Goal: Task Accomplishment & Management: Complete application form

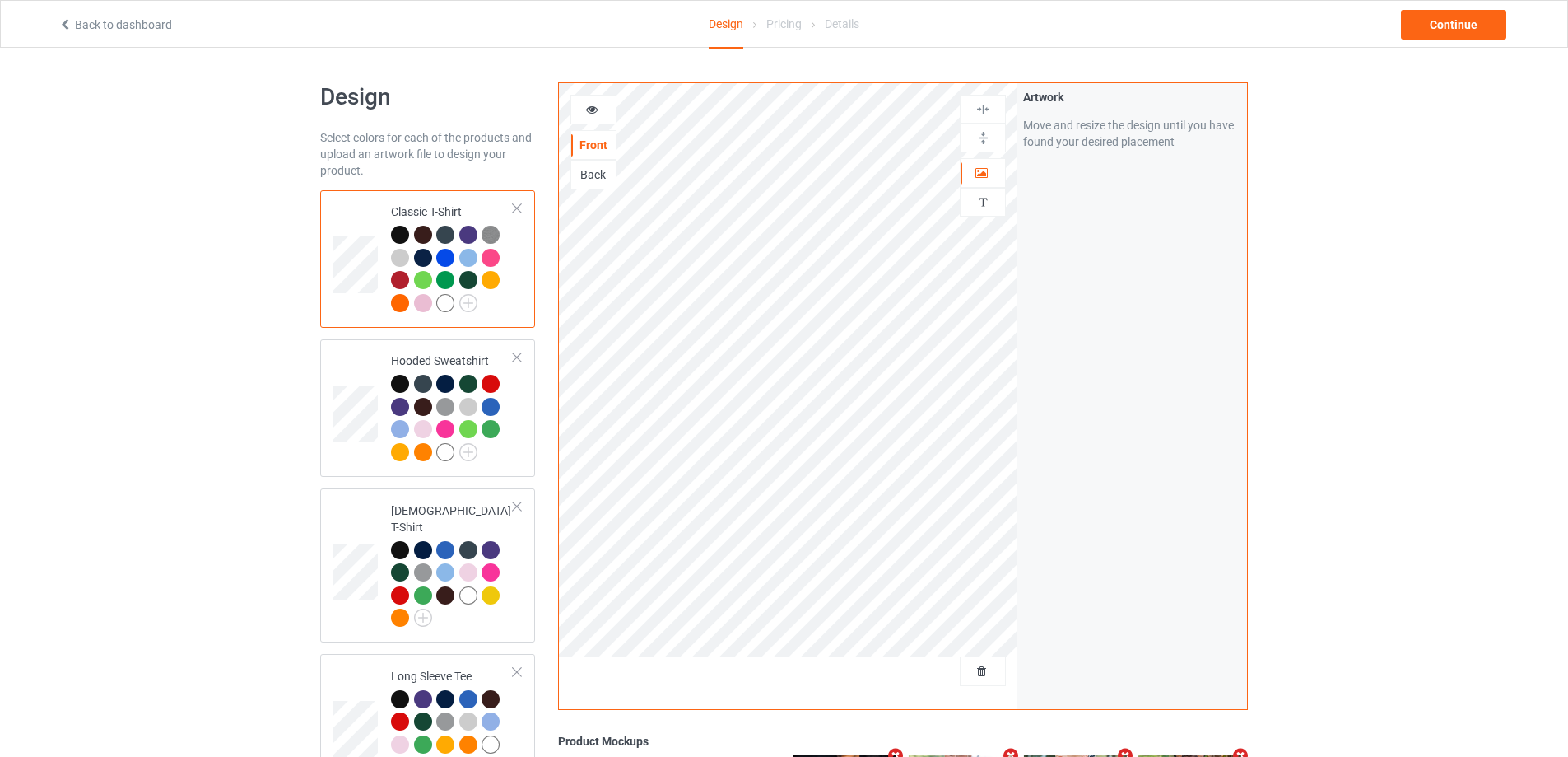
click at [965, 682] on div at bounding box center [983, 671] width 46 height 30
click at [992, 677] on div "Delete all designs" at bounding box center [937, 671] width 136 height 16
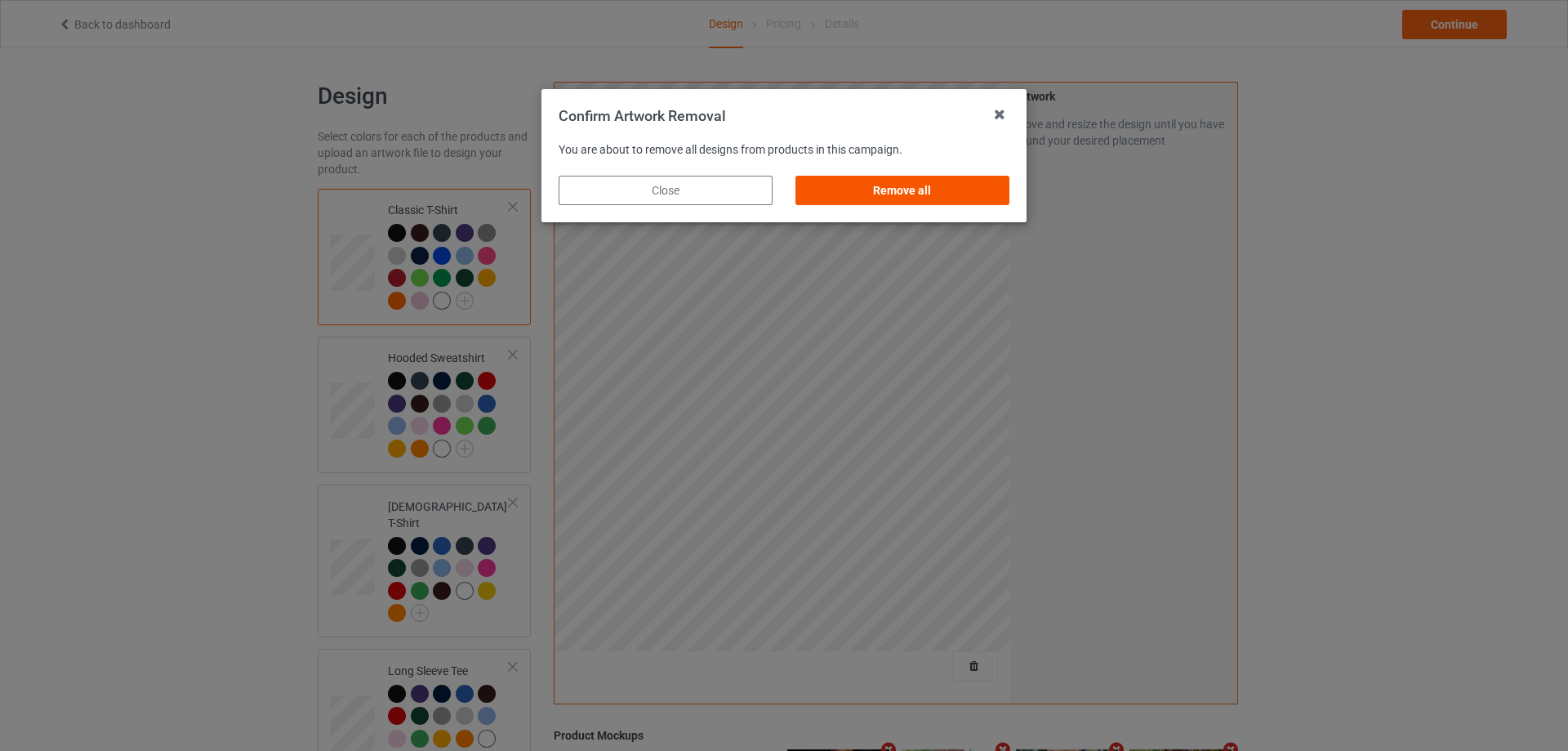
click at [944, 200] on div "Remove all" at bounding box center [902, 190] width 214 height 29
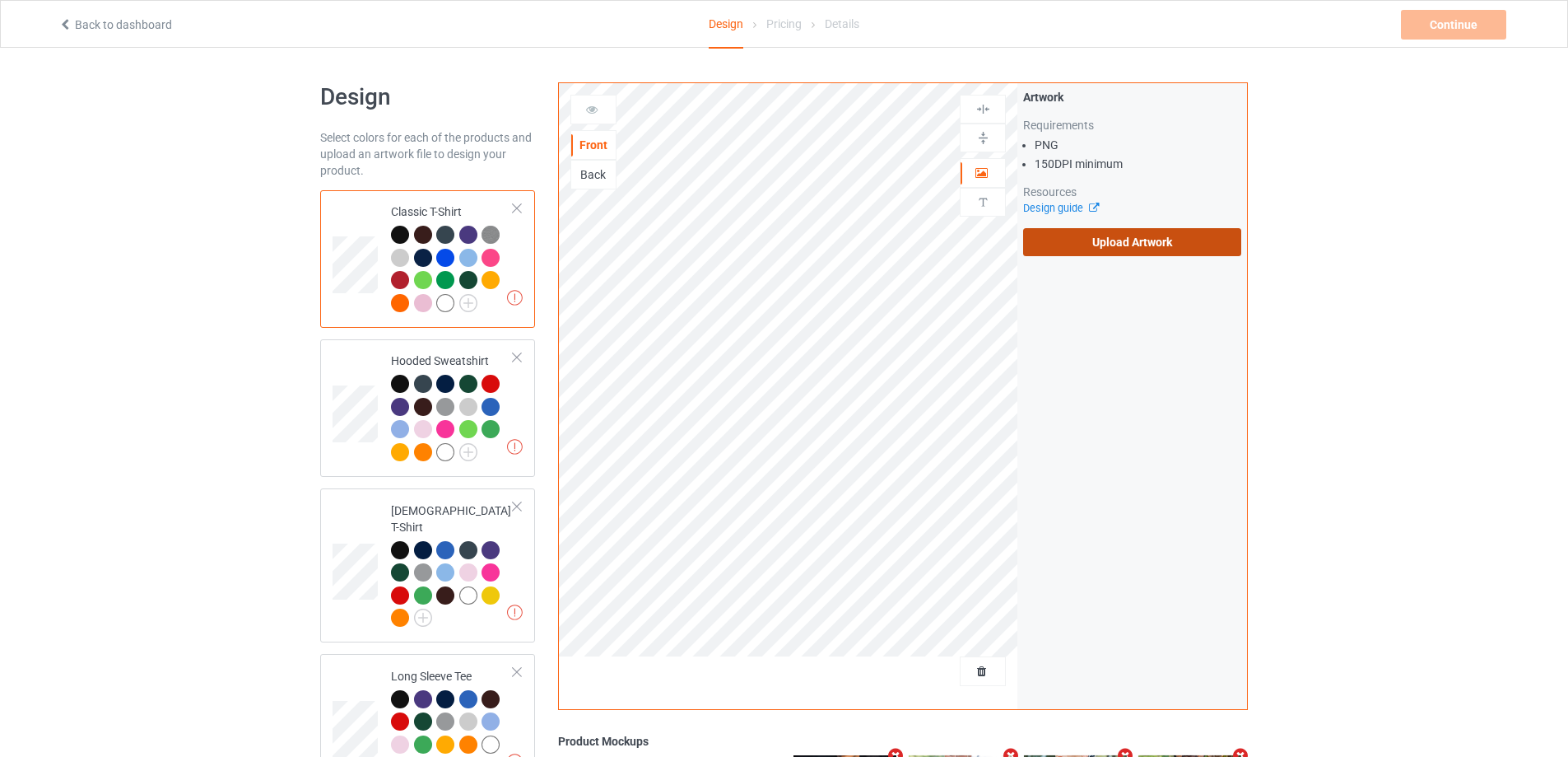
click at [1083, 243] on label "Upload Artwork" at bounding box center [1132, 242] width 218 height 28
click at [0, 0] on input "Upload Artwork" at bounding box center [0, 0] width 0 height 0
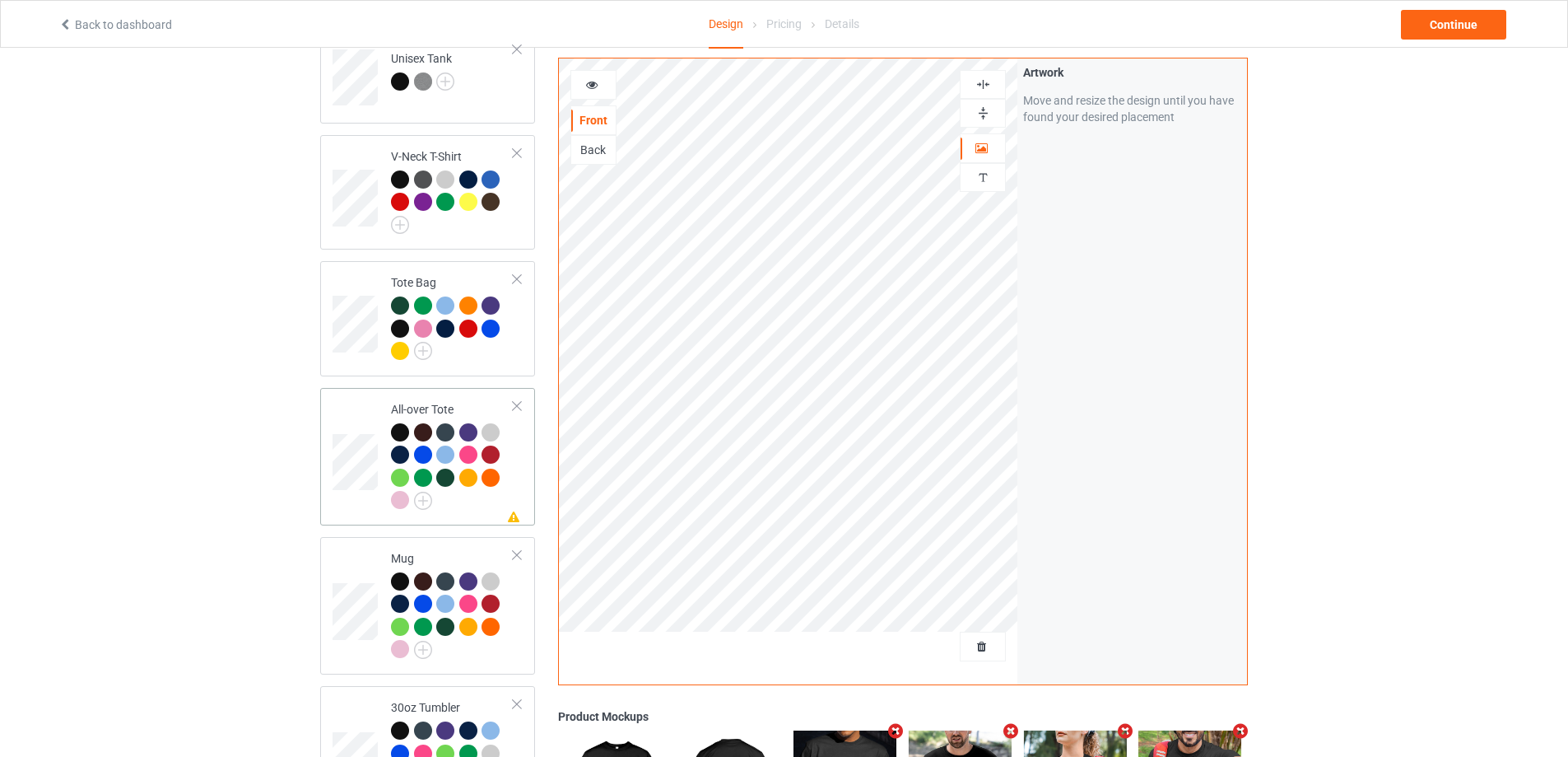
scroll to position [1153, 0]
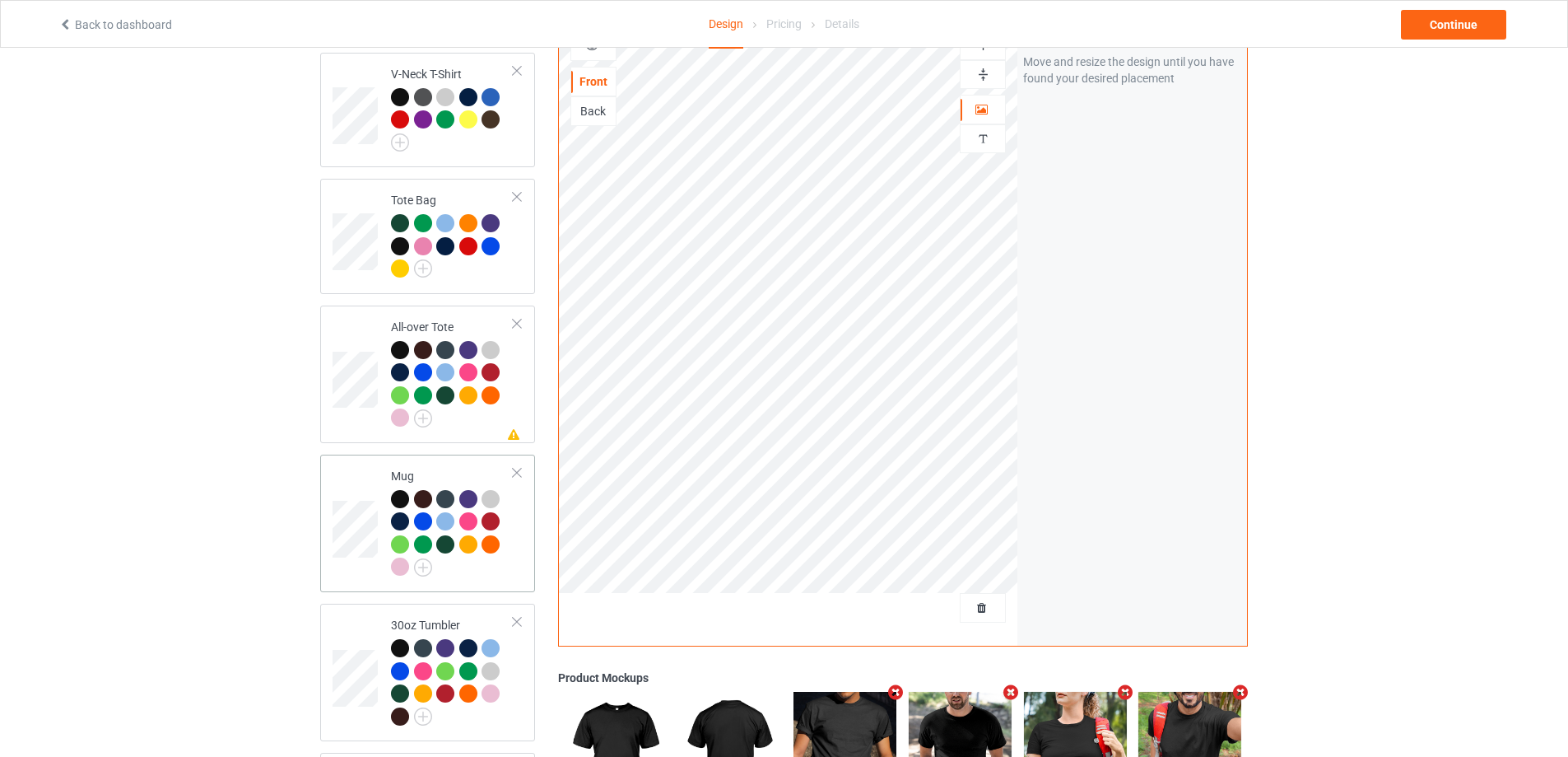
click at [531, 543] on div "Mug" at bounding box center [428, 523] width 215 height 137
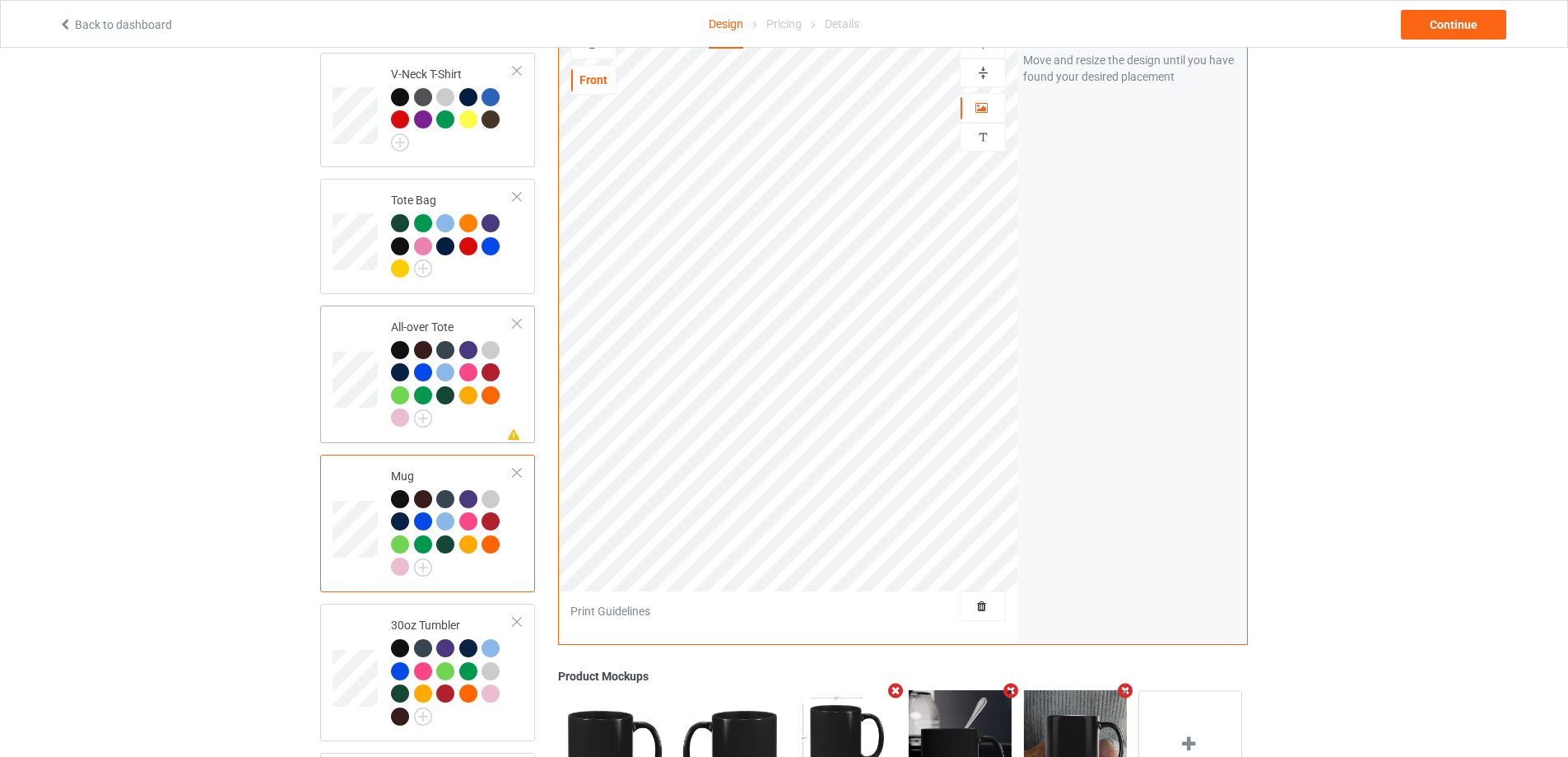
click at [479, 429] on div "Missing artwork on 1 side(s) All-over Tote" at bounding box center [428, 374] width 215 height 137
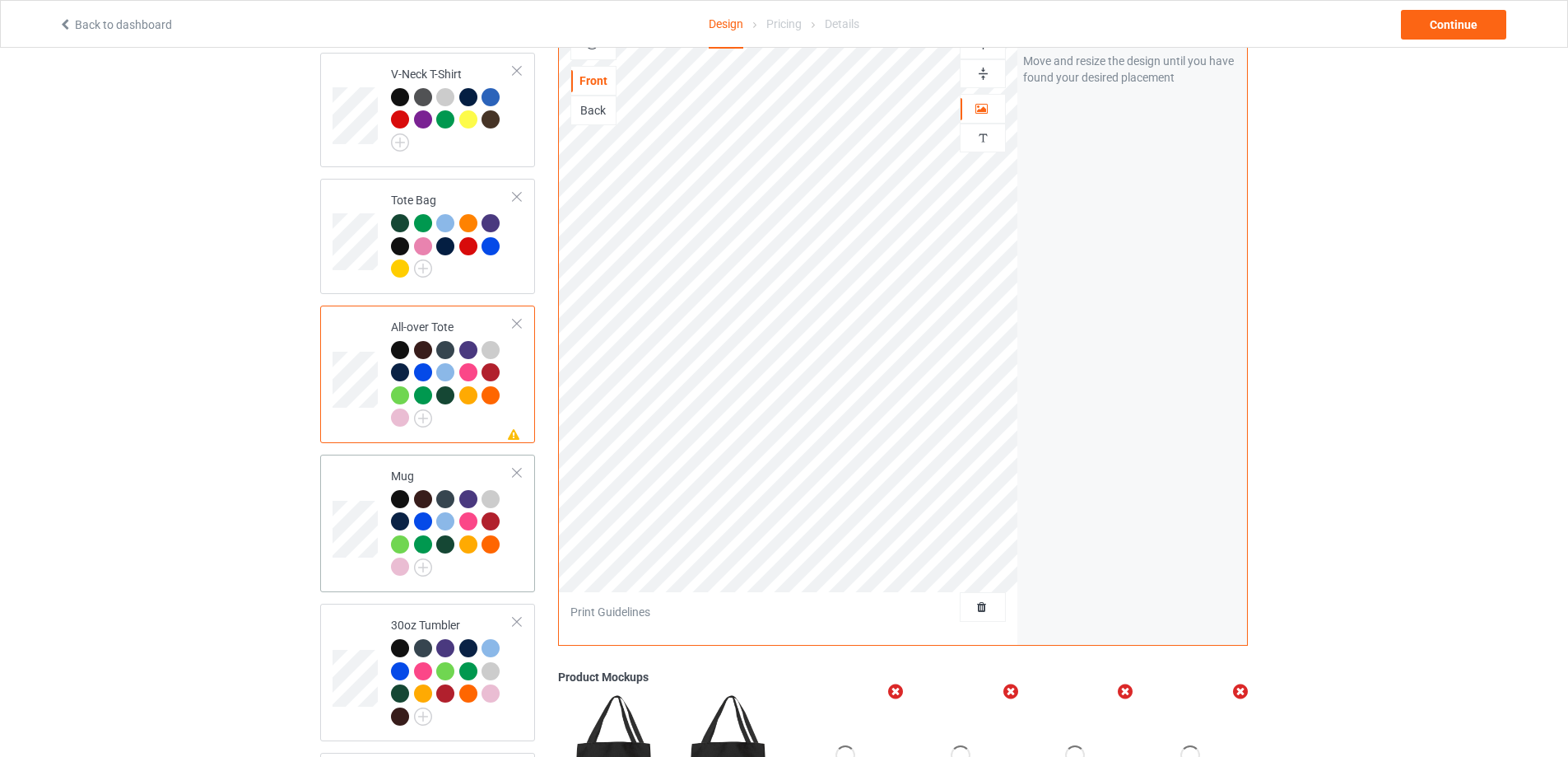
scroll to position [1317, 0]
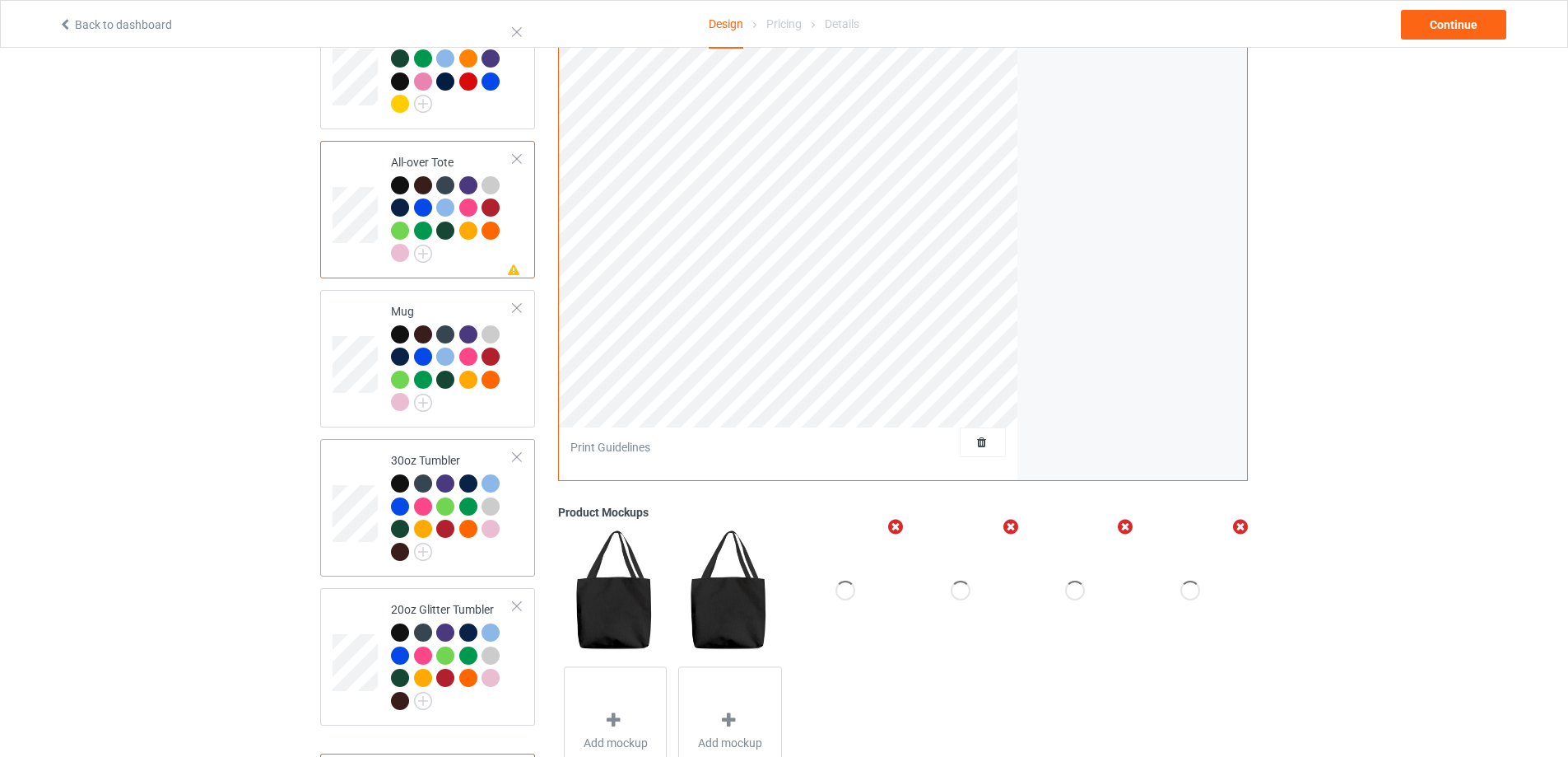
click at [509, 531] on div at bounding box center [452, 520] width 123 height 91
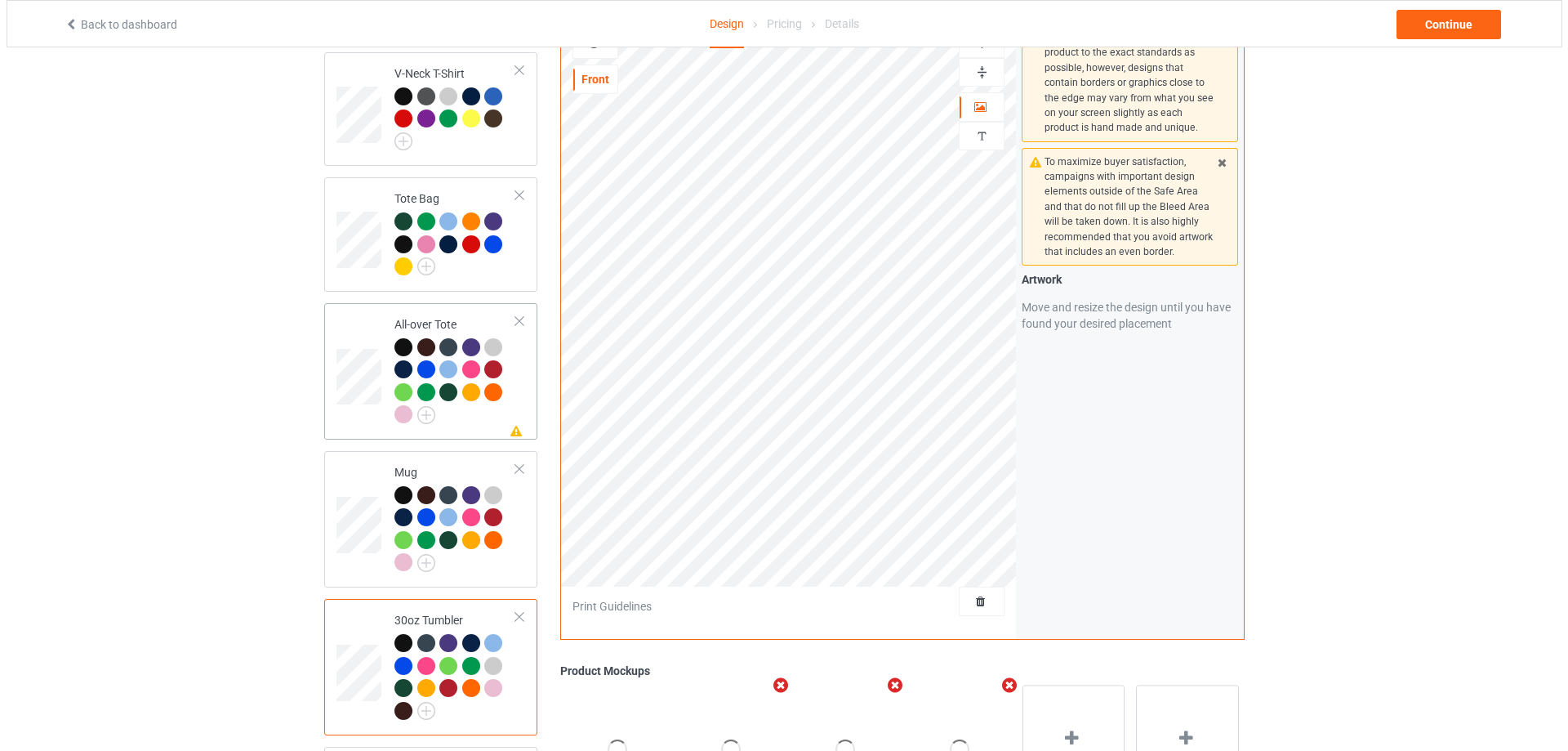
scroll to position [1307, 0]
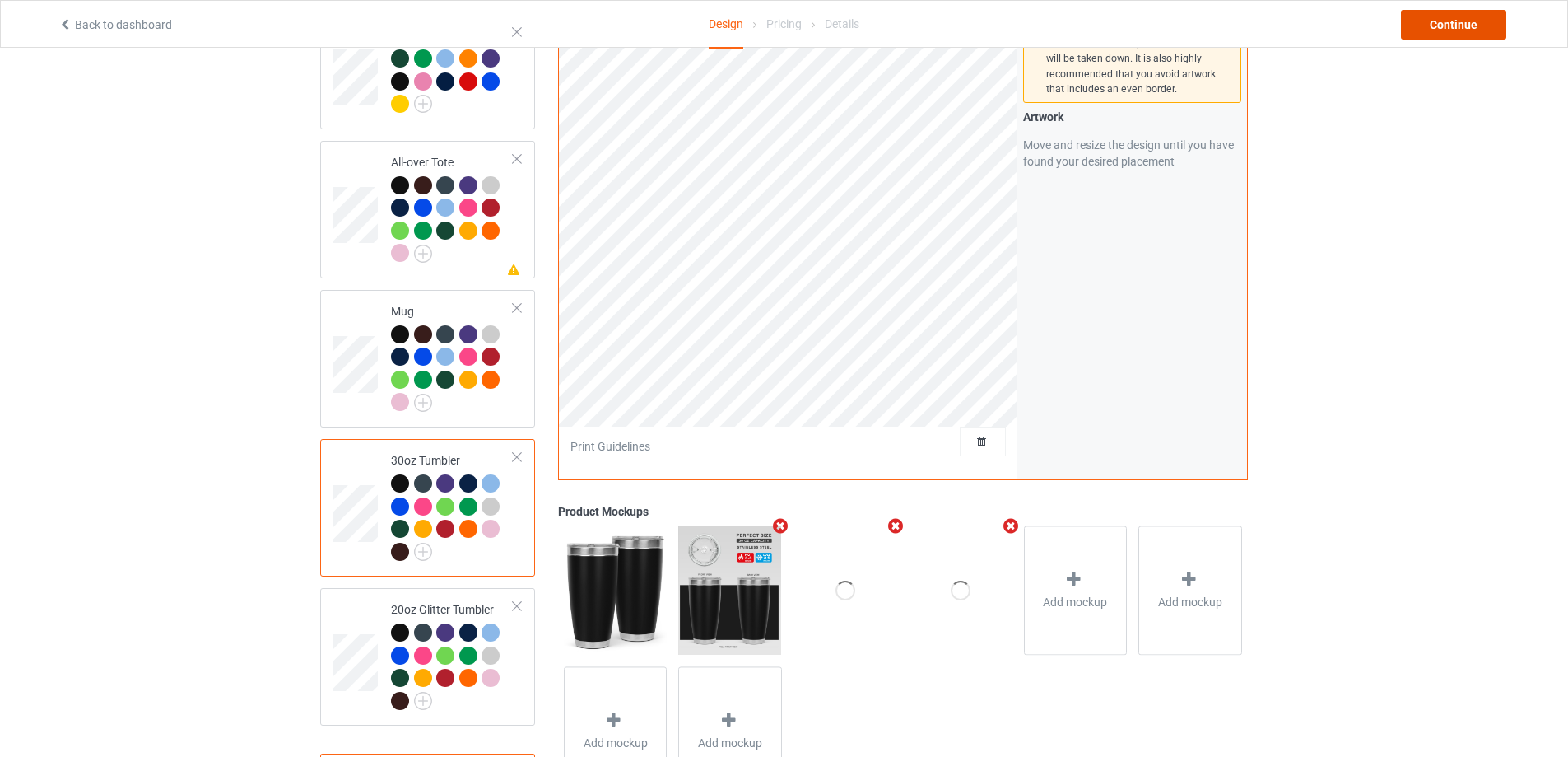
click at [1450, 30] on div "Continue" at bounding box center [1454, 25] width 105 height 30
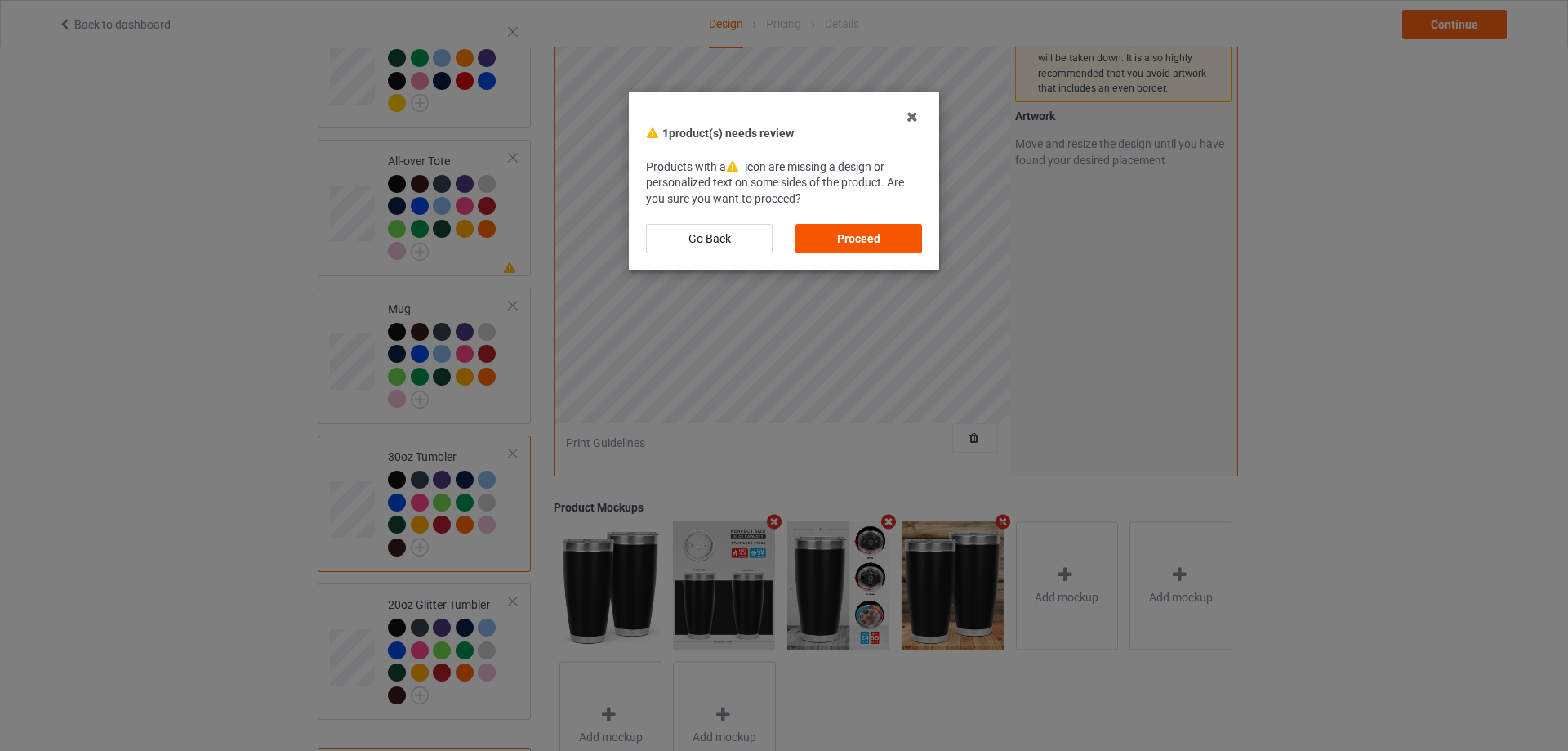
click at [853, 230] on div "Proceed" at bounding box center [858, 238] width 127 height 29
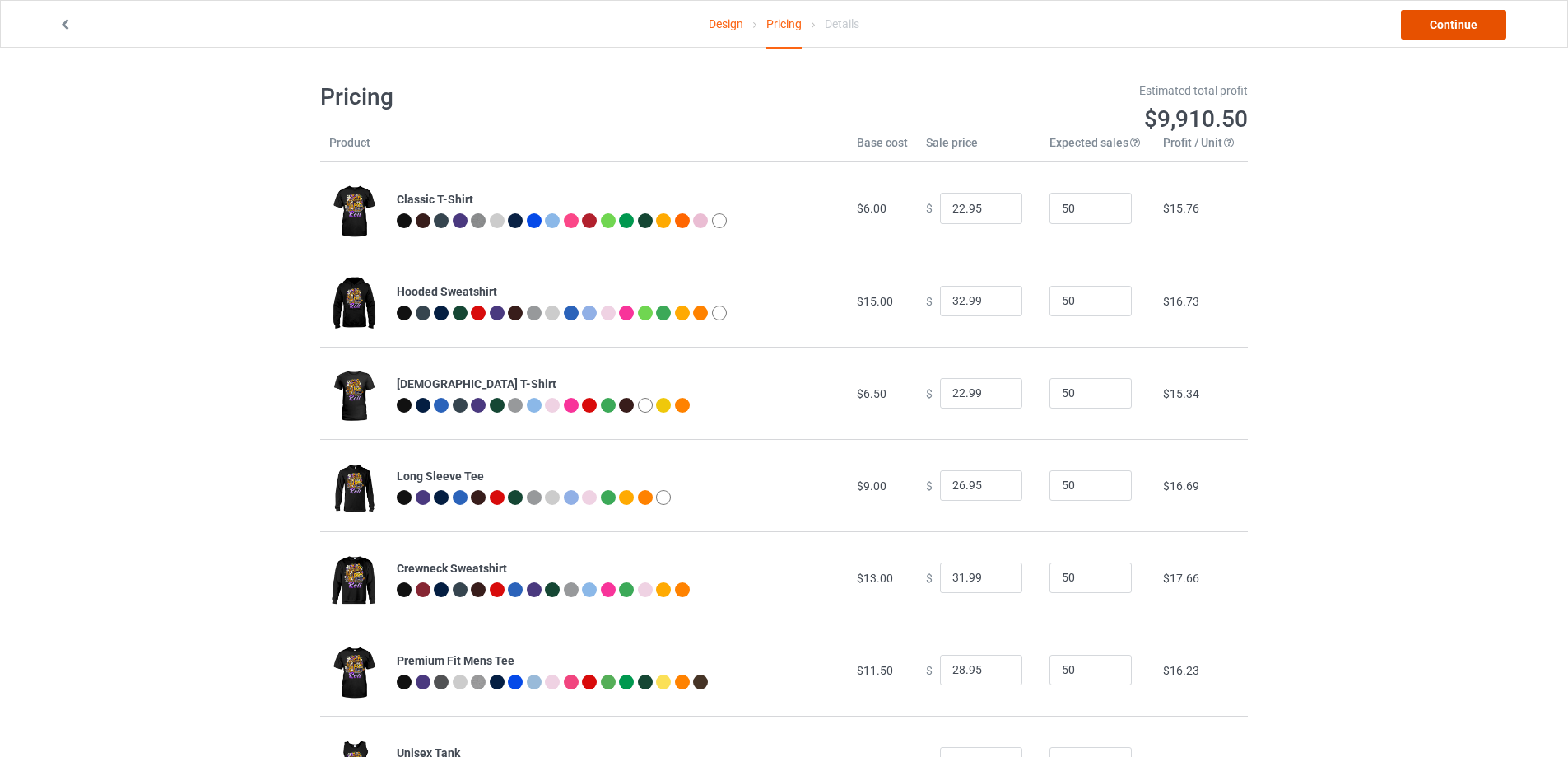
click at [1443, 25] on link "Continue" at bounding box center [1454, 25] width 105 height 30
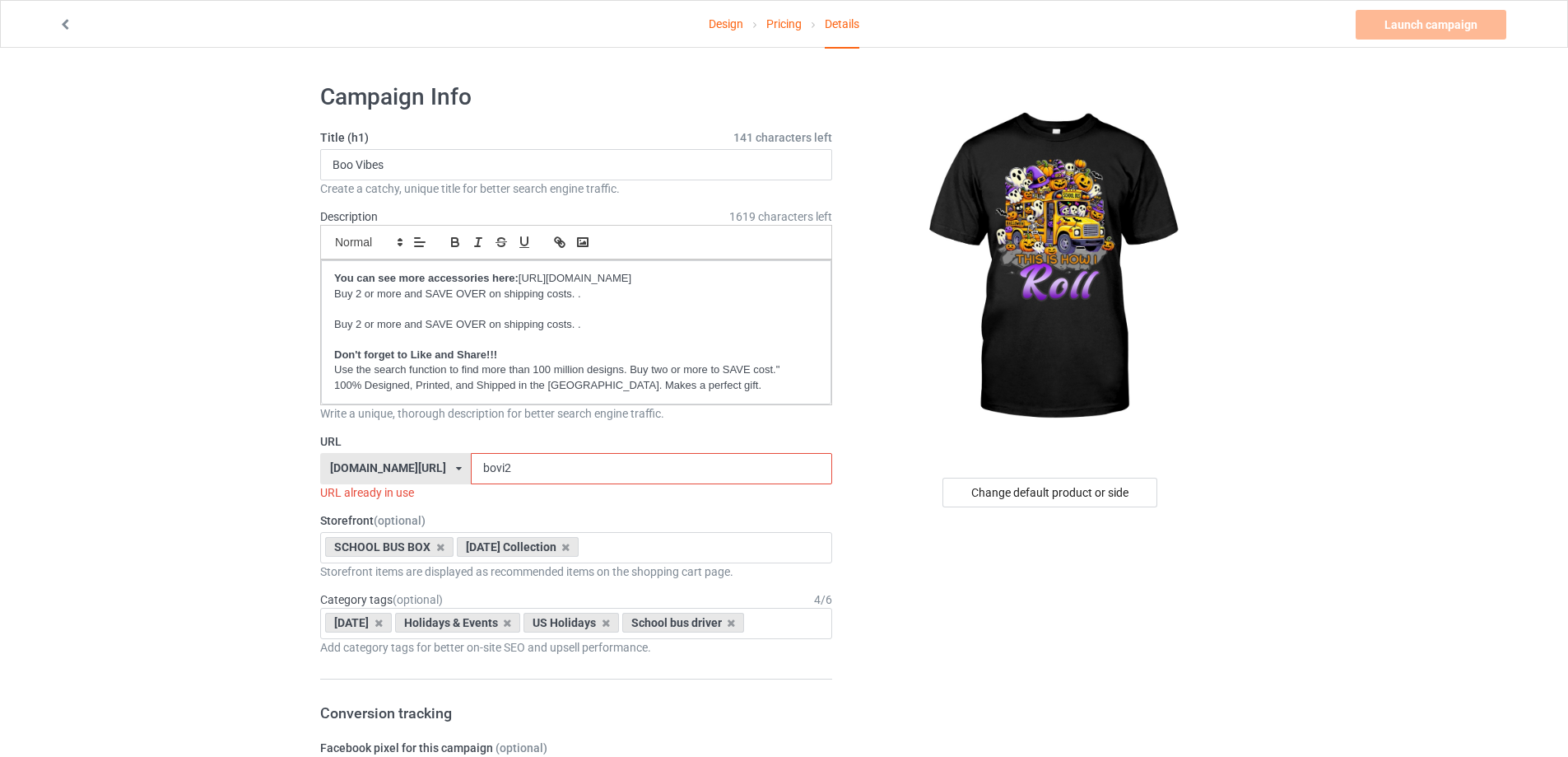
click at [545, 471] on input "bovi2" at bounding box center [651, 468] width 360 height 31
click at [544, 470] on input "bovi2" at bounding box center [651, 468] width 360 height 31
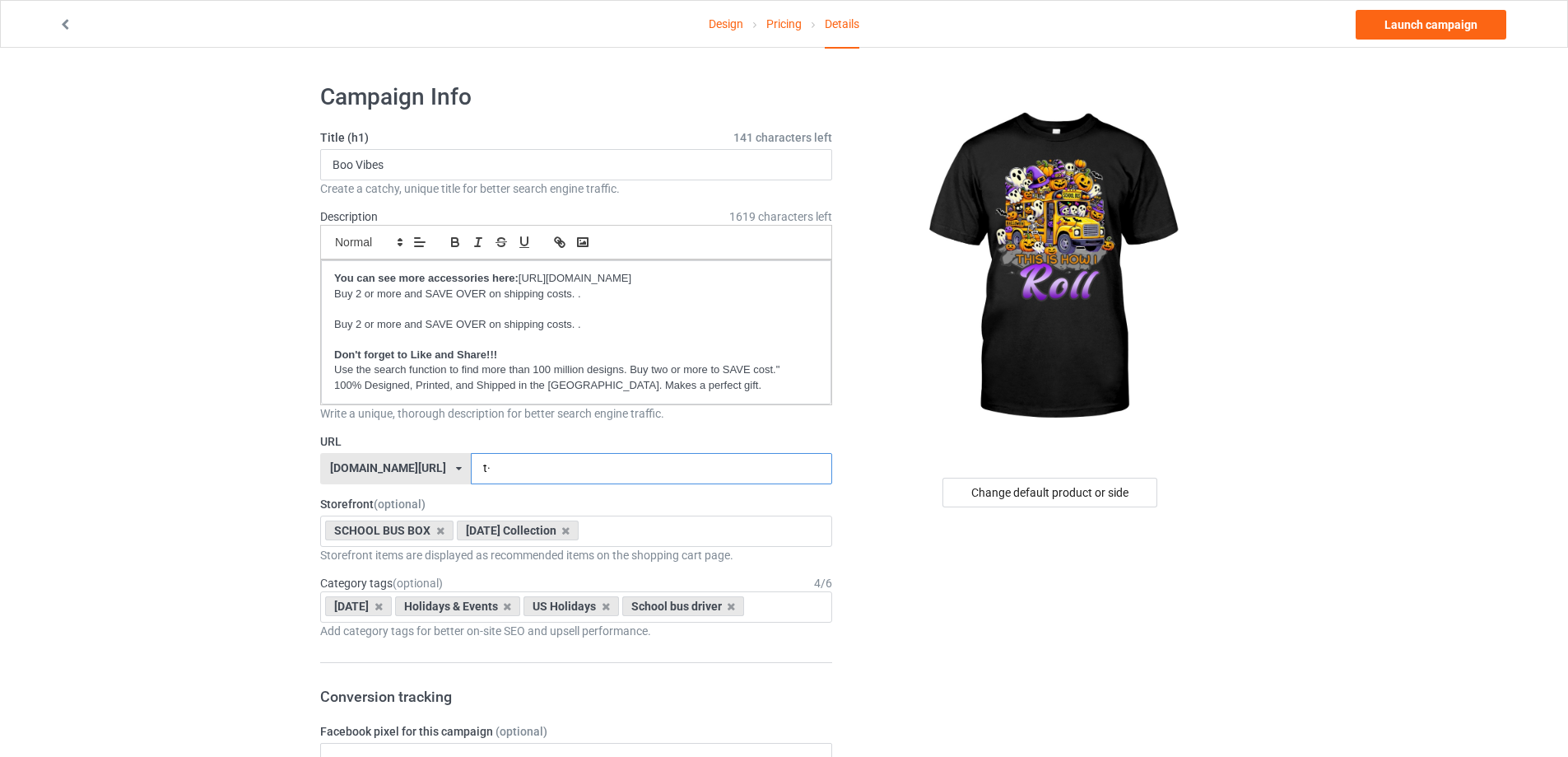
type input "t"
type input "rohalo"
click at [365, 156] on input "Boo Vibes" at bounding box center [576, 164] width 512 height 31
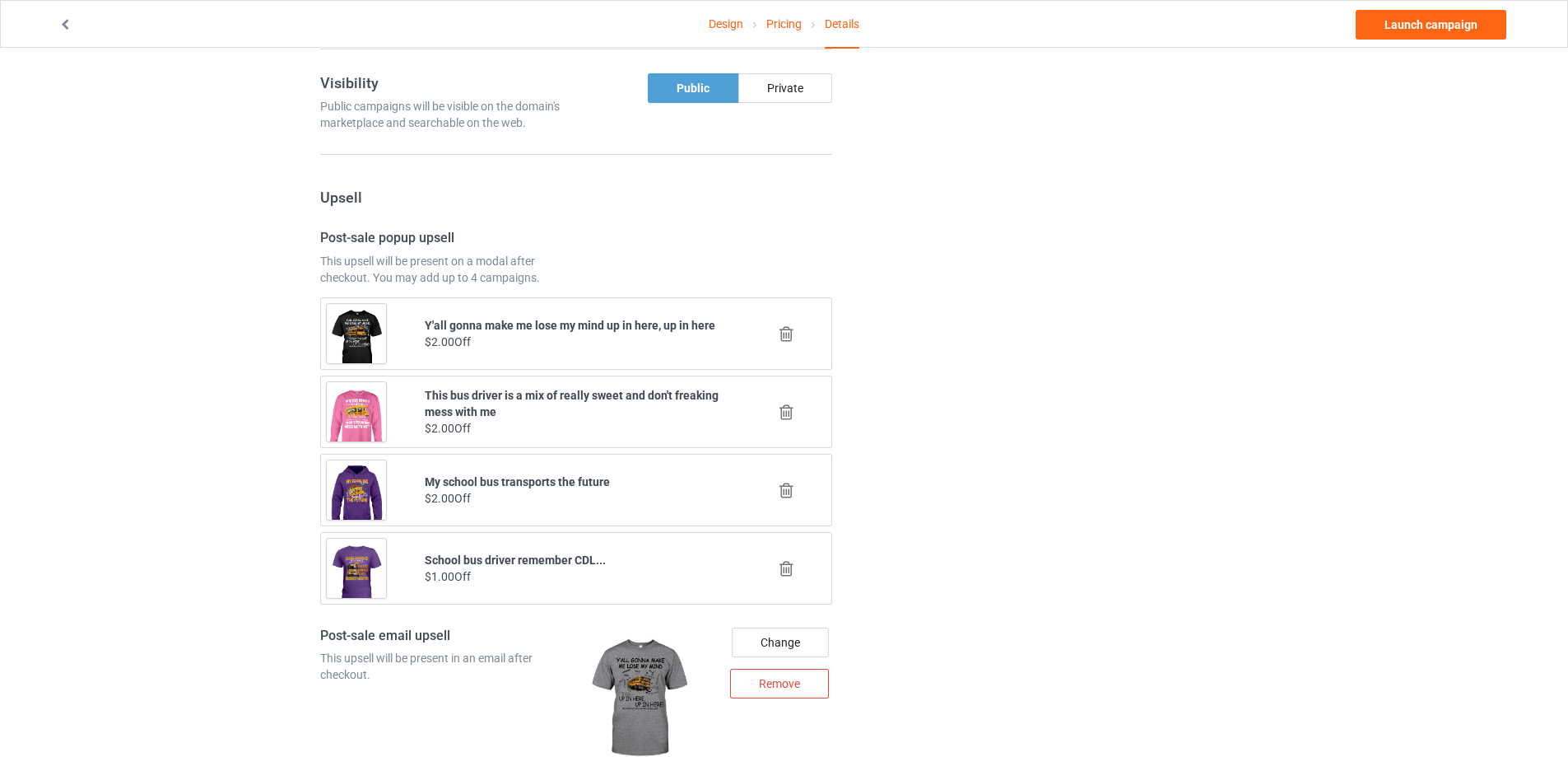
scroll to position [1071, 0]
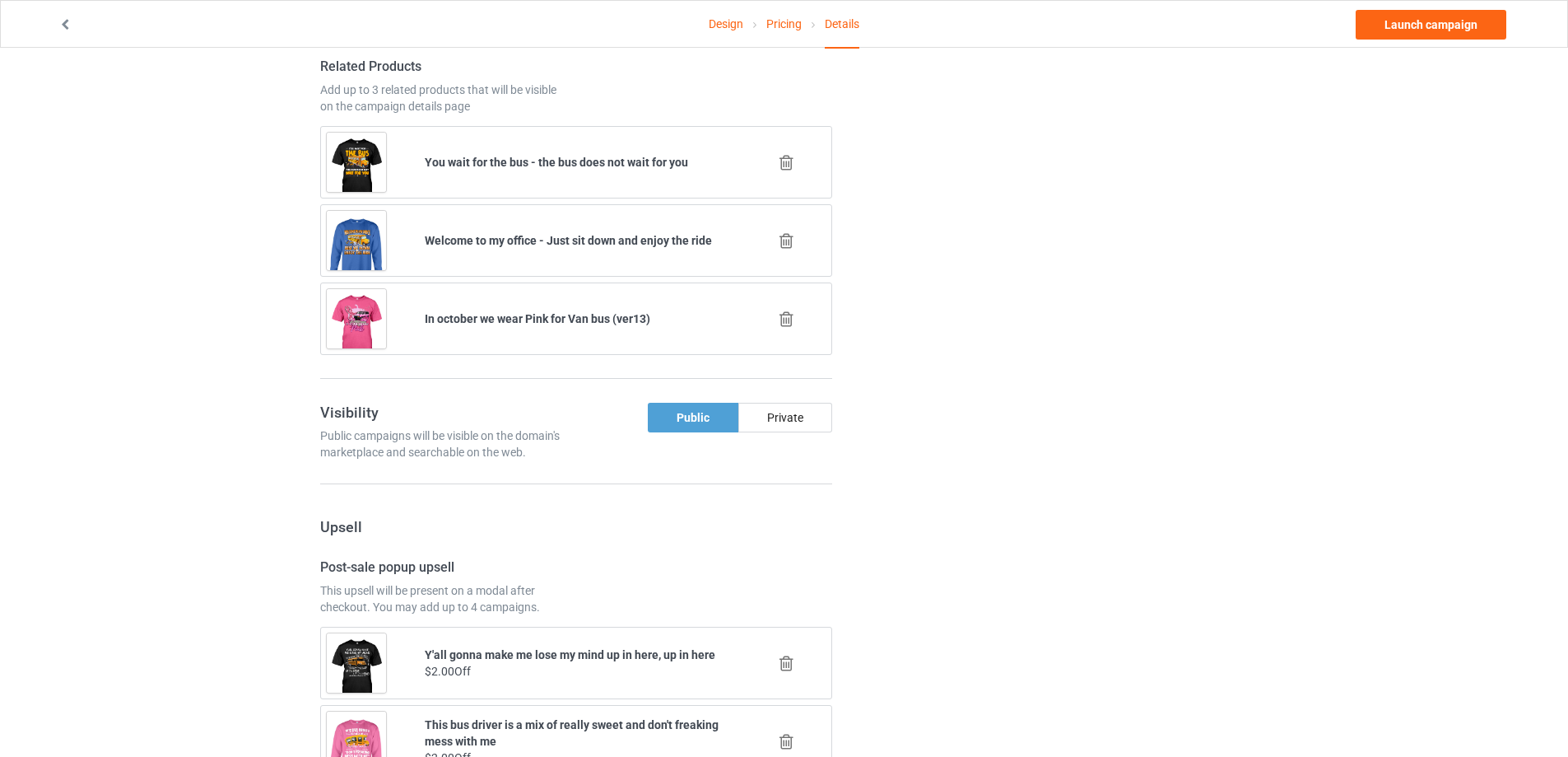
type input "This is how i roll - [DATE] Style"
click at [790, 317] on icon at bounding box center [787, 319] width 20 height 17
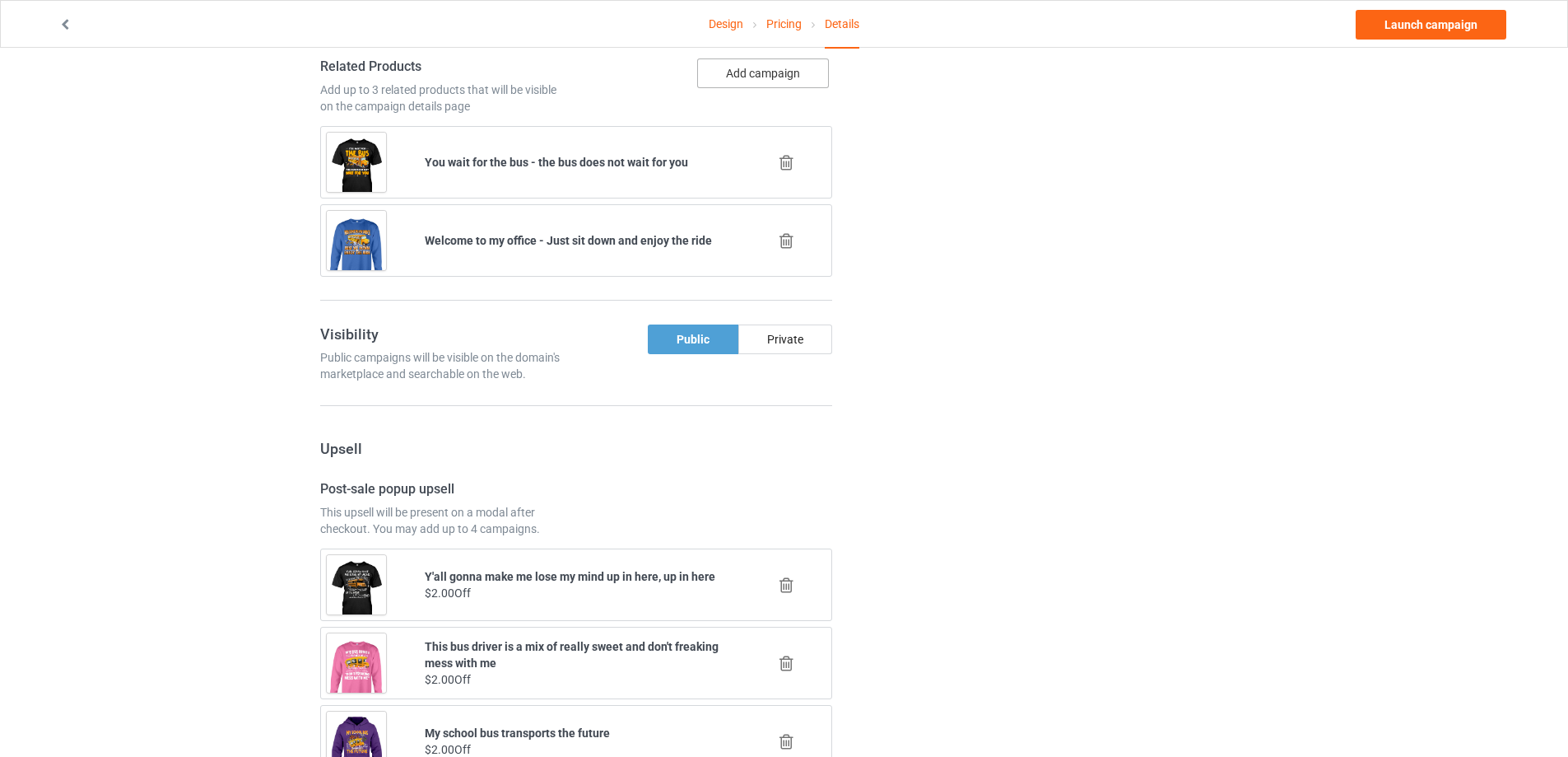
click at [748, 75] on button "Add campaign" at bounding box center [763, 73] width 131 height 30
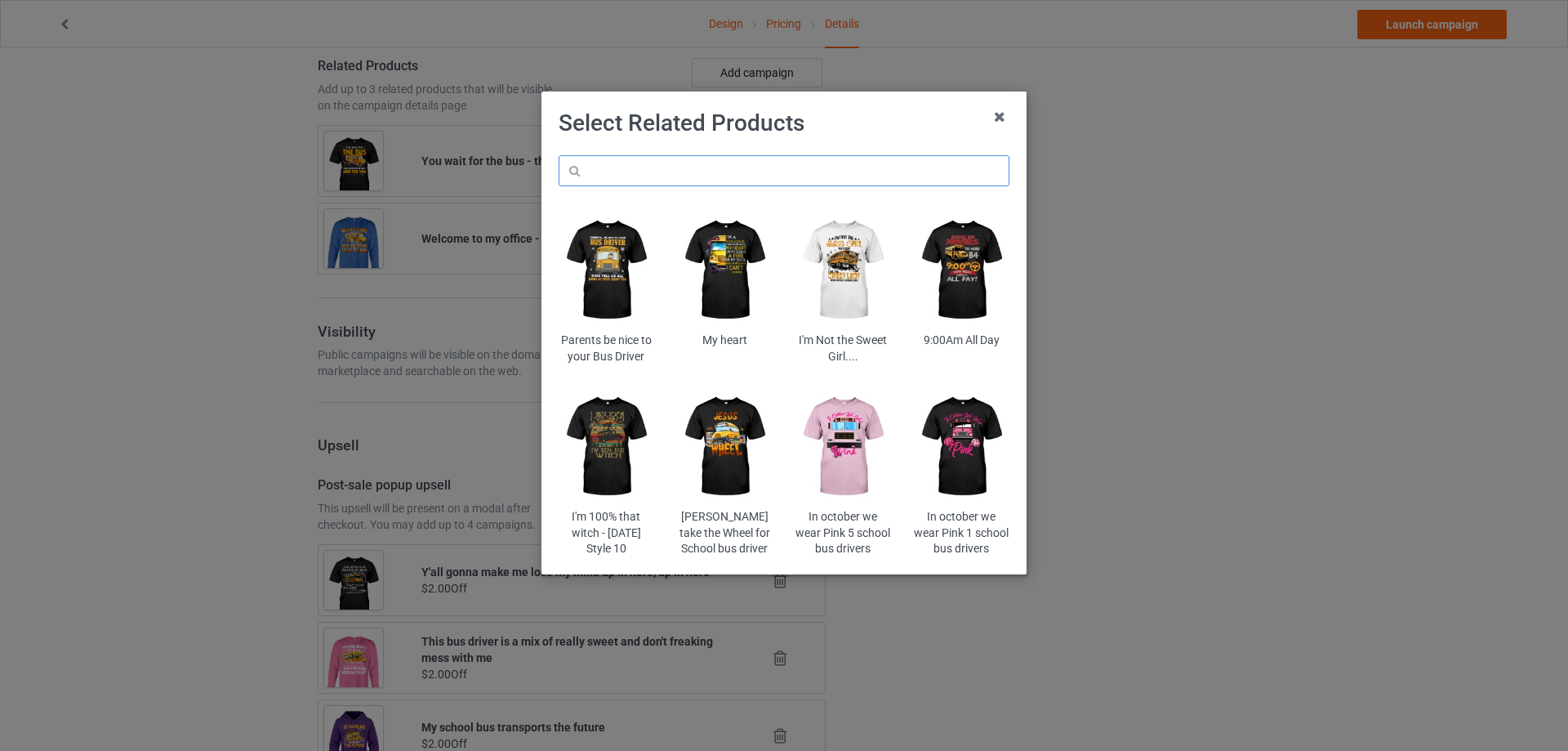
click at [694, 174] on input "text" at bounding box center [784, 171] width 451 height 31
paste input "pioc2"
type input "pioc2"
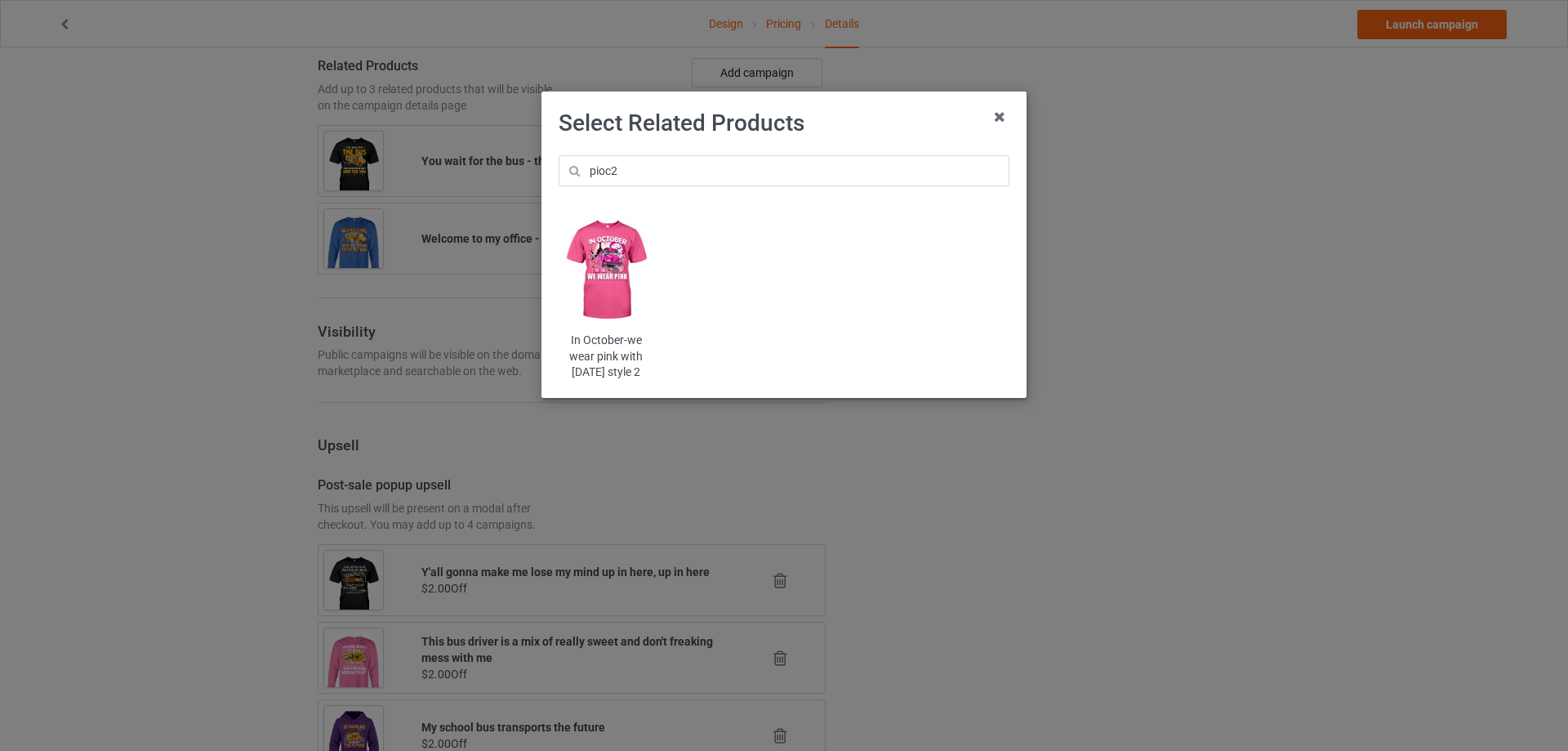
click at [615, 244] on img at bounding box center [606, 271] width 96 height 119
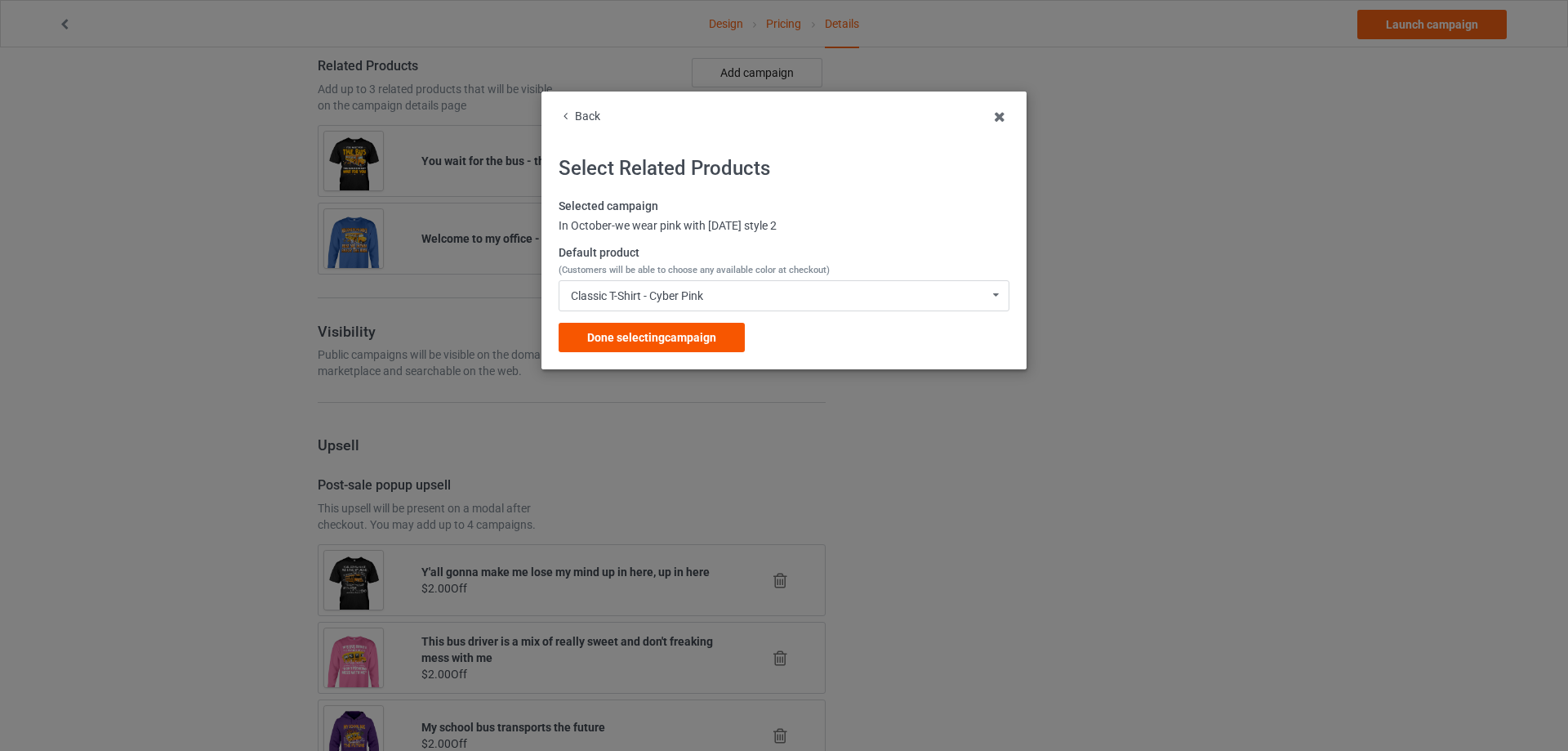
click at [613, 334] on span "Done selecting campaign" at bounding box center [651, 337] width 129 height 13
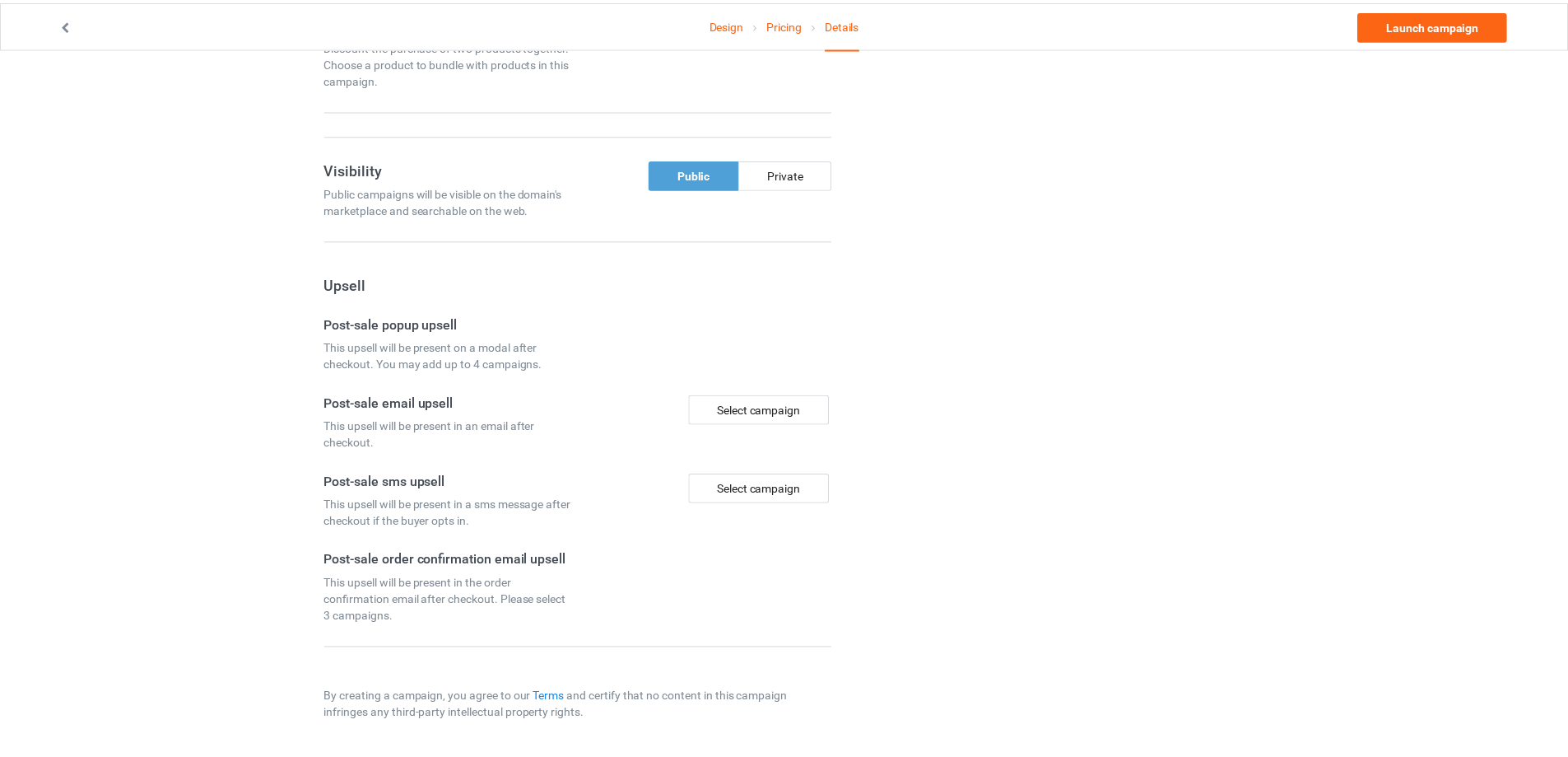
scroll to position [994, 0]
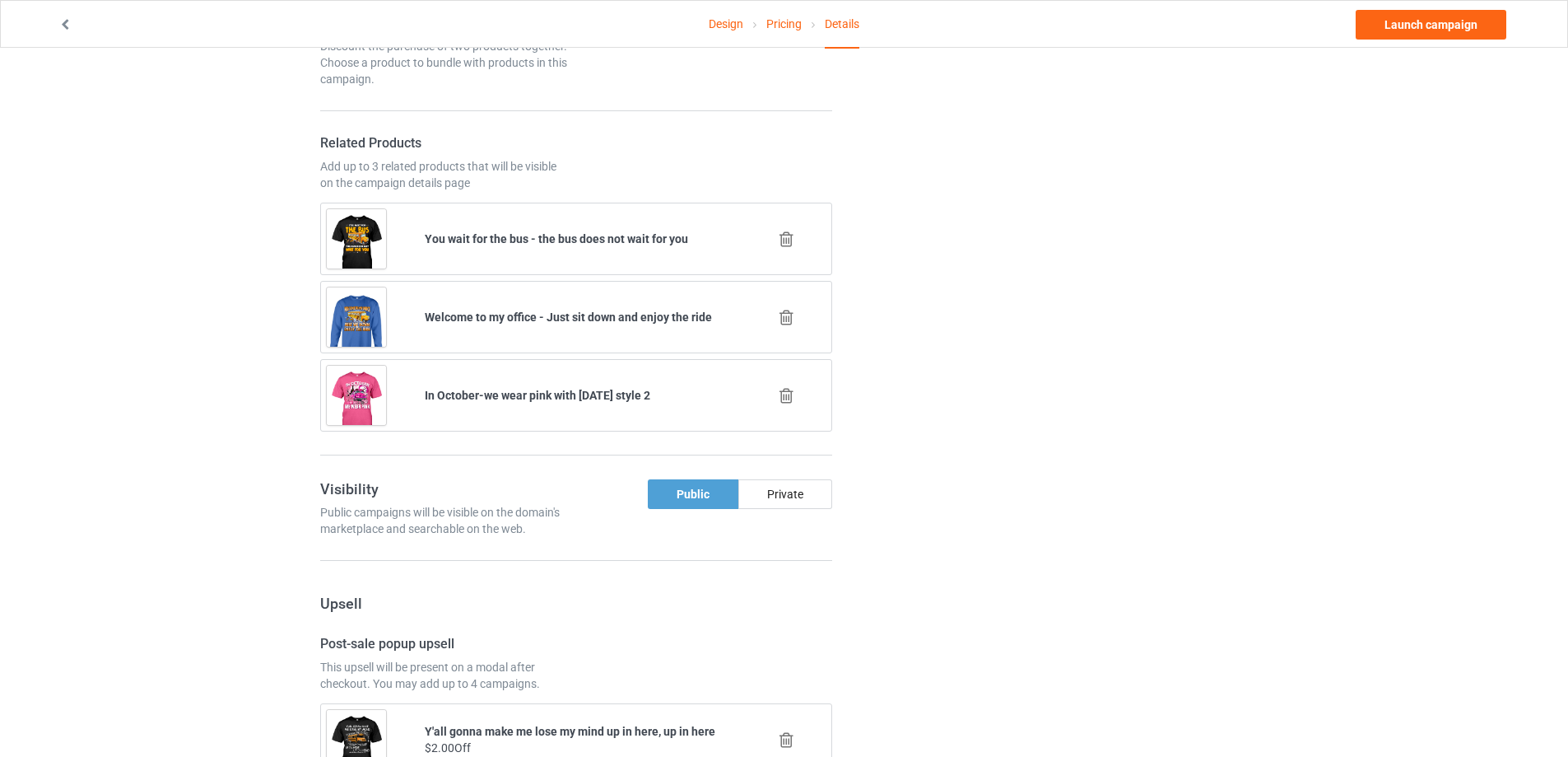
click at [787, 242] on icon at bounding box center [787, 239] width 20 height 17
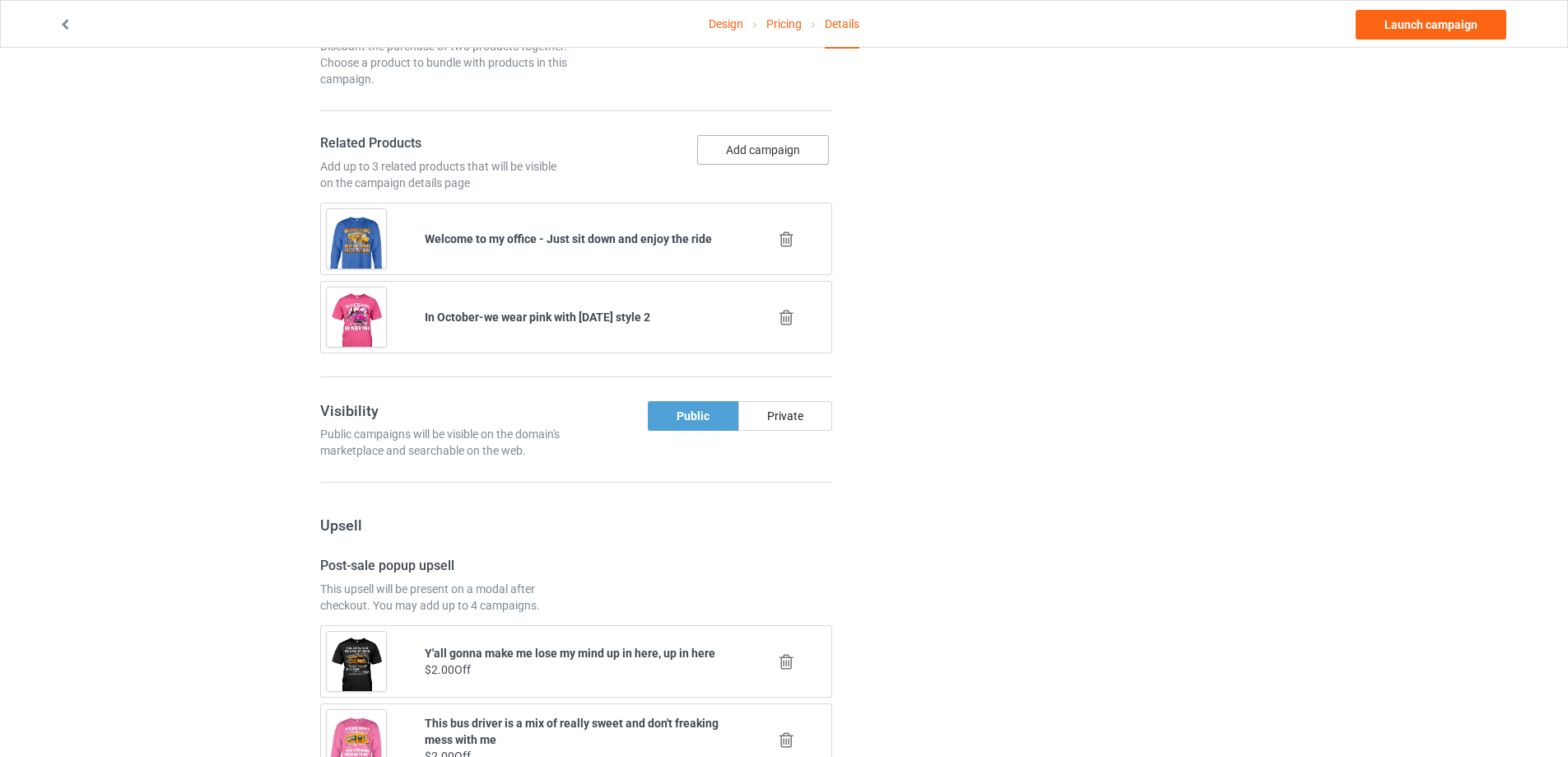
click at [762, 148] on button "Add campaign" at bounding box center [763, 149] width 131 height 30
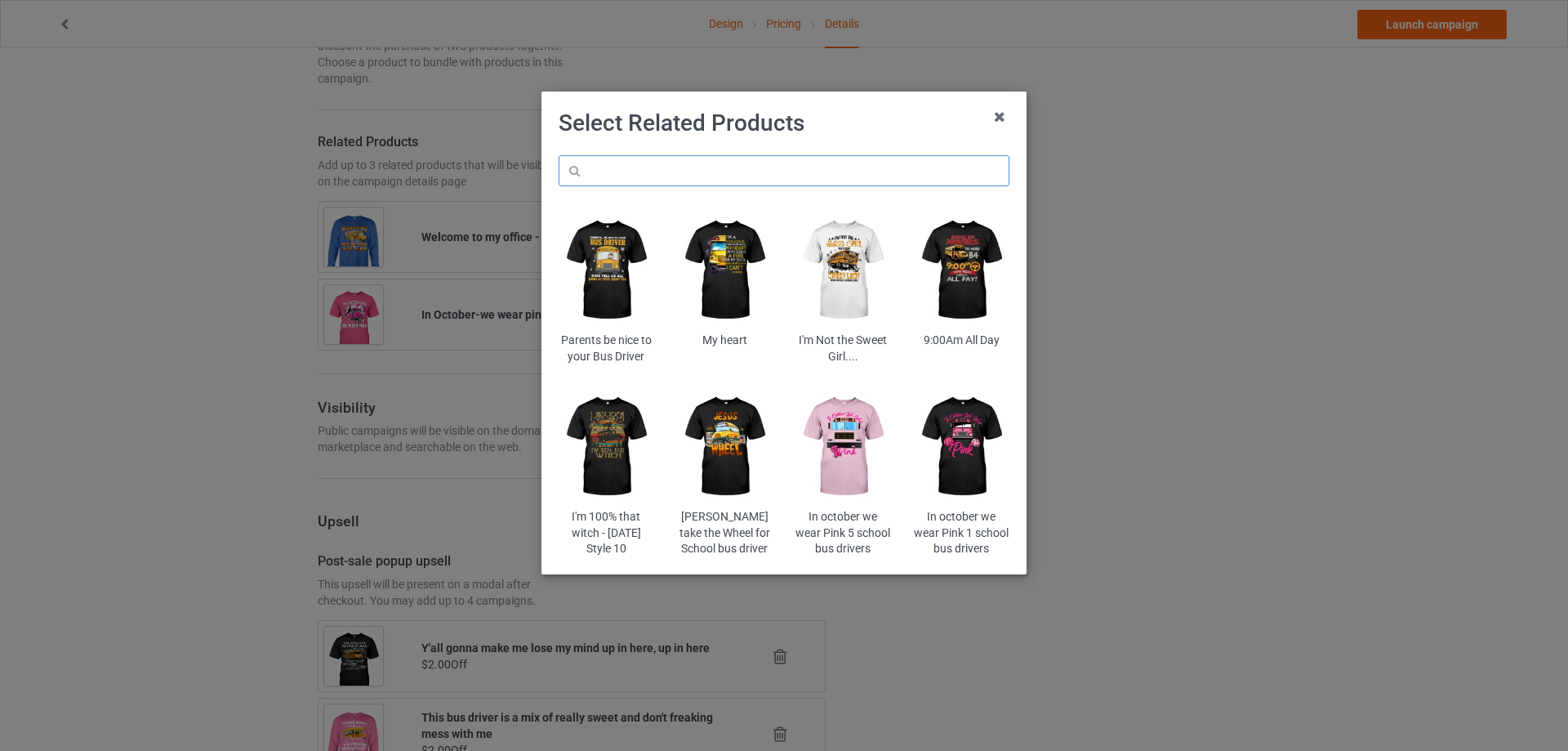
click at [713, 176] on input "text" at bounding box center [784, 171] width 451 height 31
paste input "nicoffsb"
type input "nicoffsb"
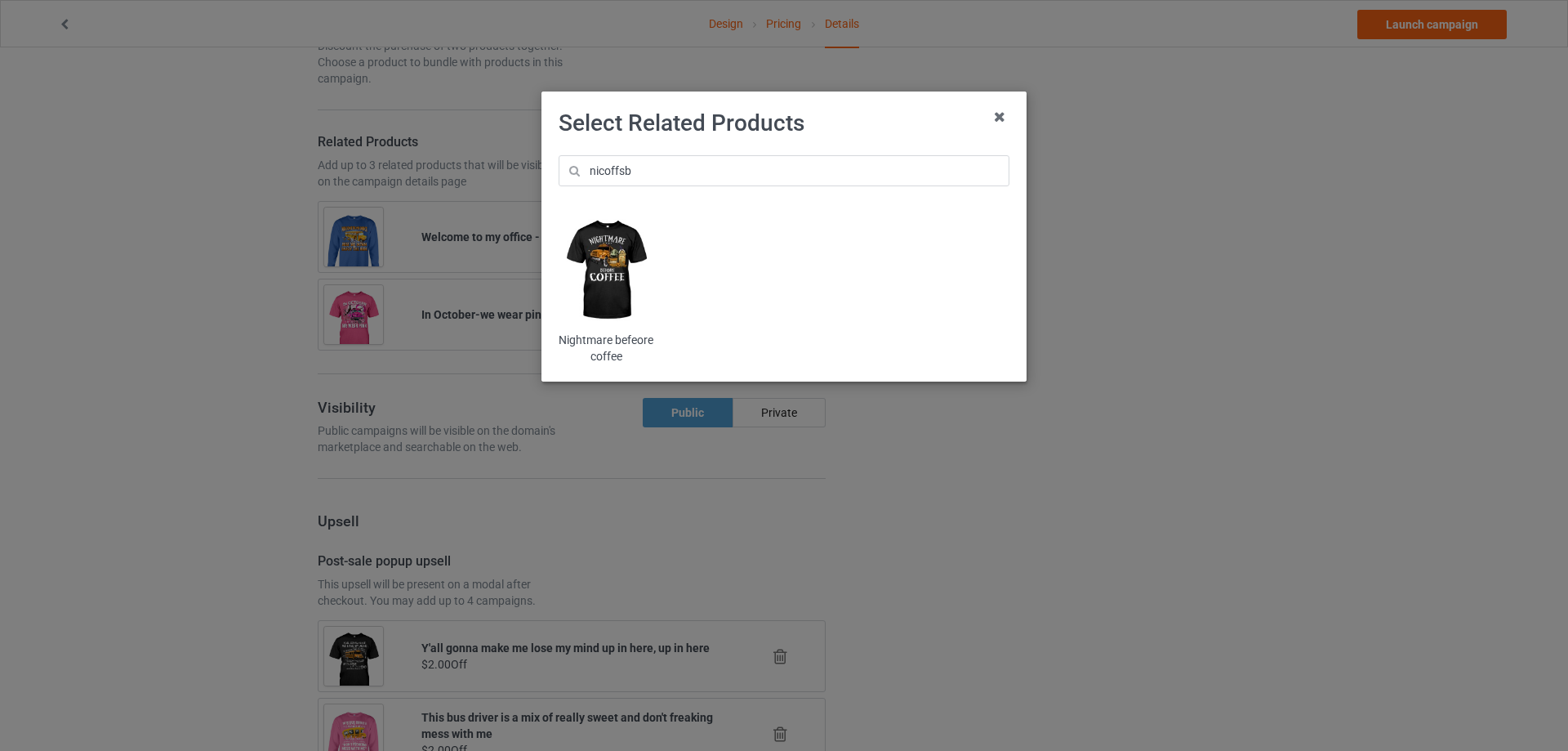
click at [636, 242] on img at bounding box center [606, 271] width 96 height 119
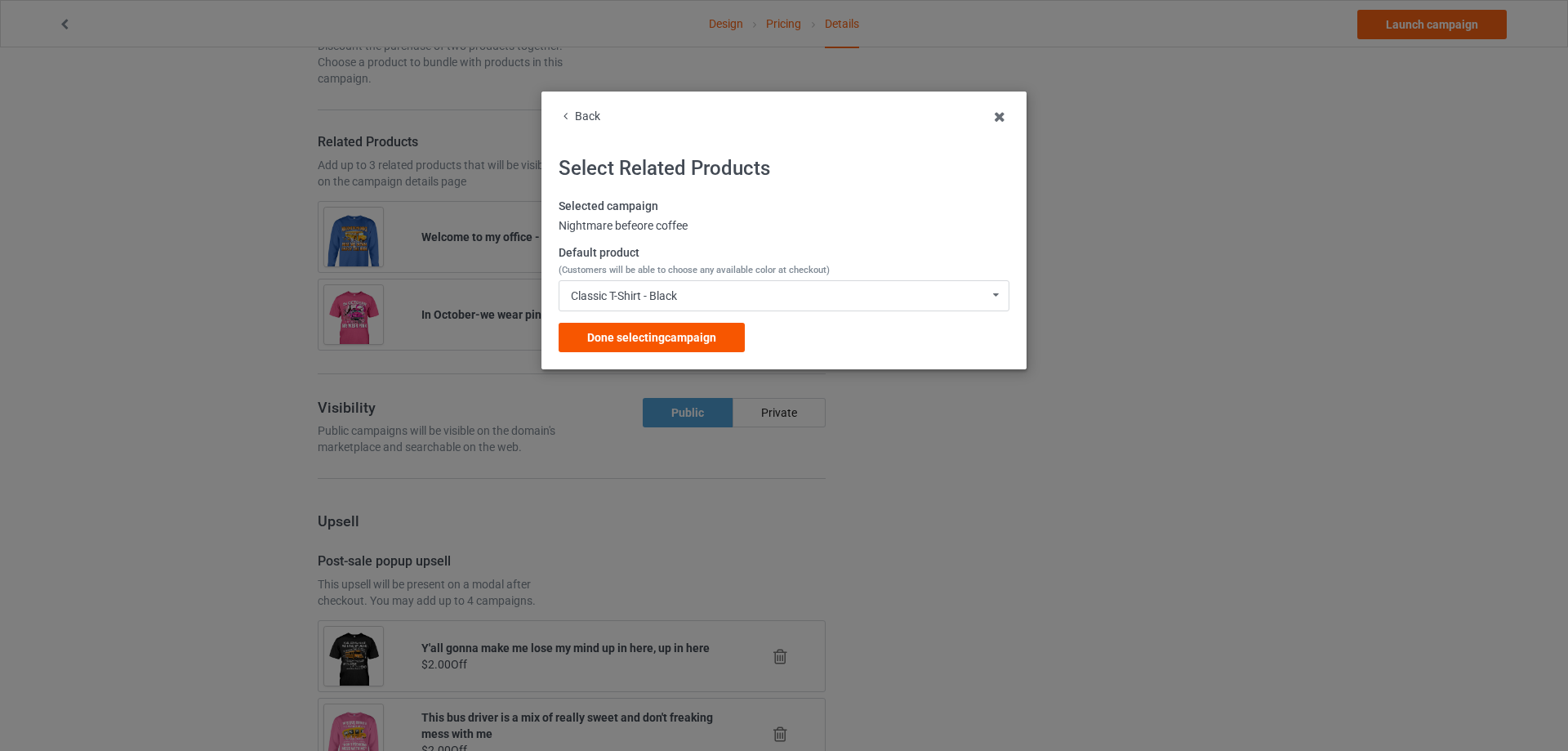
click at [626, 338] on span "Done selecting campaign" at bounding box center [651, 337] width 129 height 13
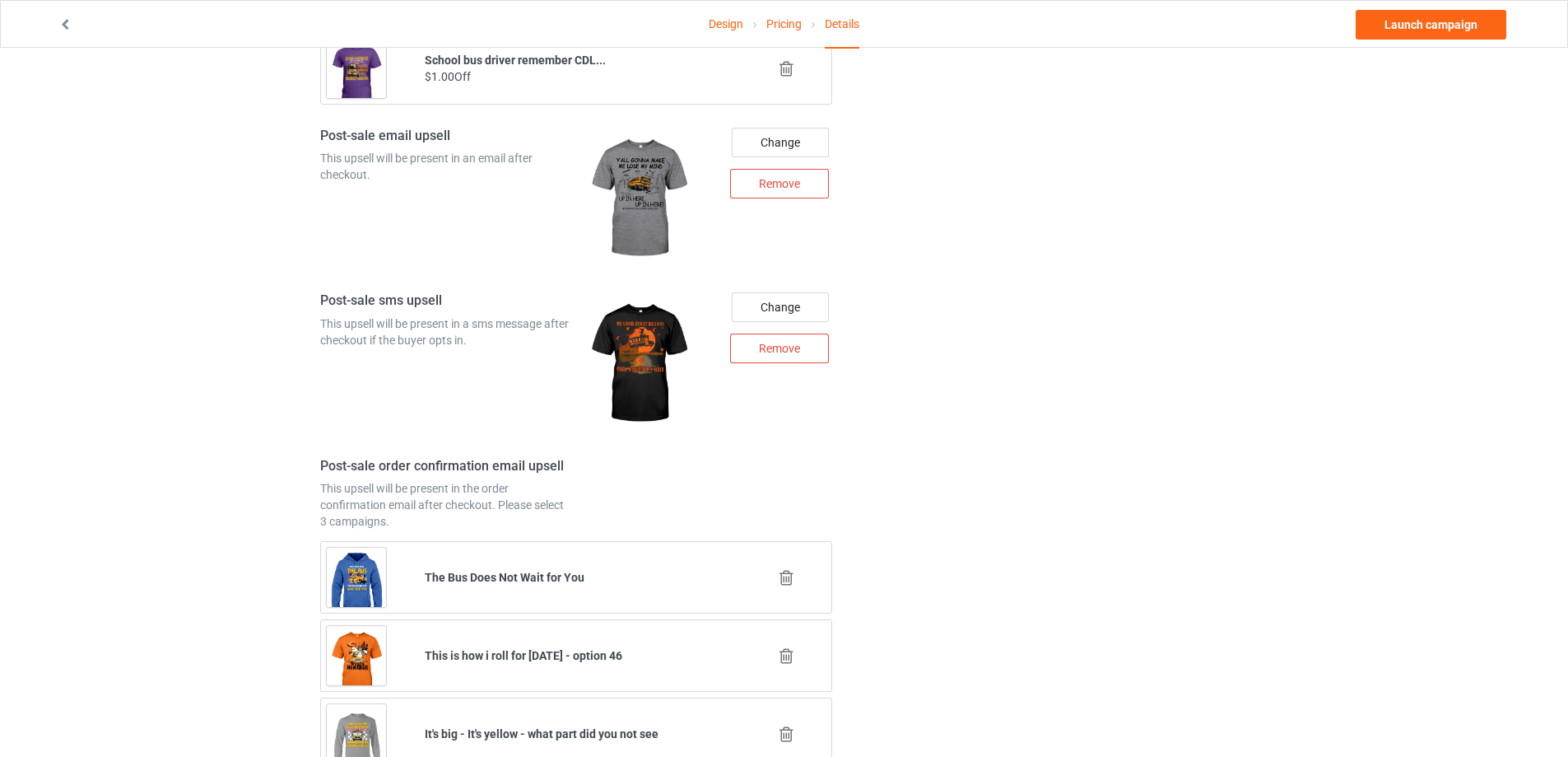
scroll to position [2045, 0]
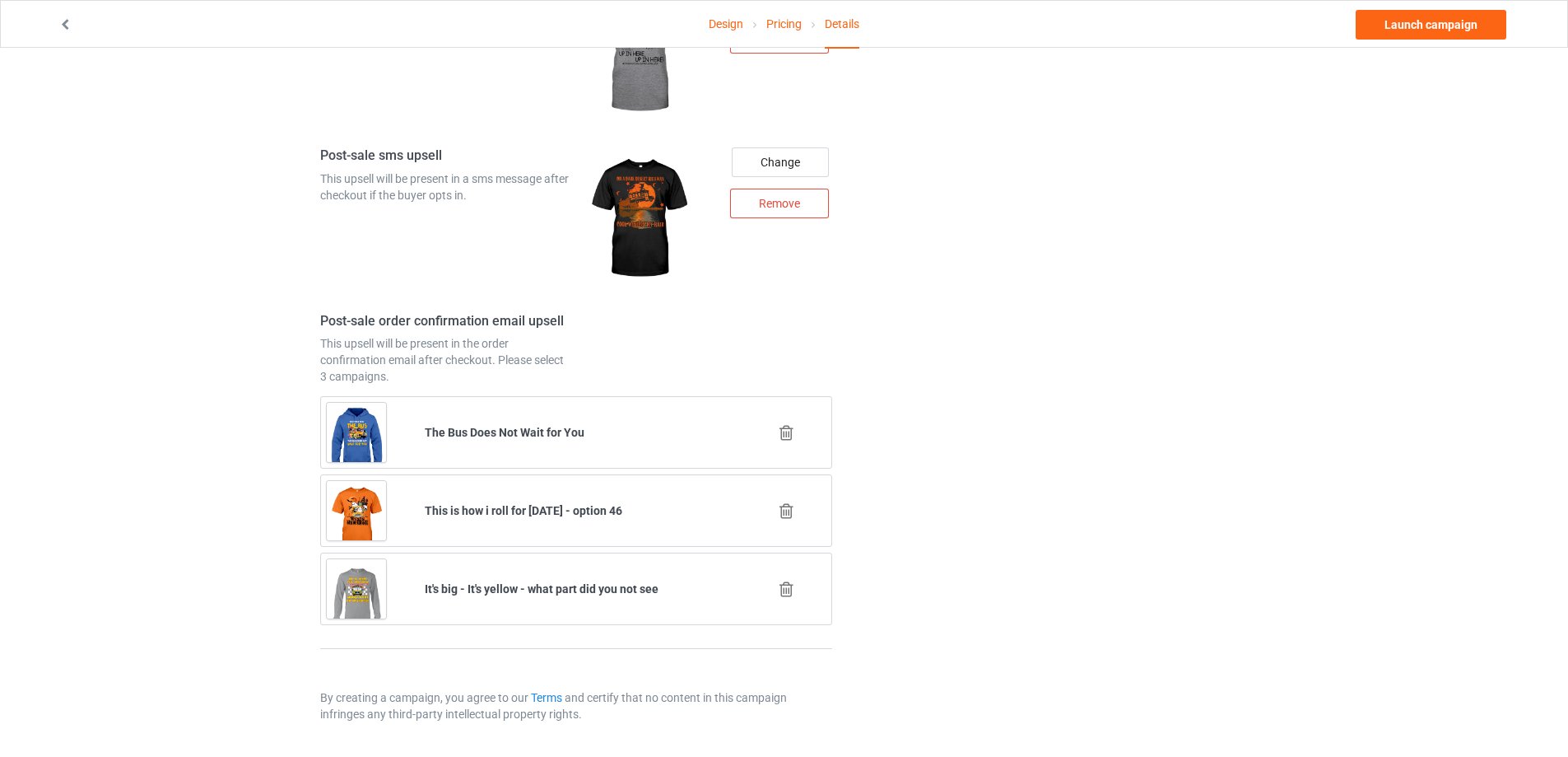
click at [784, 586] on icon at bounding box center [787, 589] width 20 height 17
click at [784, 301] on div "Change Remove" at bounding box center [707, 218] width 273 height 164
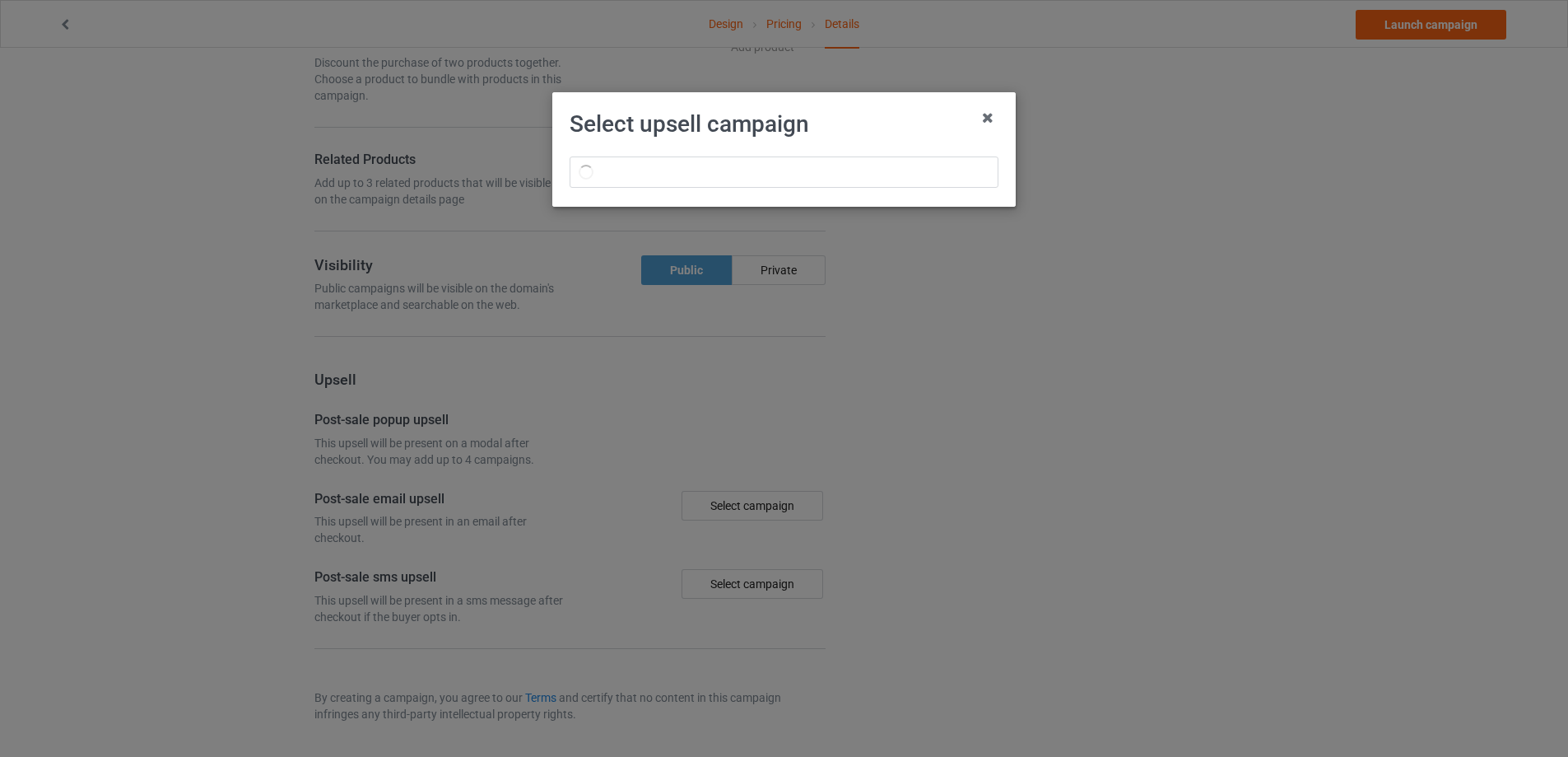
scroll to position [977, 0]
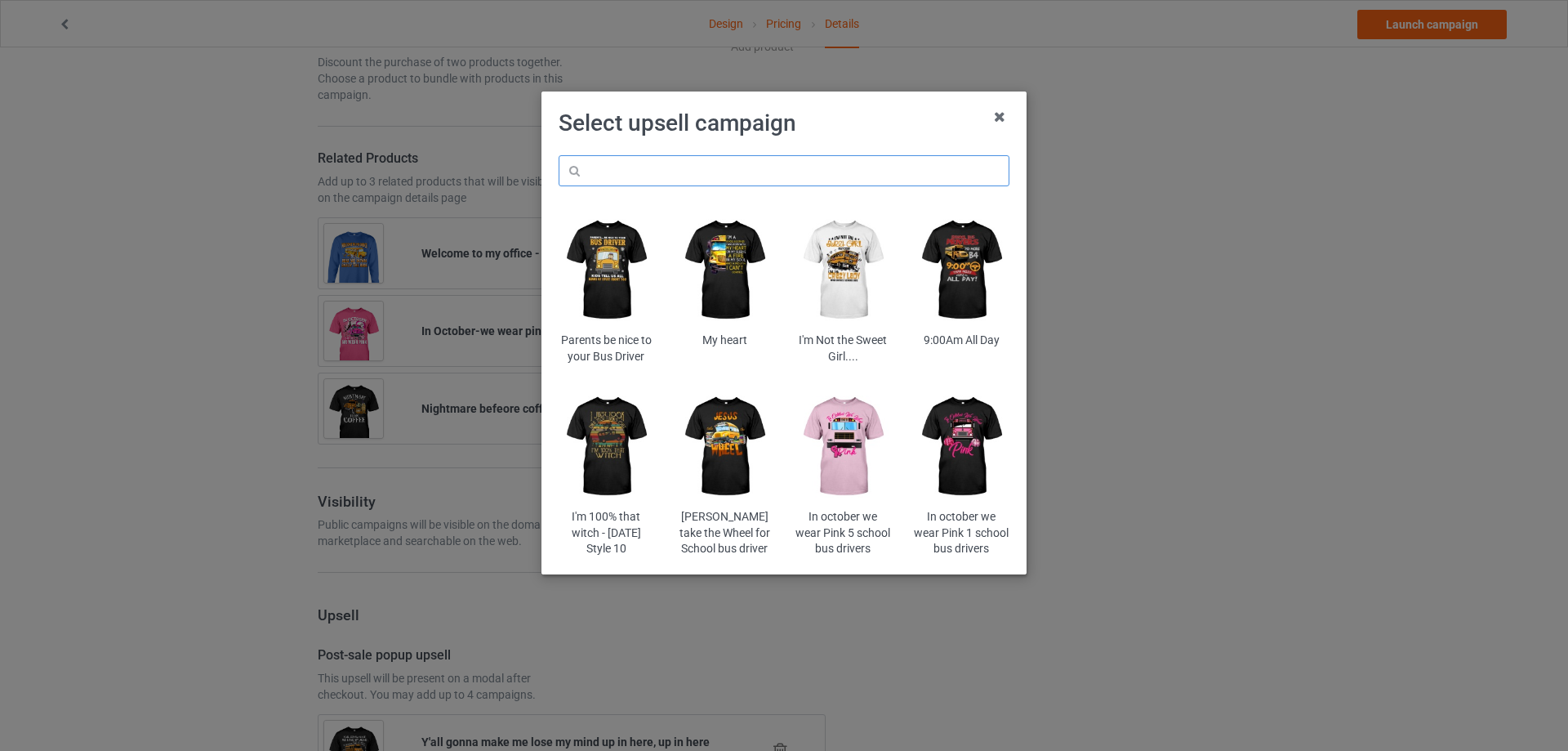
click at [743, 177] on input "text" at bounding box center [784, 171] width 451 height 31
paste input "[PERSON_NAME]"
type input "[PERSON_NAME]"
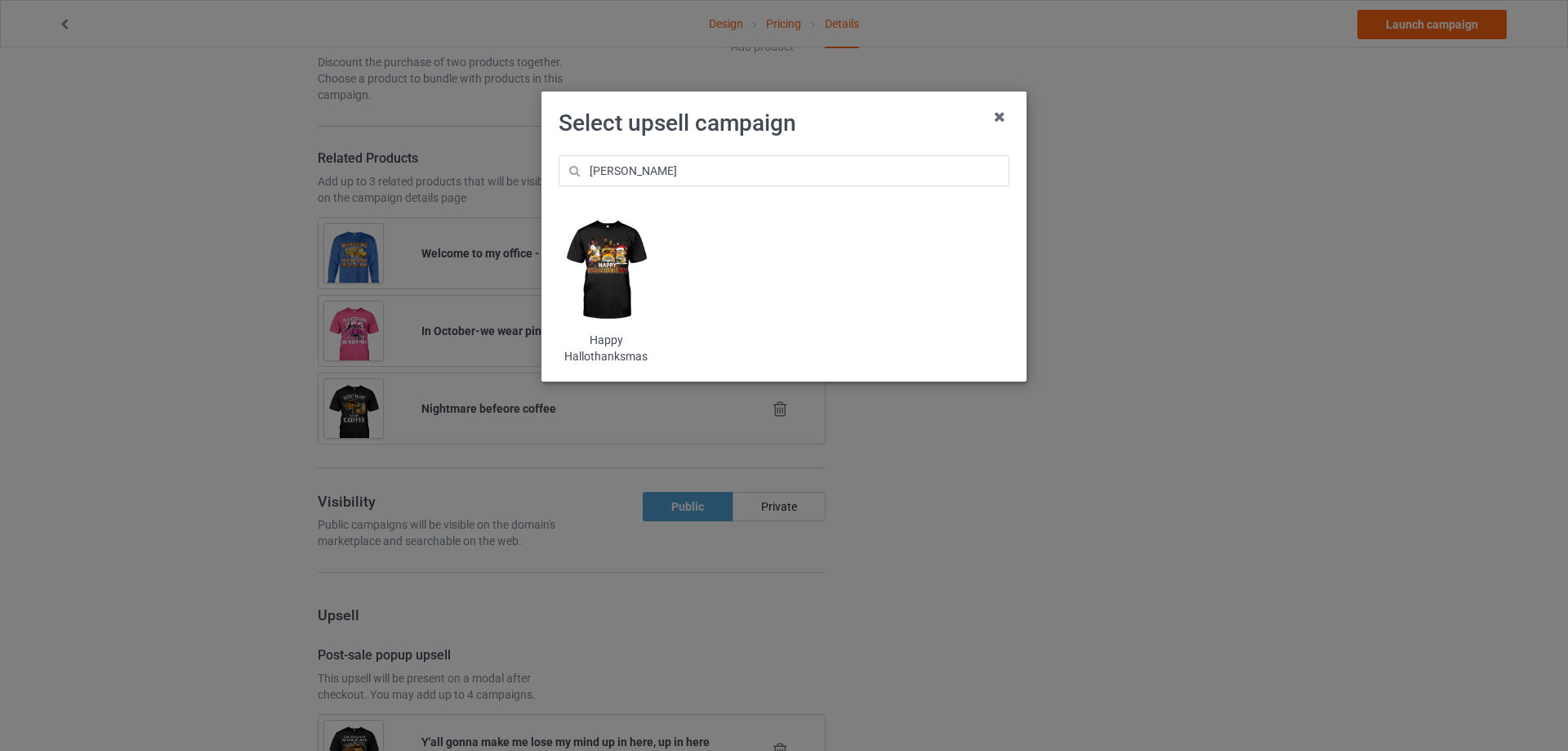
click at [624, 258] on img at bounding box center [606, 271] width 96 height 119
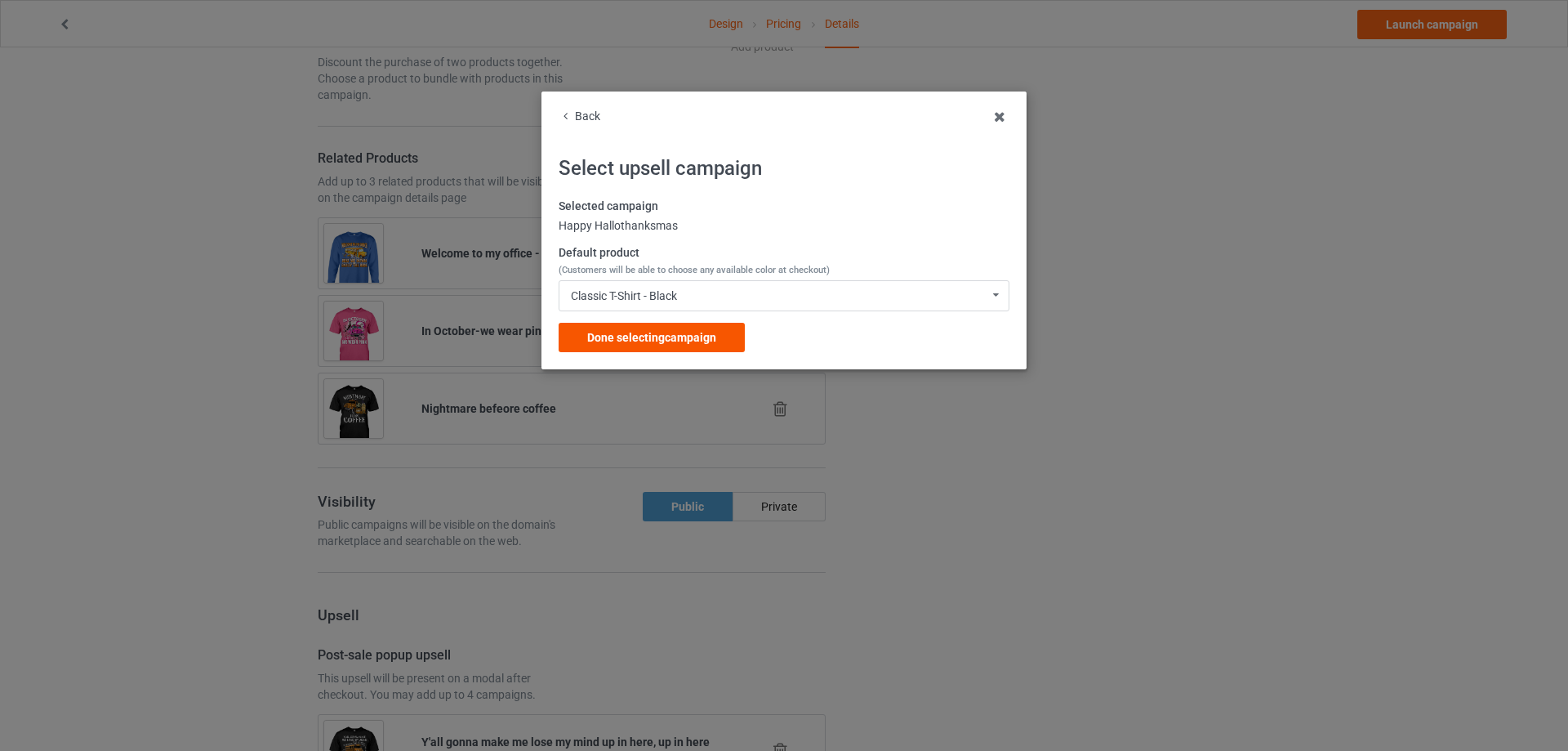
click at [612, 344] on span "Done selecting campaign" at bounding box center [651, 337] width 129 height 13
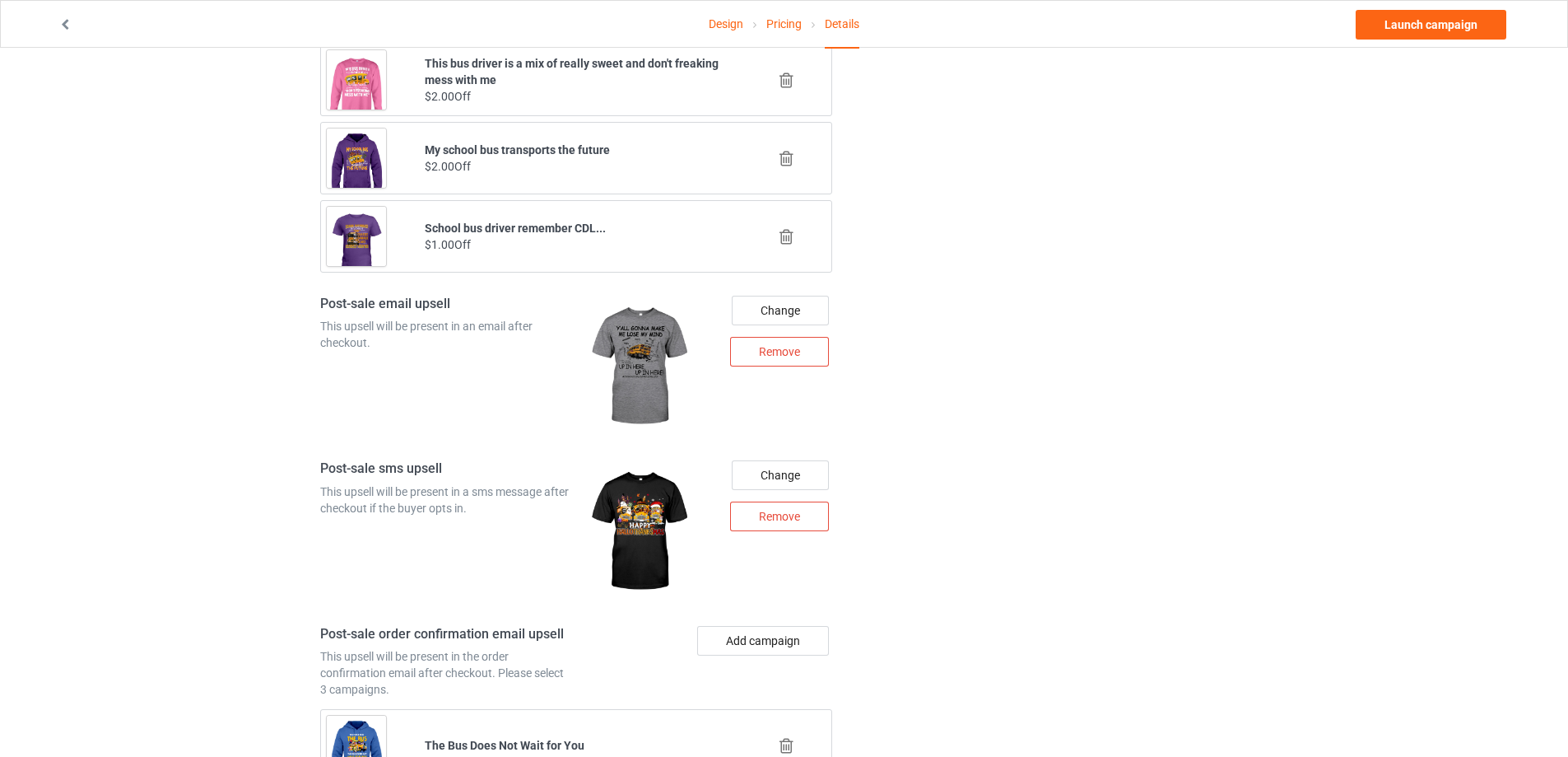
scroll to position [1967, 0]
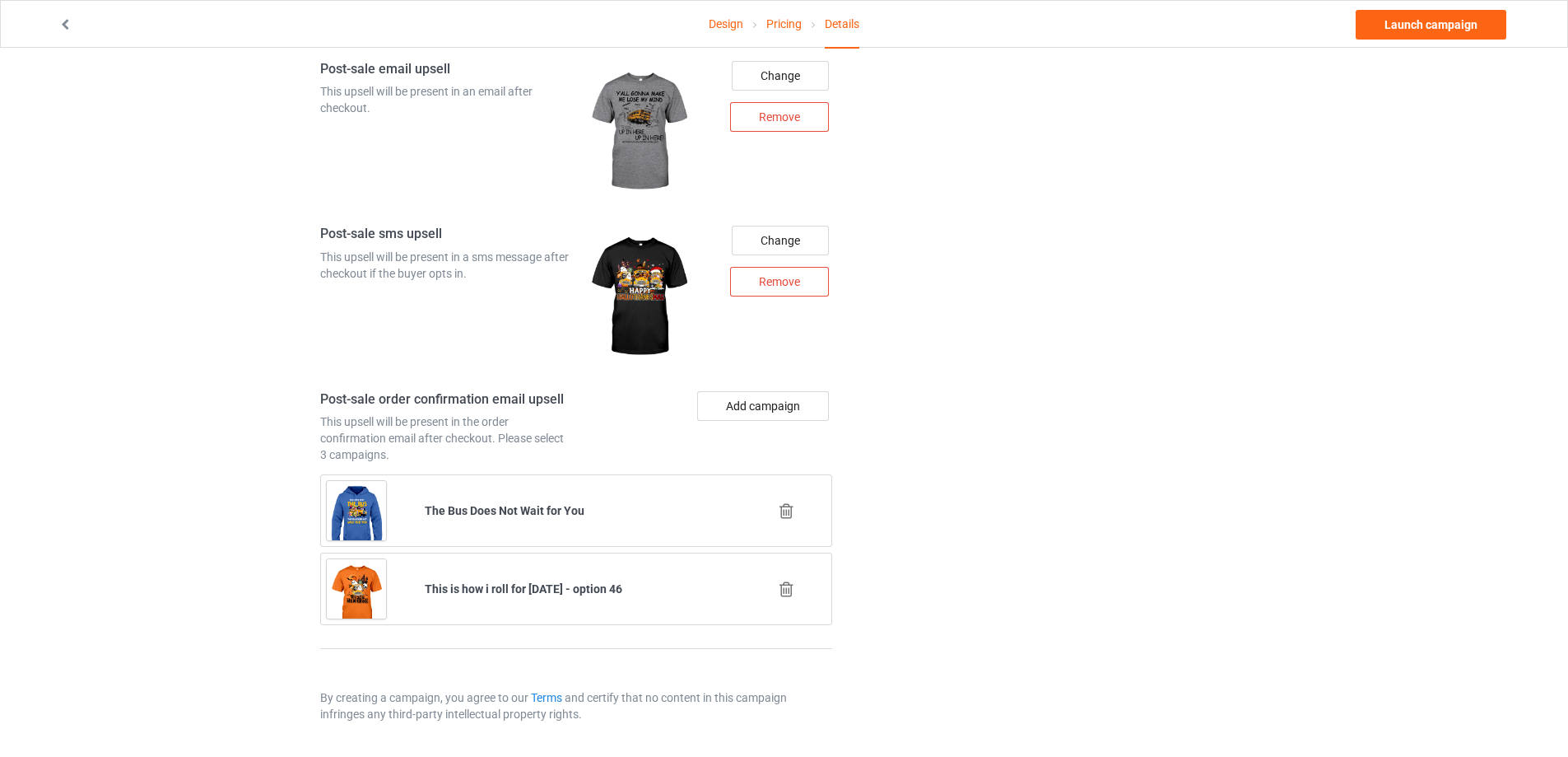
click at [788, 589] on icon at bounding box center [787, 589] width 20 height 17
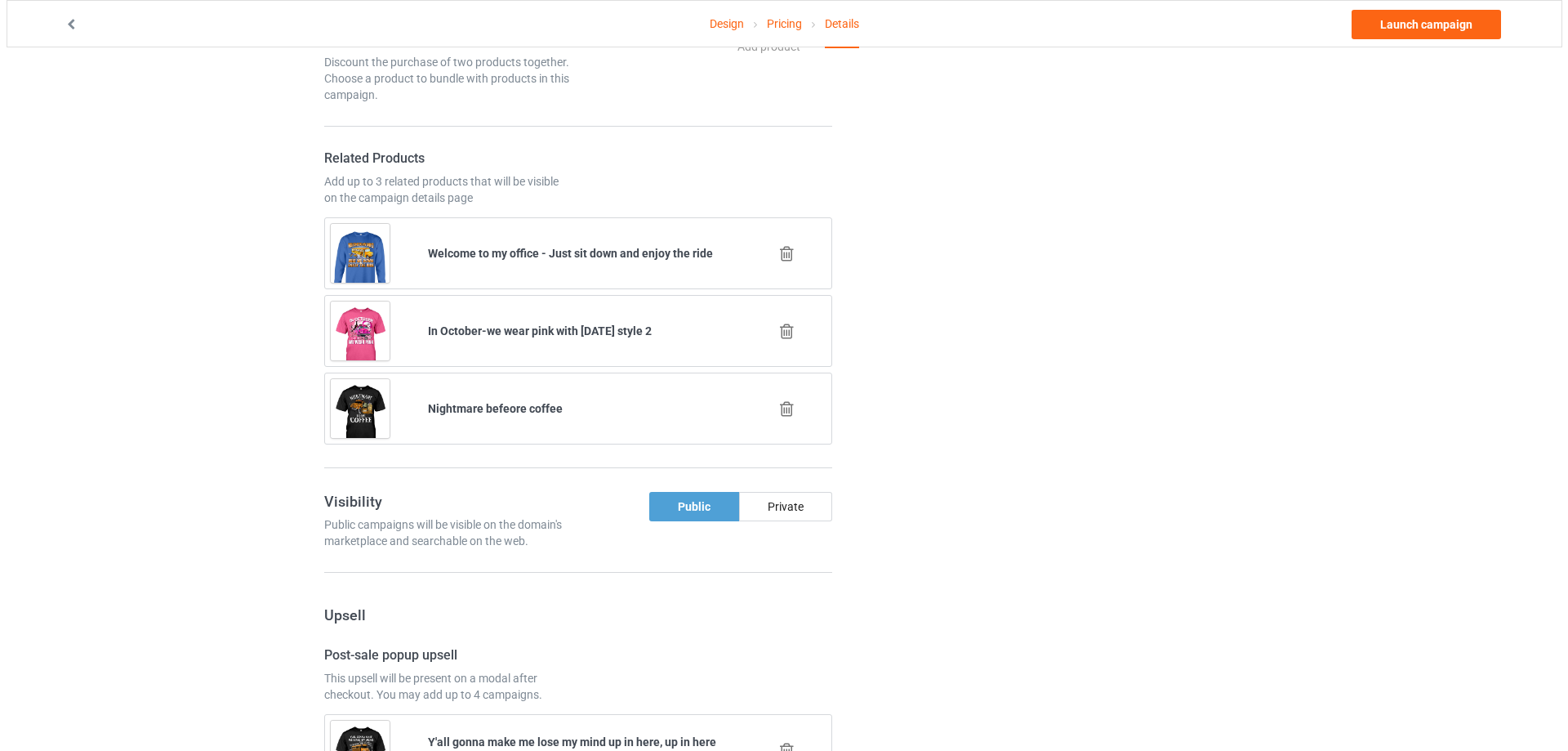
scroll to position [1873, 0]
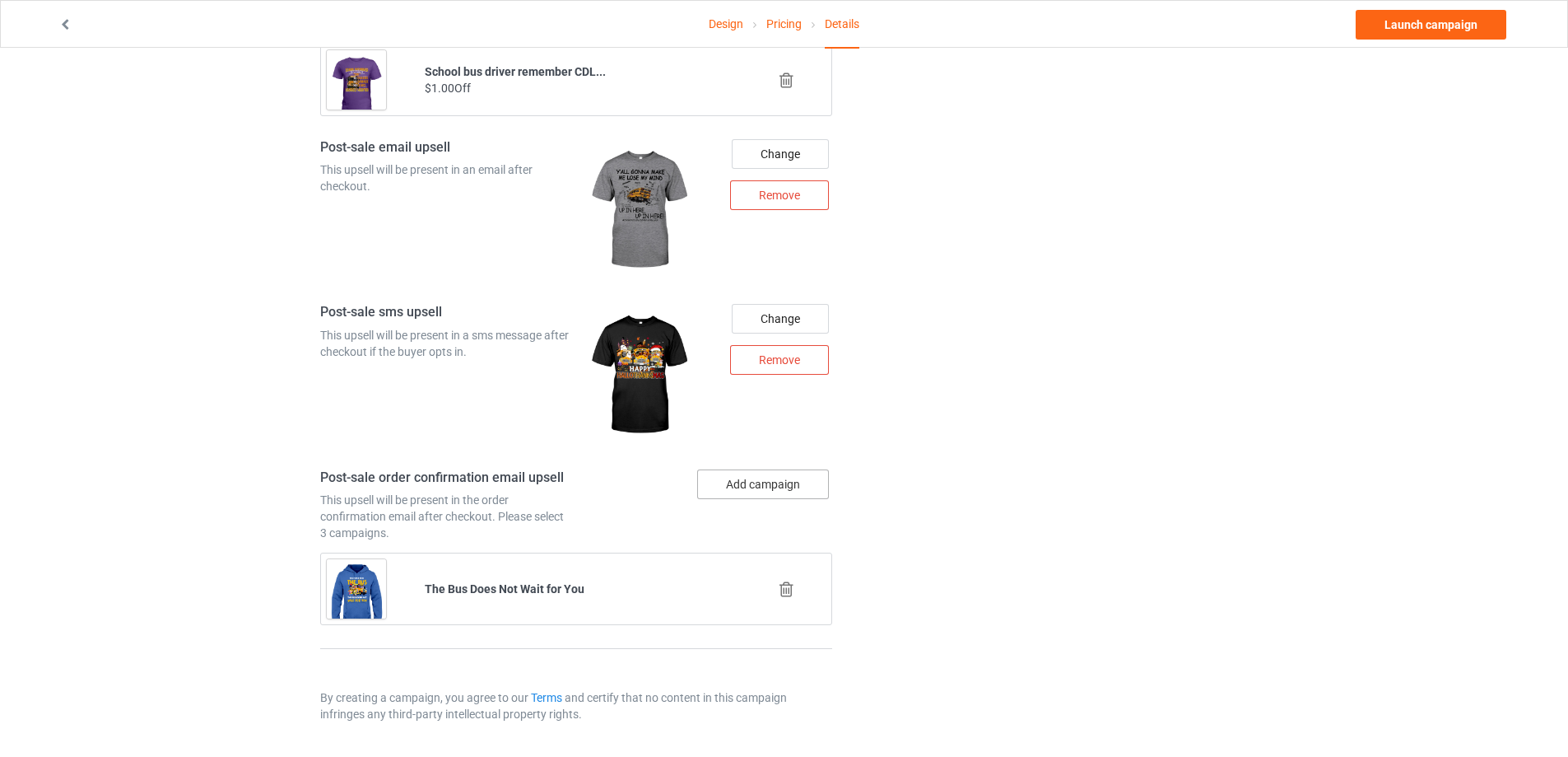
click at [750, 478] on button "Add campaign" at bounding box center [763, 484] width 131 height 30
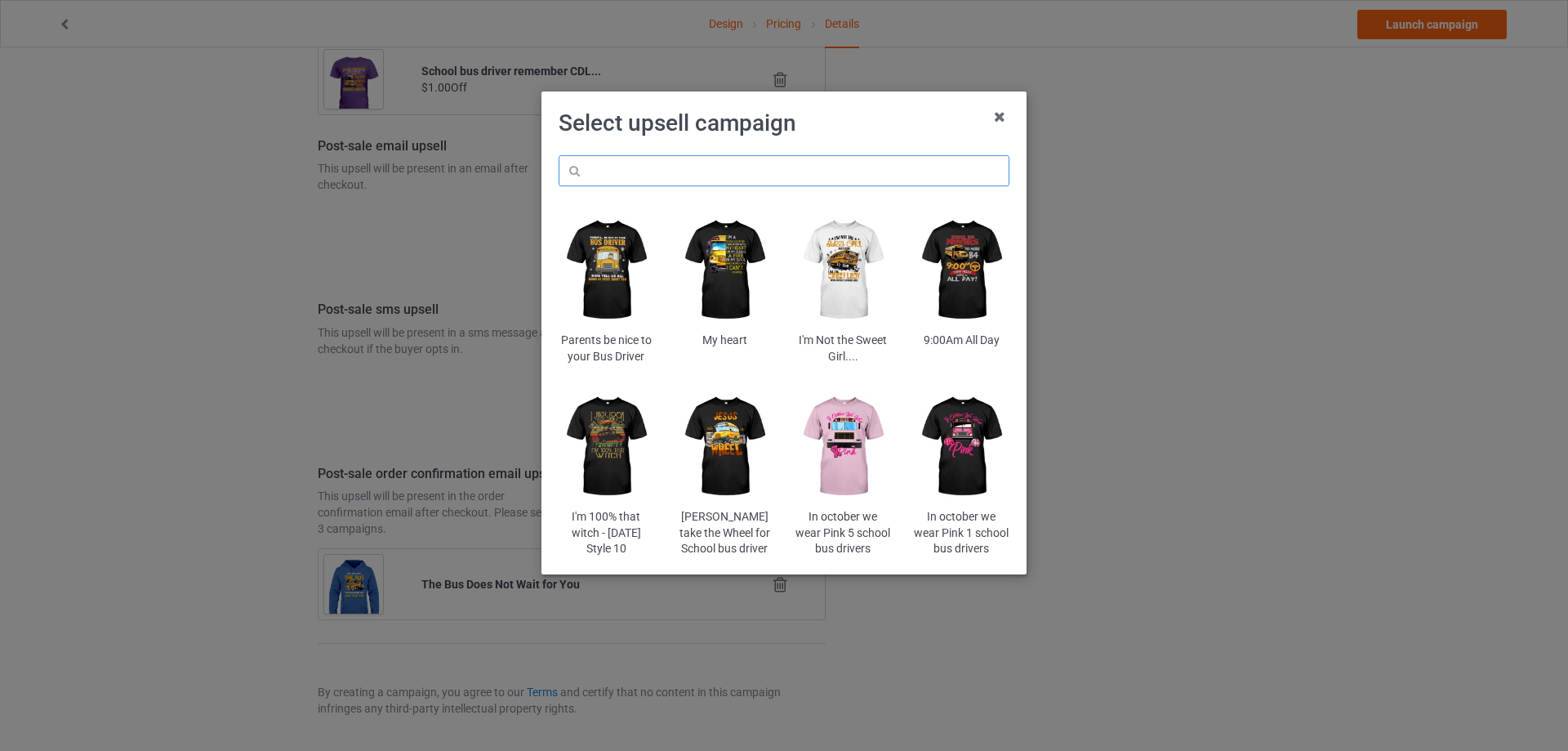
click at [696, 176] on input "text" at bounding box center [784, 171] width 451 height 31
paste input "dahasb"
type input "dahasb"
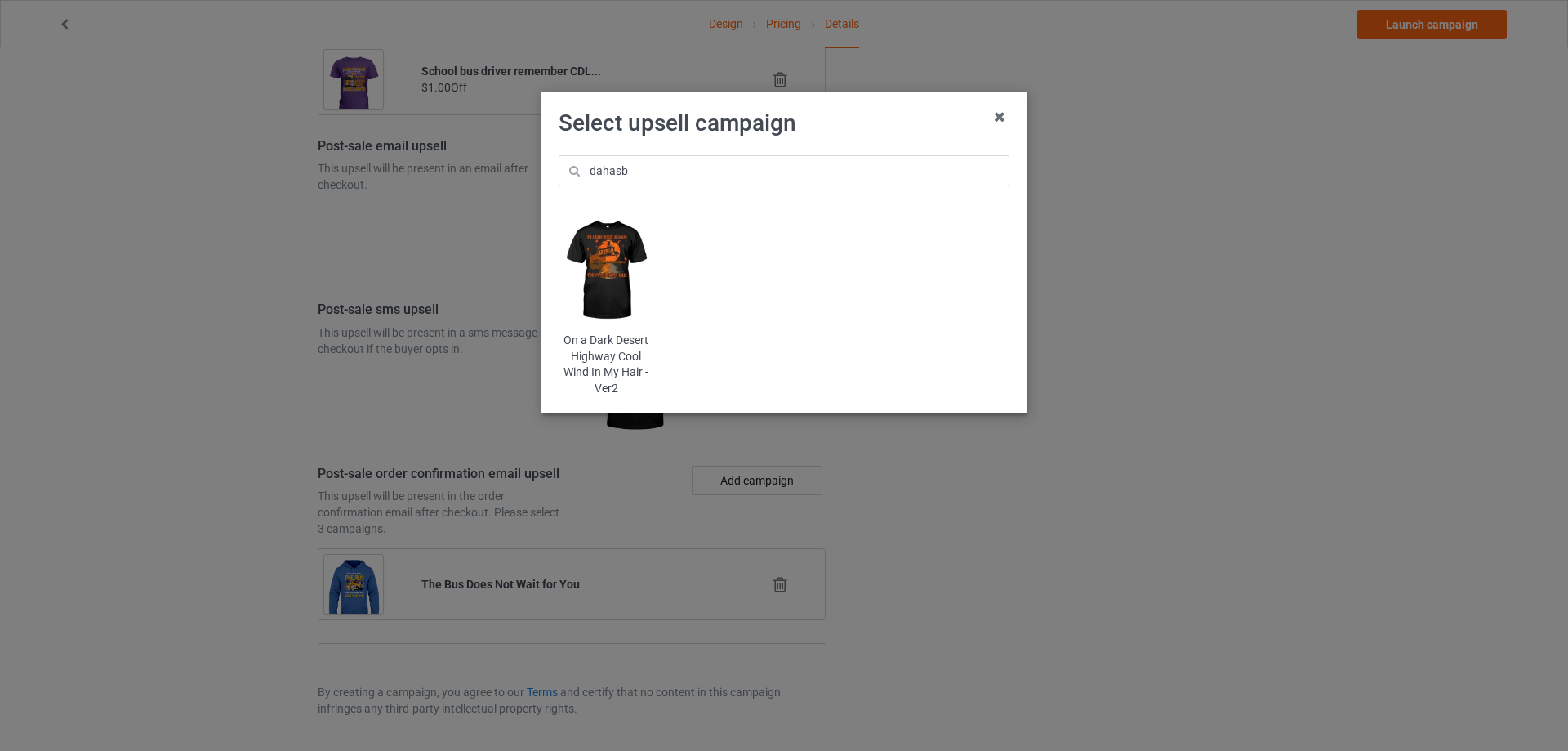
click at [615, 246] on img at bounding box center [606, 271] width 96 height 119
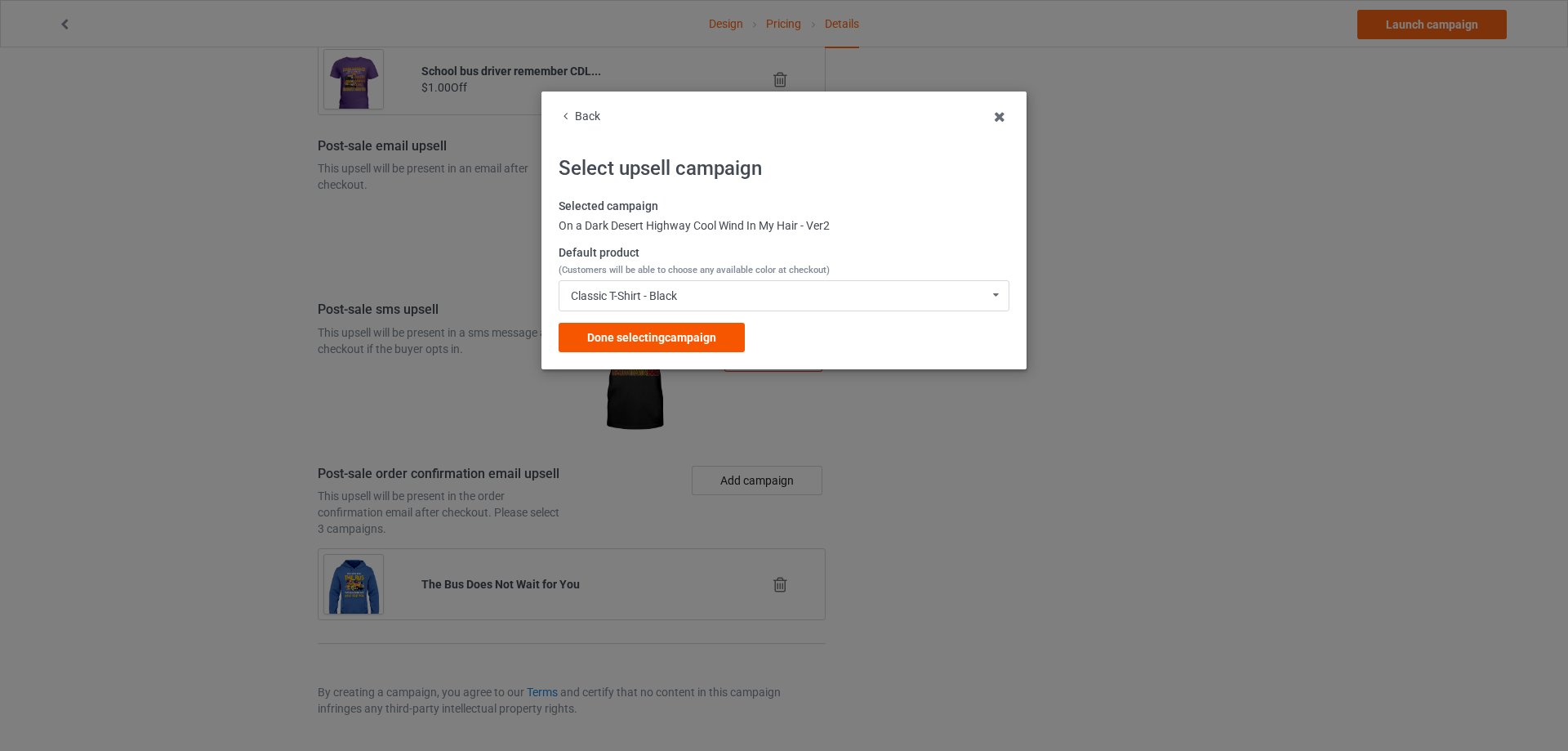
click at [644, 338] on span "Done selecting campaign" at bounding box center [651, 337] width 129 height 13
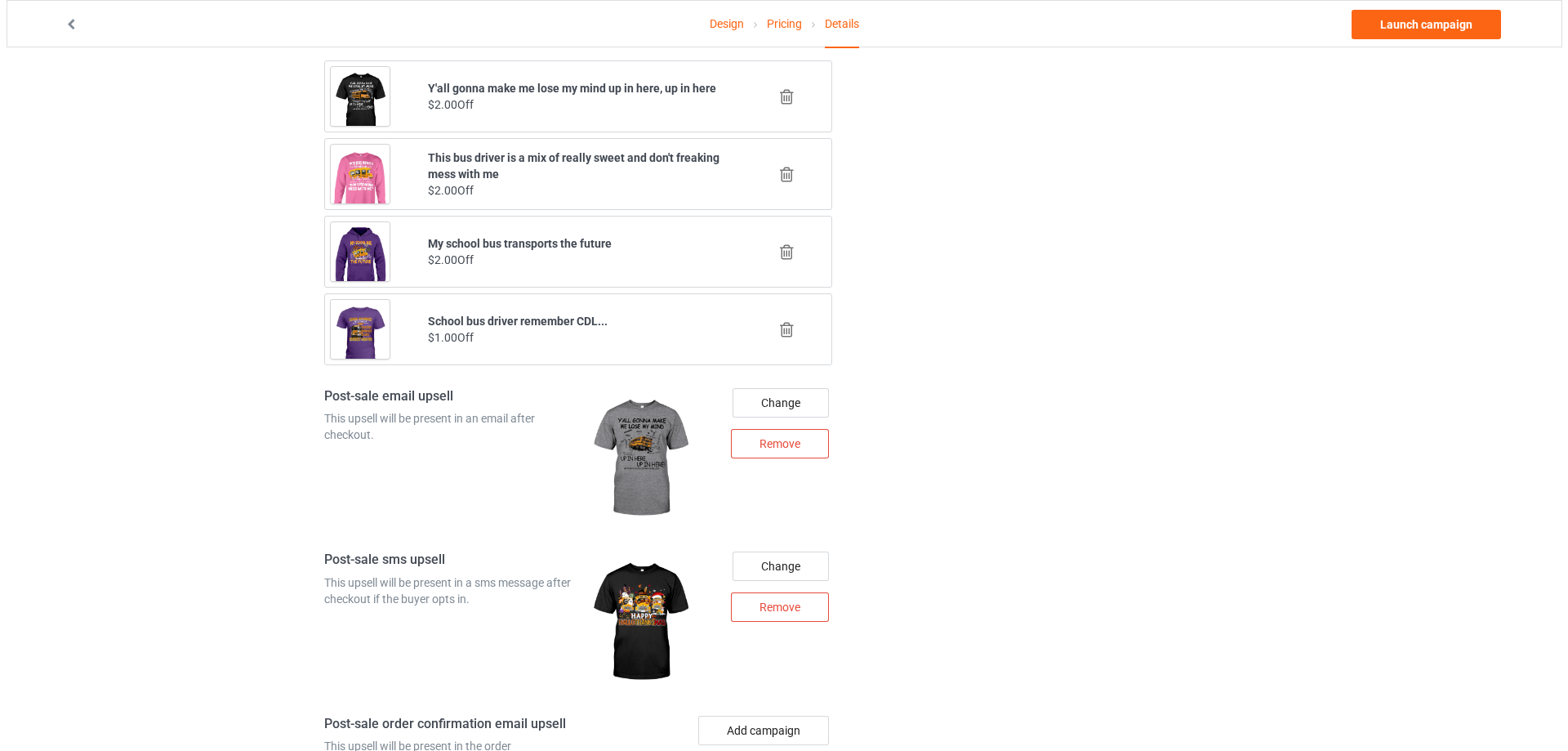
scroll to position [1951, 0]
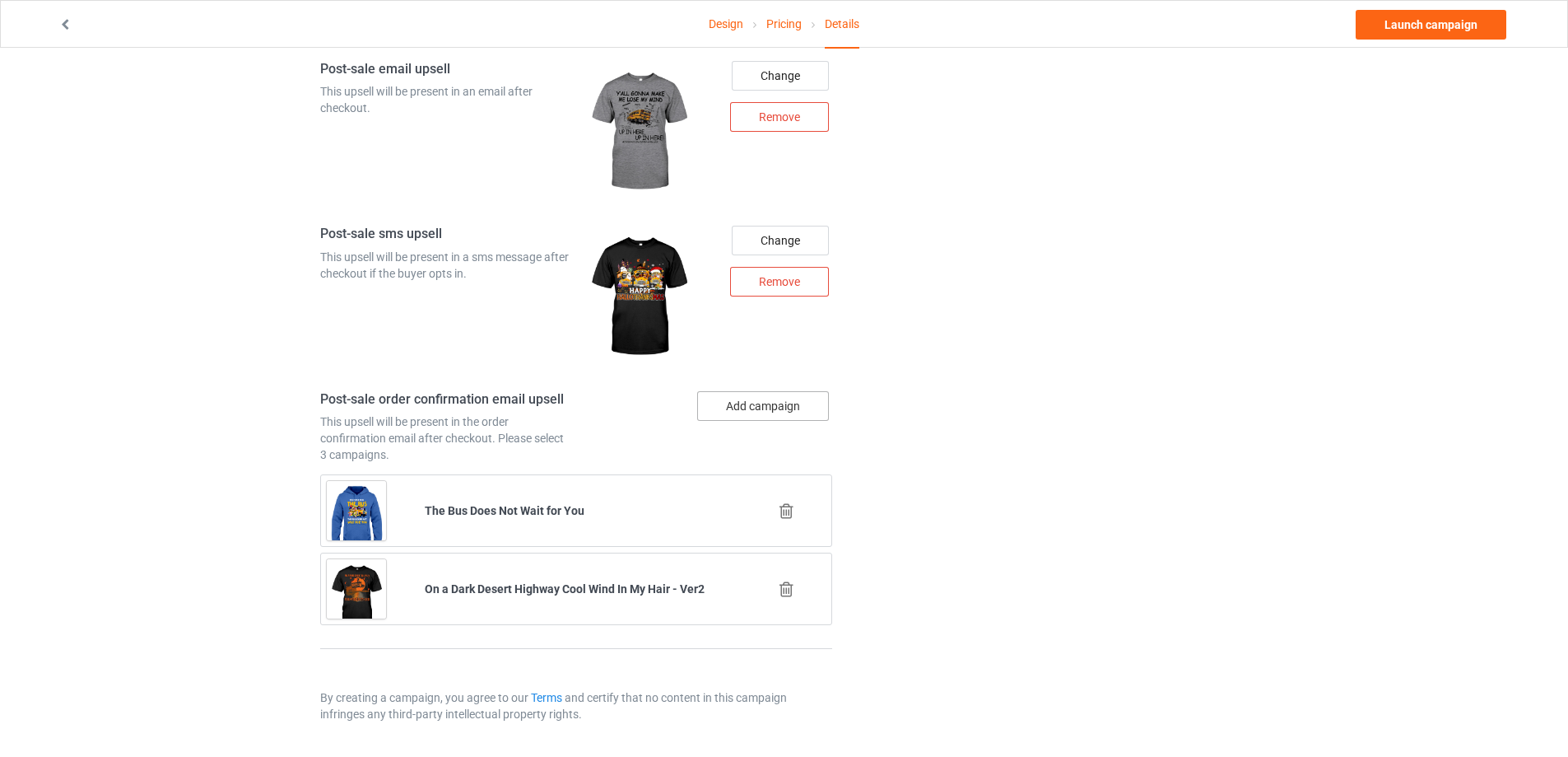
click at [770, 404] on button "Add campaign" at bounding box center [763, 405] width 131 height 30
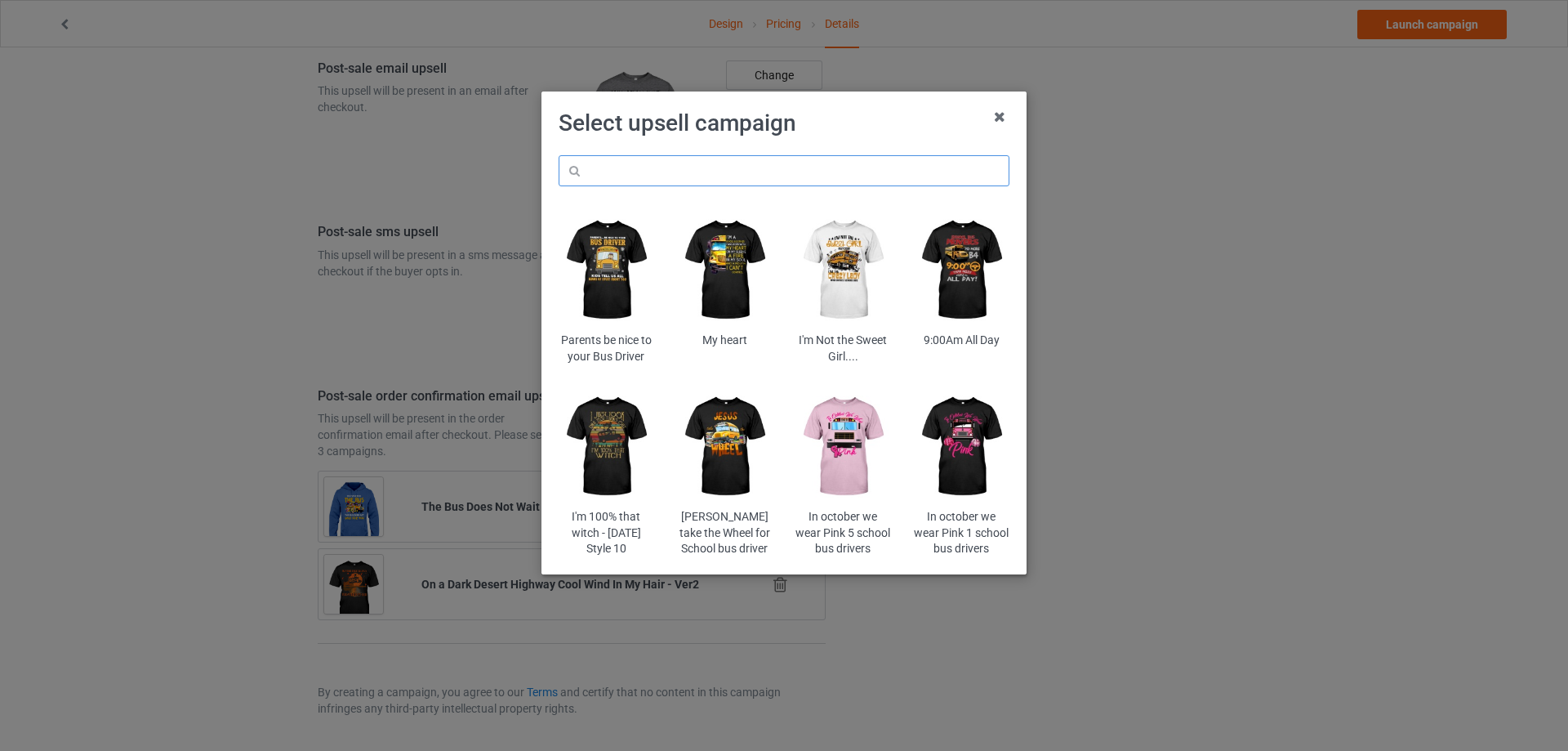
click at [707, 176] on input "text" at bounding box center [784, 171] width 451 height 31
paste input "pioc"
type input "pioc"
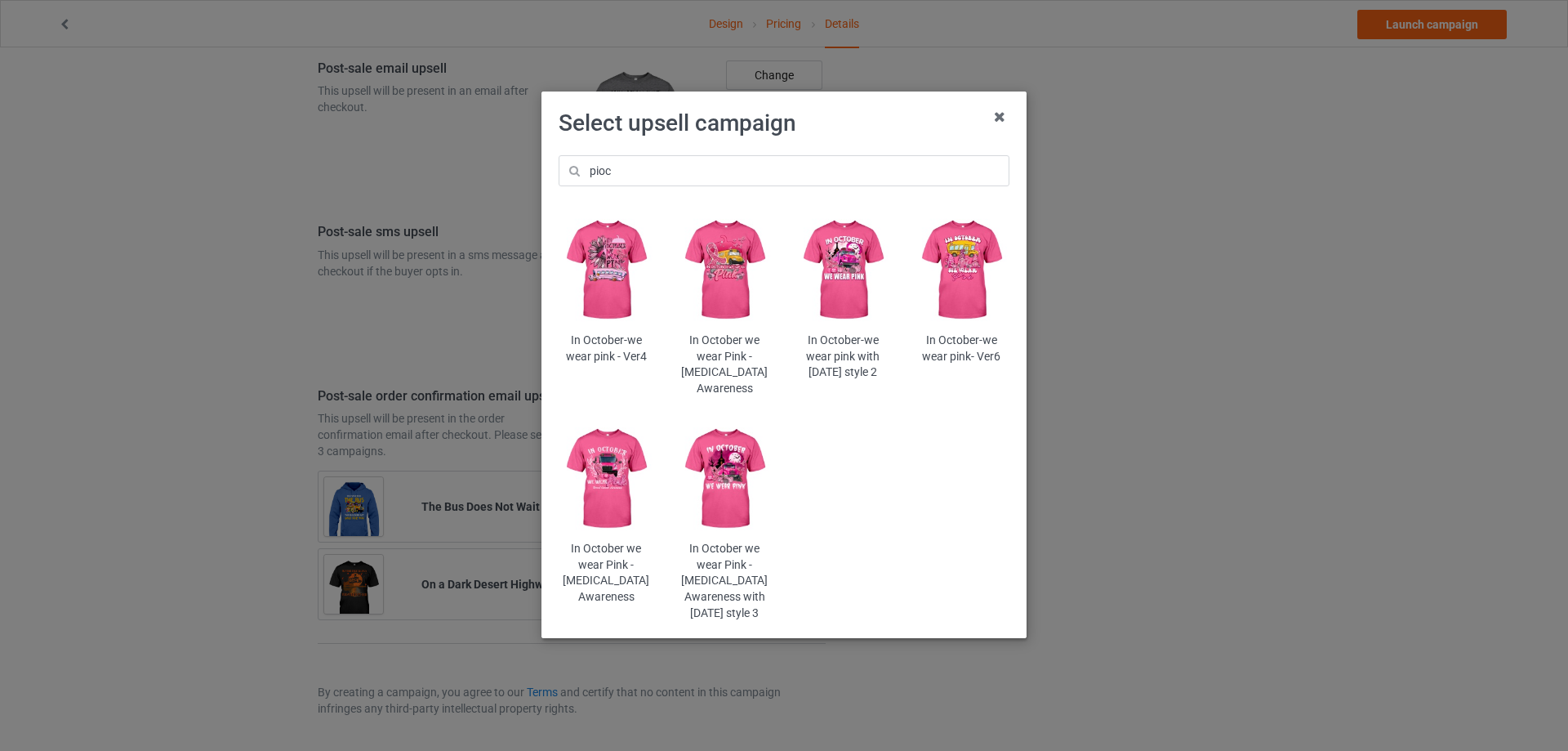
click at [747, 467] on img at bounding box center [725, 479] width 96 height 119
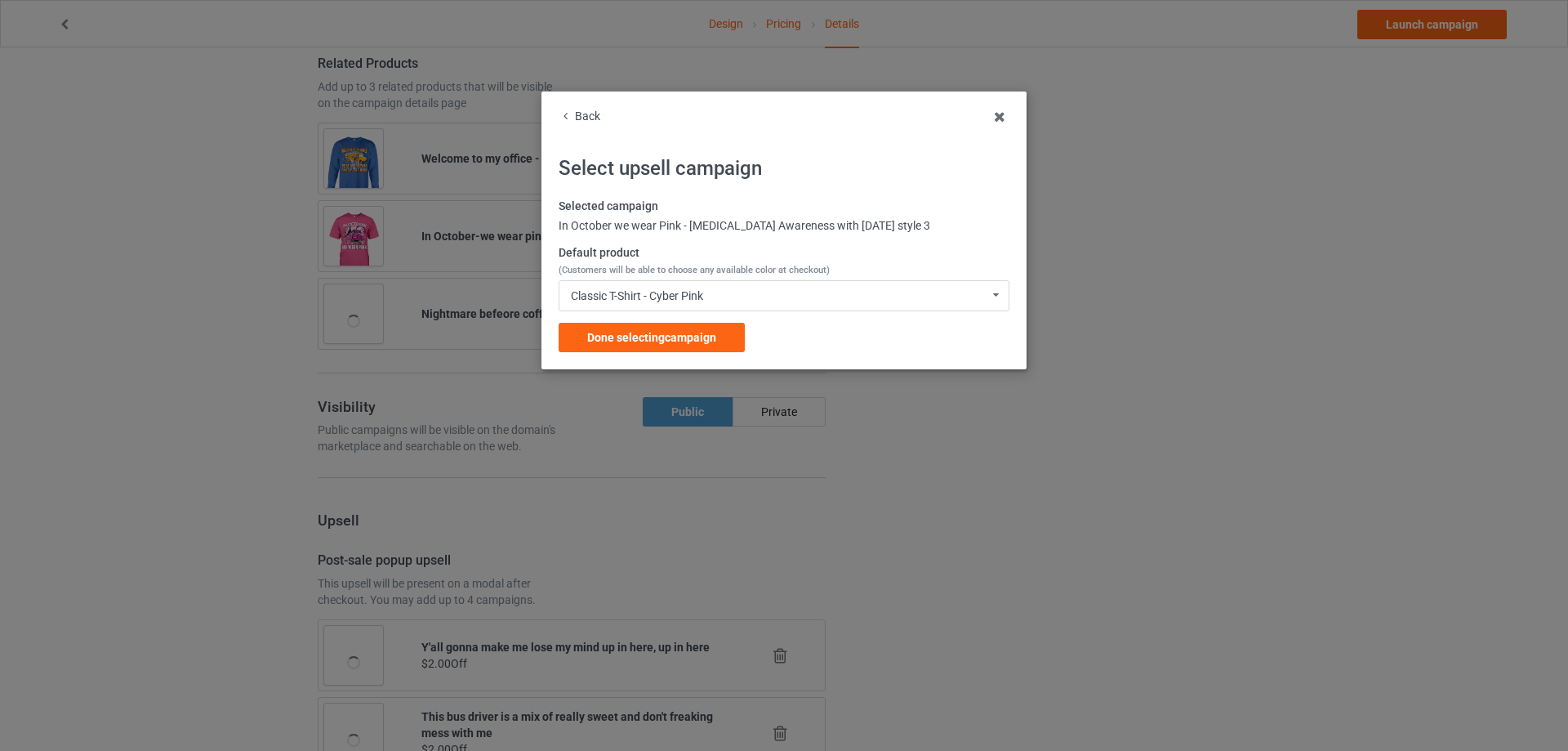
scroll to position [1951, 0]
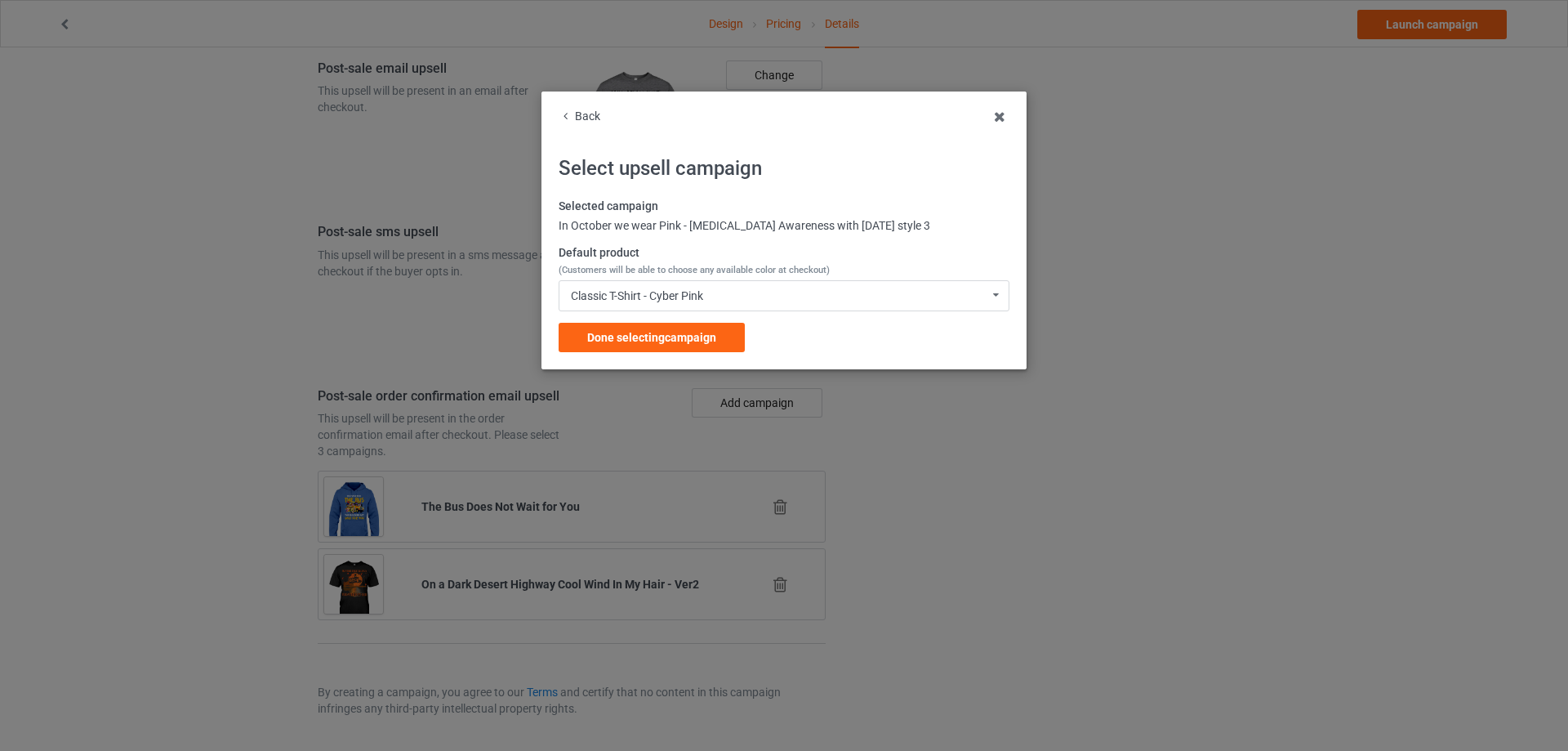
click at [645, 320] on div "Selected campaign In October we wear Pink - [MEDICAL_DATA] Awareness with [DATE…" at bounding box center [784, 275] width 451 height 154
click at [644, 333] on span "Done selecting campaign" at bounding box center [651, 337] width 129 height 13
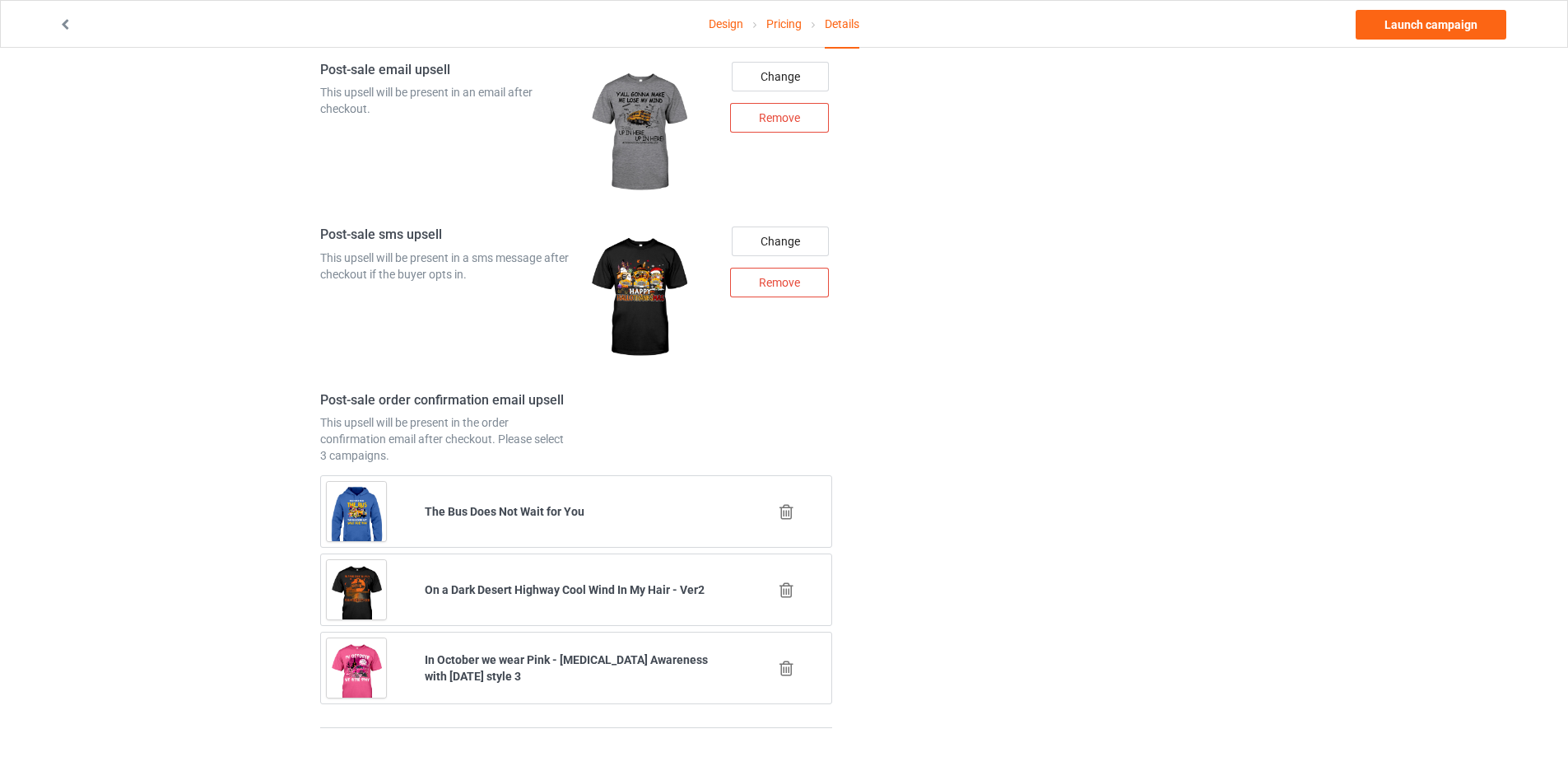
scroll to position [1636, 0]
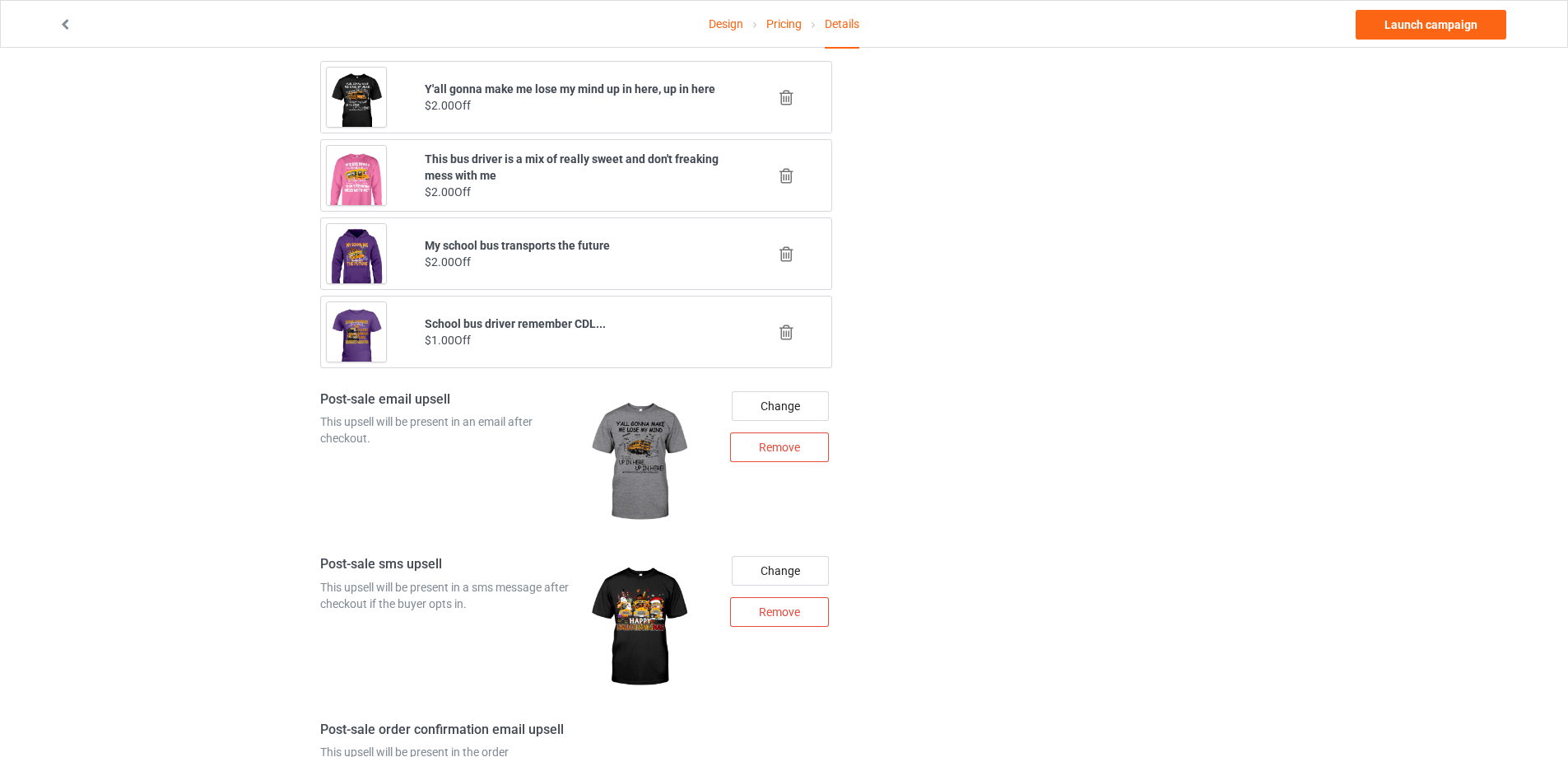
click at [791, 252] on icon at bounding box center [787, 253] width 20 height 17
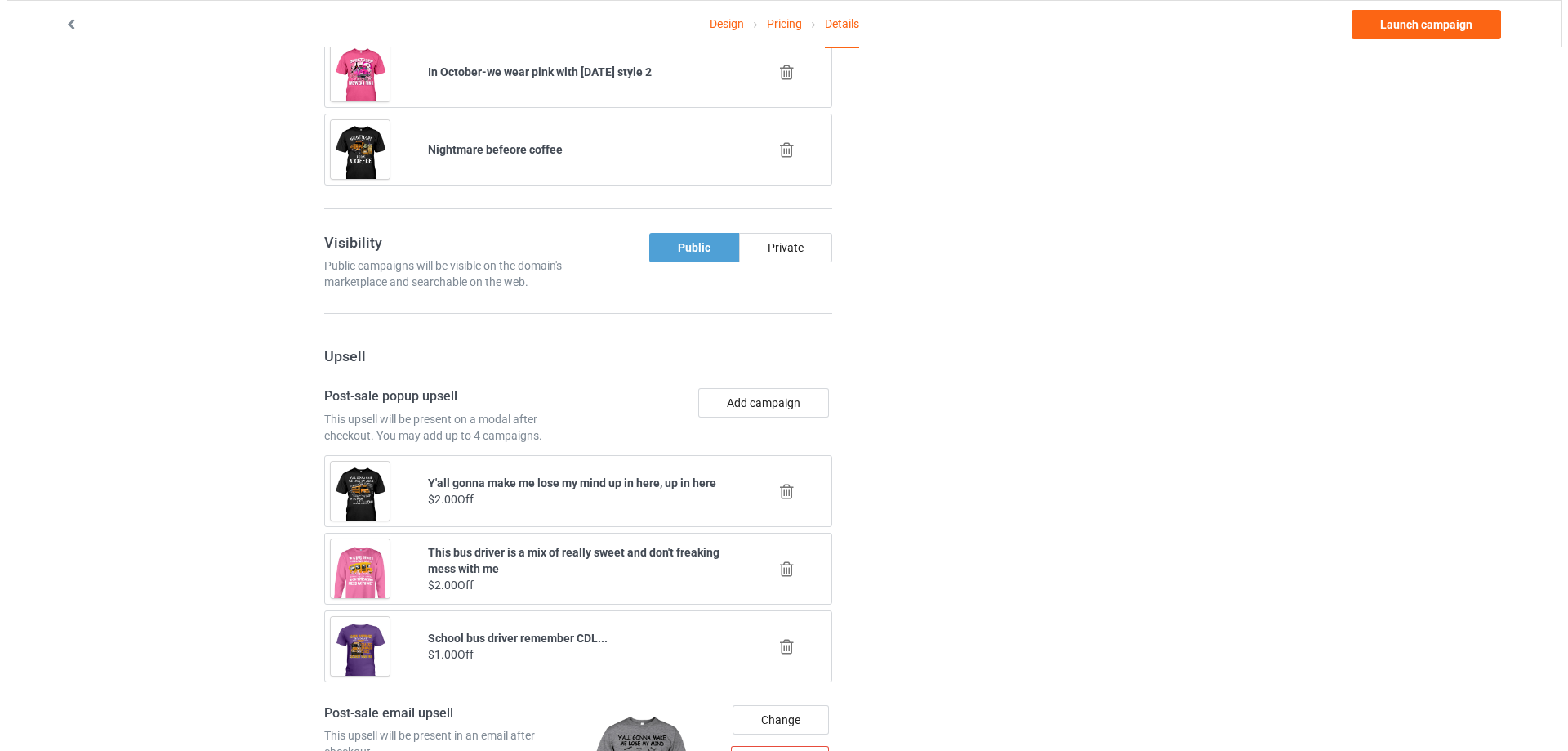
scroll to position [1546, 0]
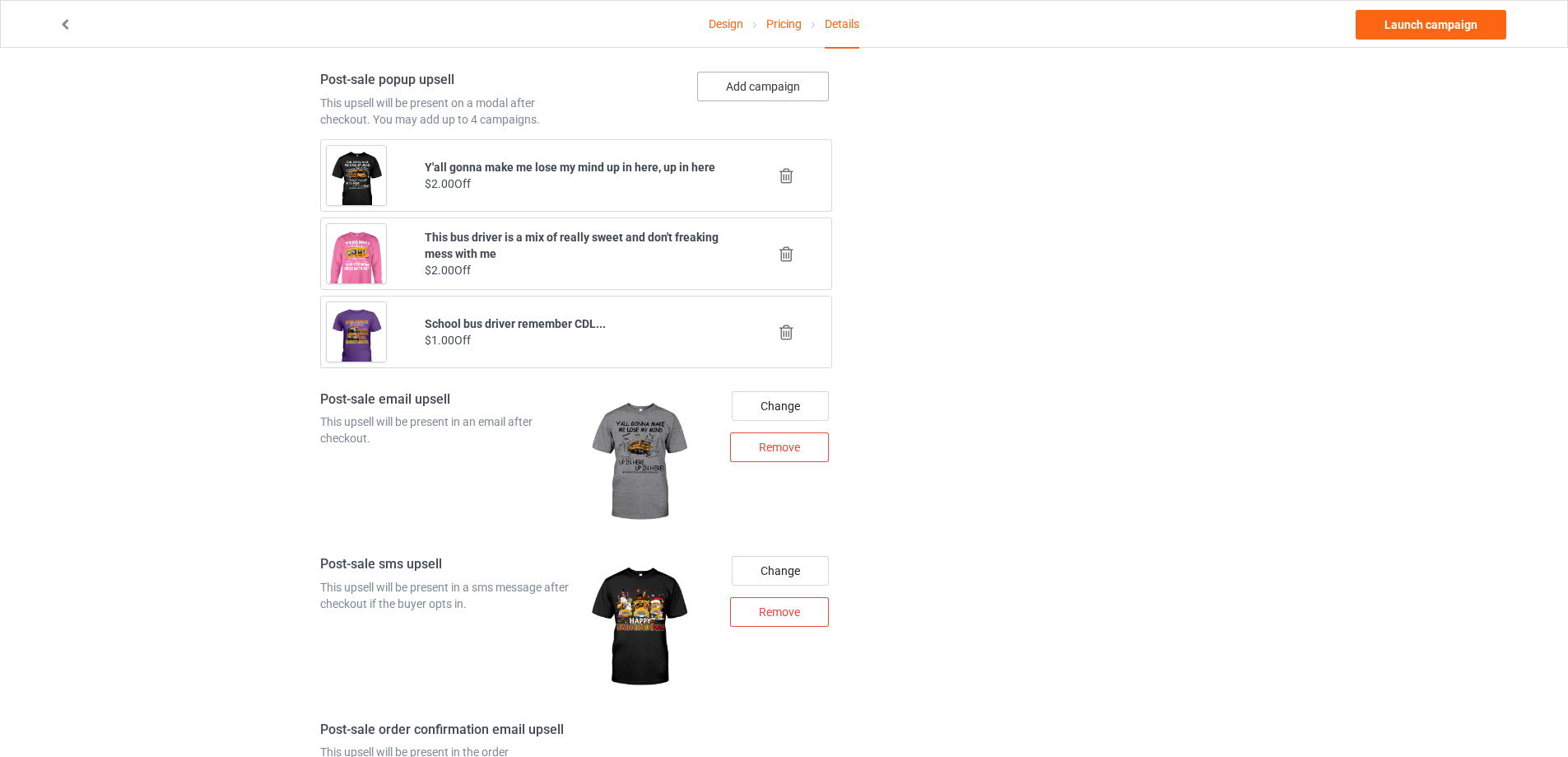
click at [747, 92] on button "Add campaign" at bounding box center [763, 86] width 131 height 30
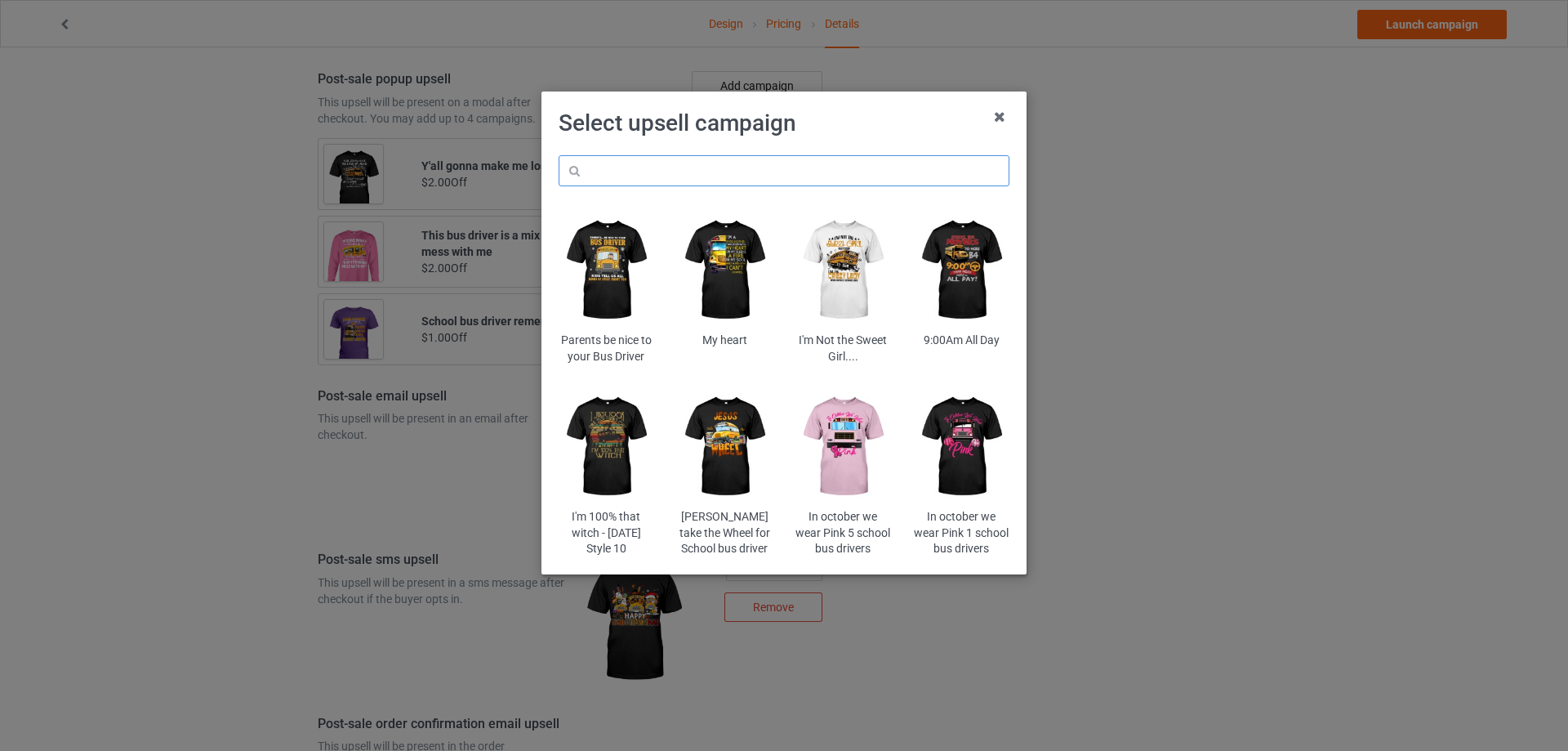
click at [727, 179] on input "text" at bounding box center [784, 171] width 451 height 31
paste input "probetr"
type input "probetr"
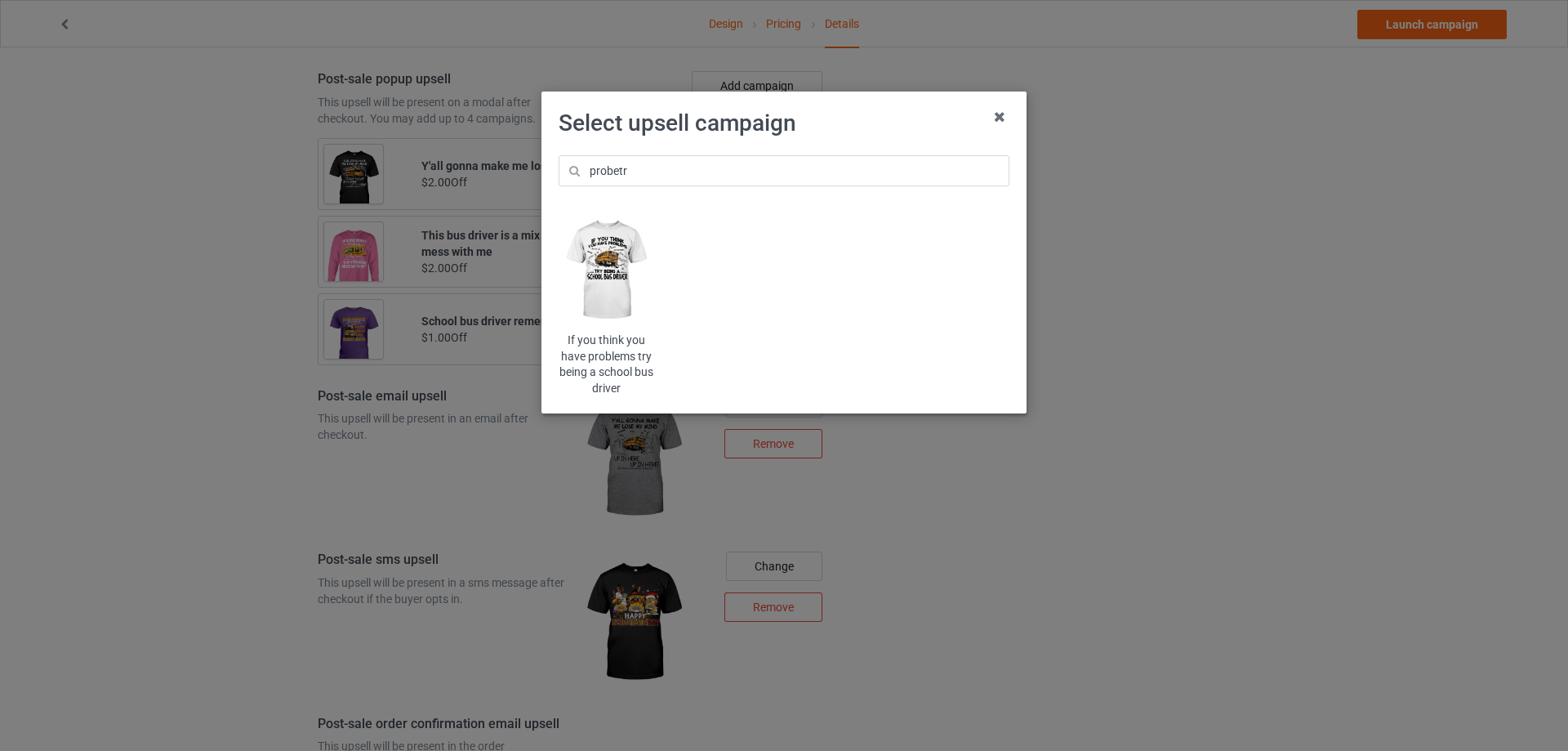
click at [626, 259] on img at bounding box center [606, 271] width 96 height 119
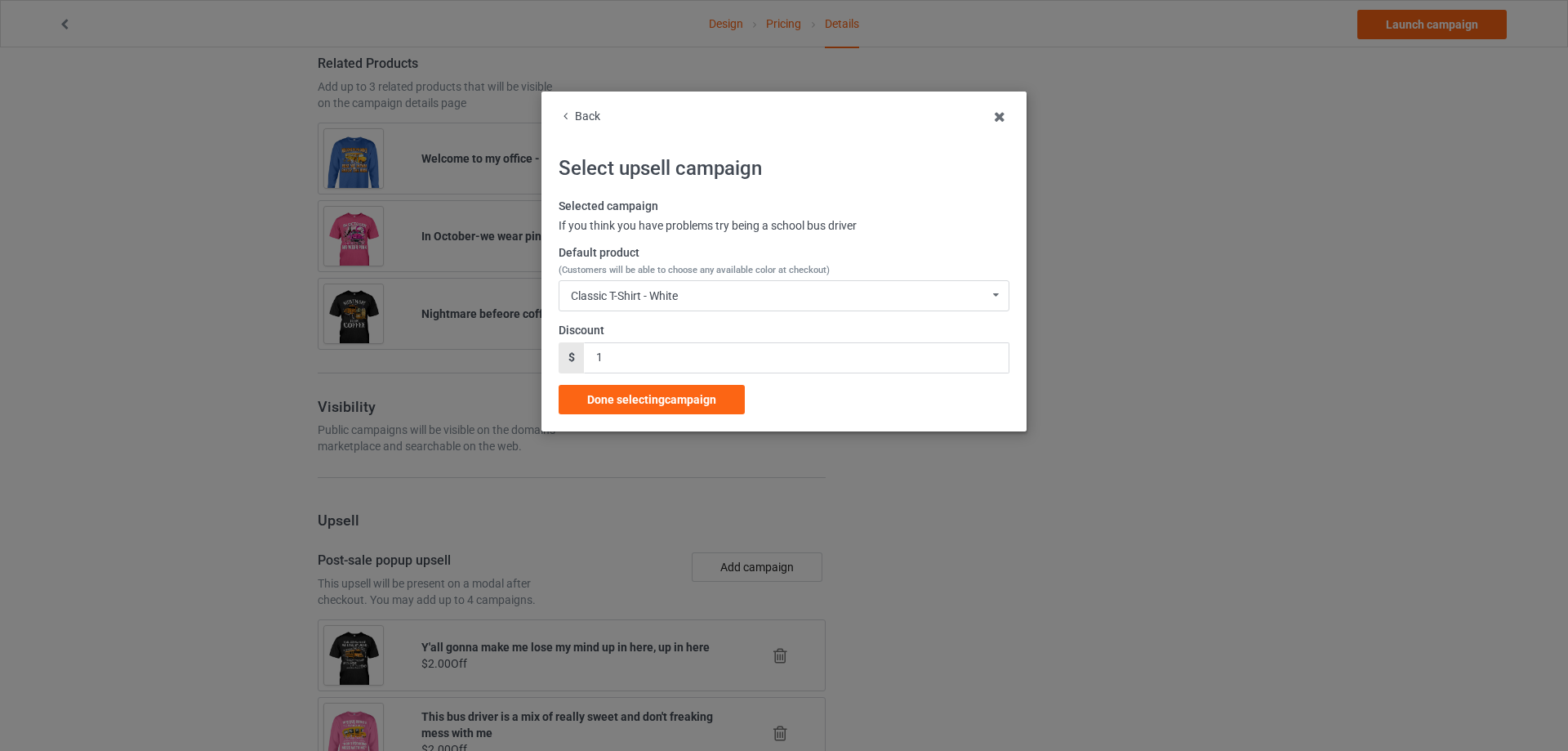
scroll to position [1546, 0]
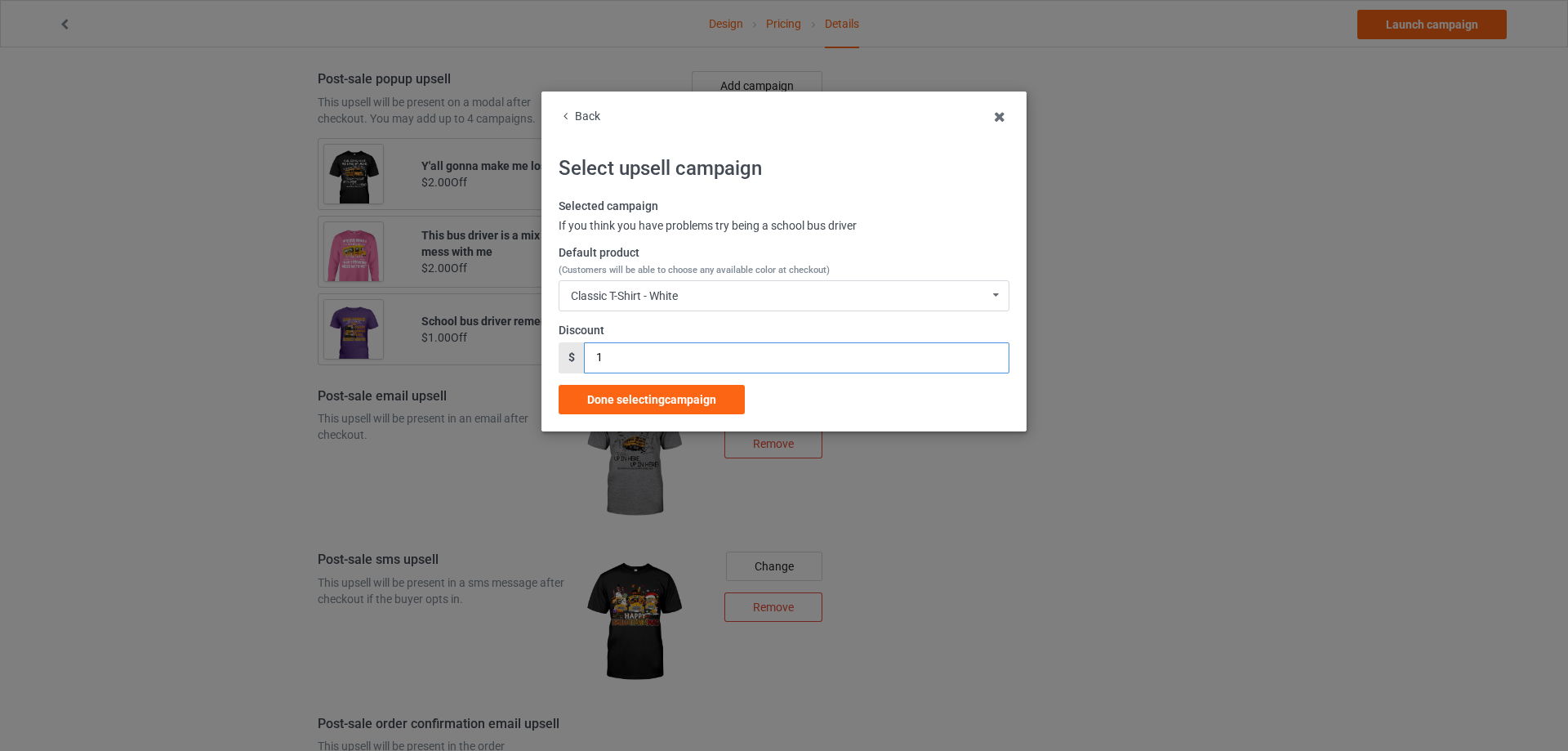
drag, startPoint x: 605, startPoint y: 360, endPoint x: 581, endPoint y: 362, distance: 24.1
click at [581, 362] on div "$ 1" at bounding box center [784, 357] width 451 height 31
type input "2"
click at [664, 287] on div "Classic T-Shirt - White Classic T-Shirt - White Classic T-Shirt - Chocolate Cla…" at bounding box center [784, 295] width 451 height 31
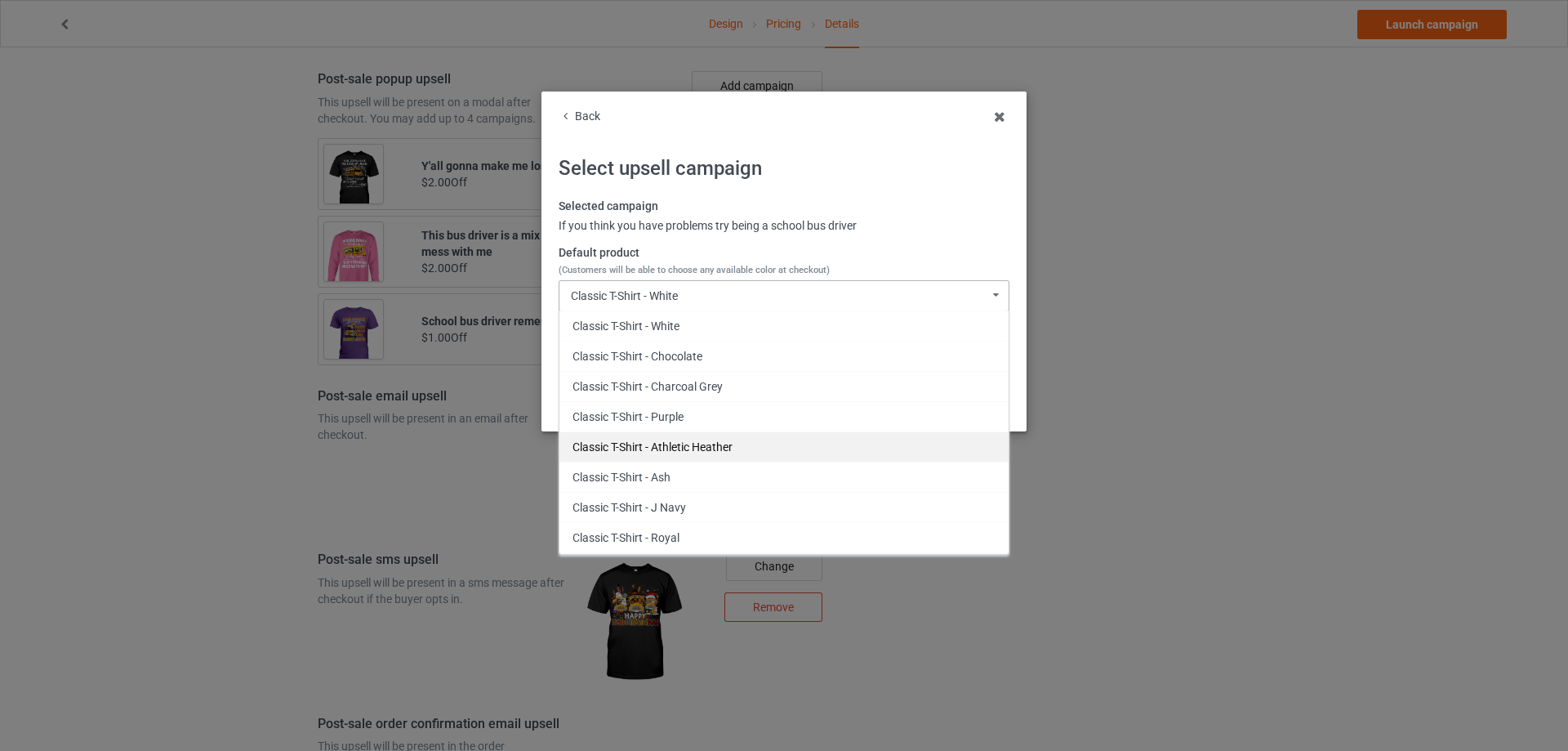
click at [670, 442] on div "Classic T-Shirt - Athletic Heather" at bounding box center [784, 447] width 449 height 30
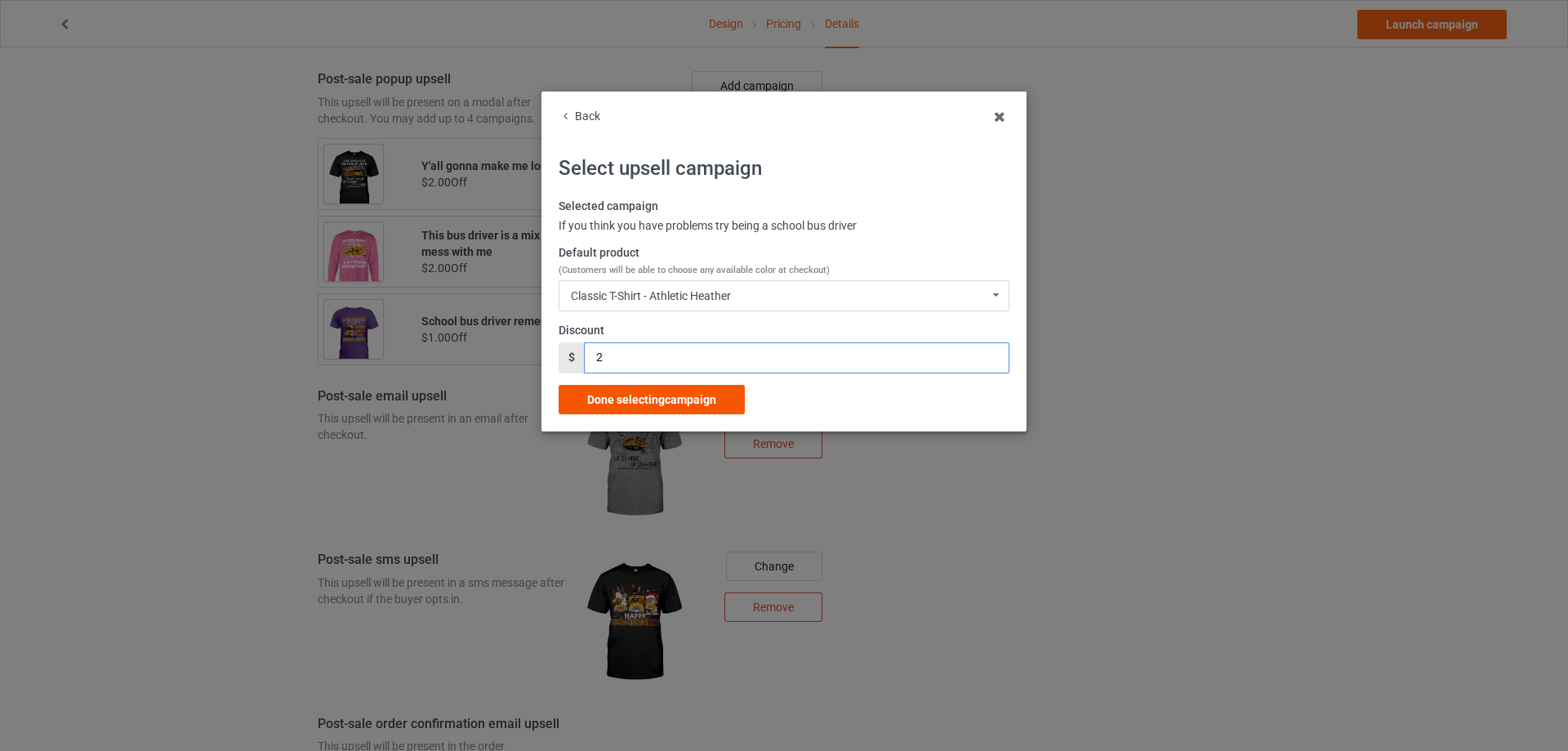
drag, startPoint x: 642, startPoint y: 372, endPoint x: 641, endPoint y: 385, distance: 13.0
click at [642, 373] on div "Selected campaign If you think you have problems try being a school bus driver …" at bounding box center [784, 306] width 451 height 215
click at [641, 393] on span "Done selecting campaign" at bounding box center [651, 399] width 129 height 13
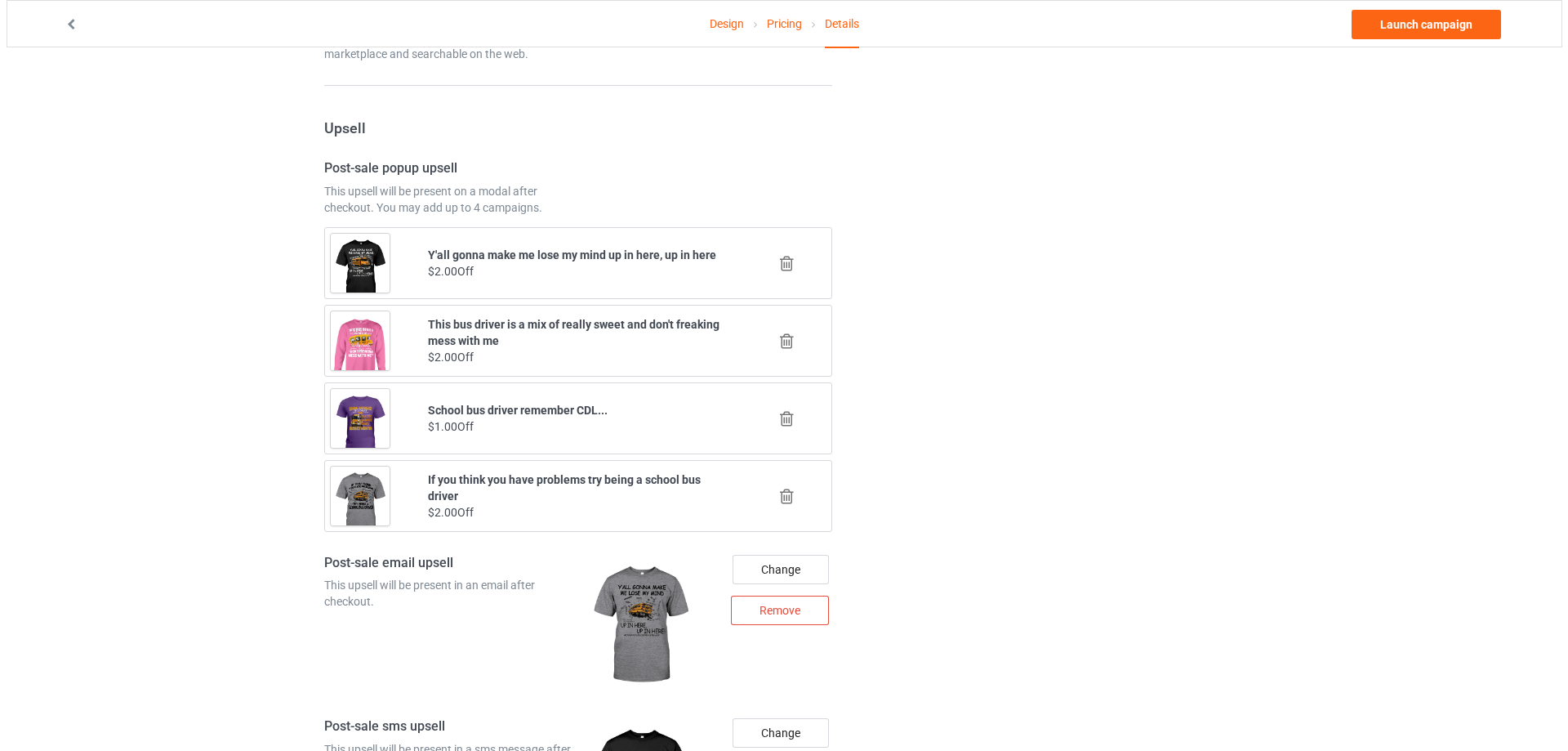
scroll to position [1538, 0]
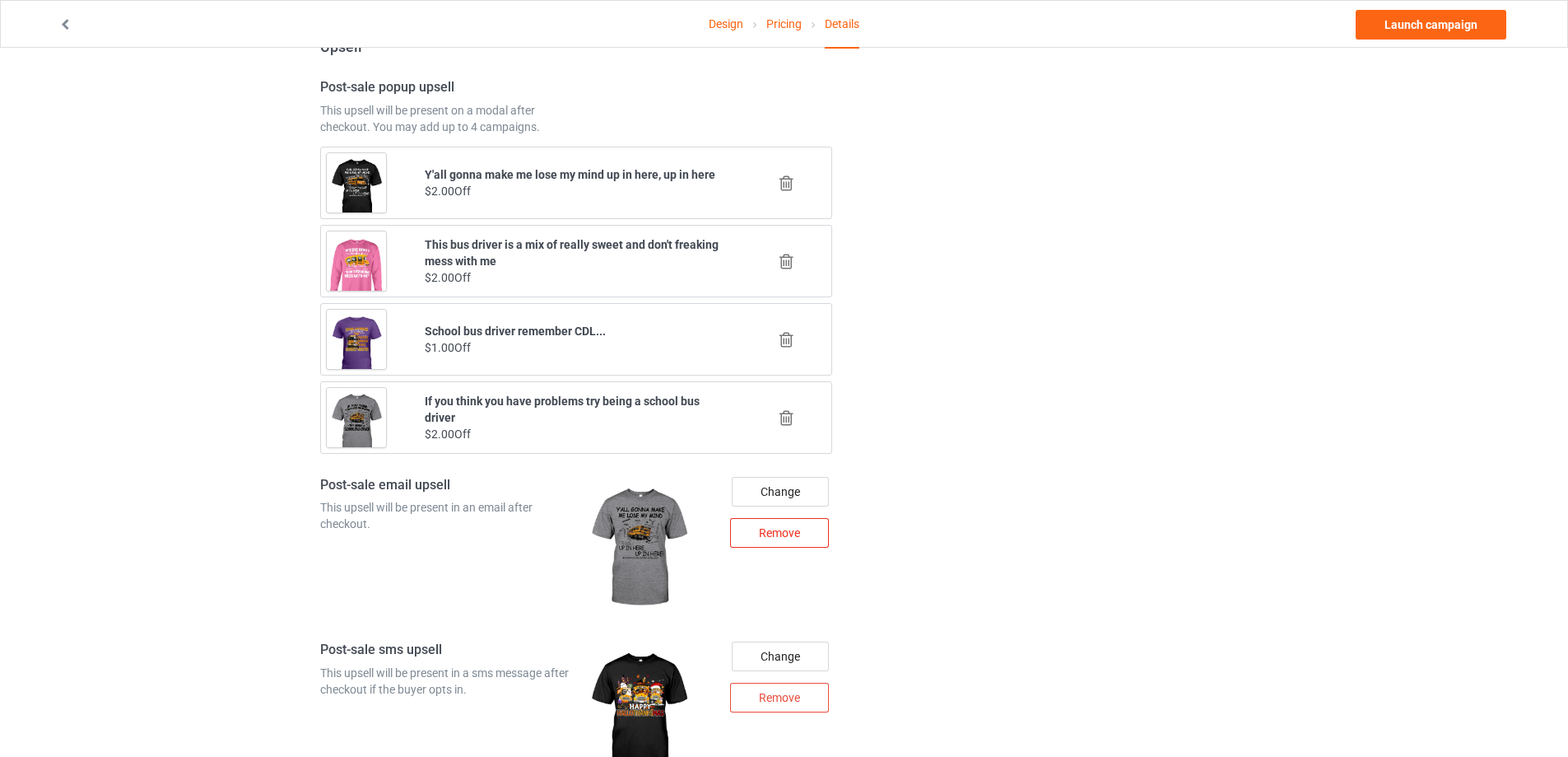
click at [773, 535] on div "Remove" at bounding box center [780, 532] width 99 height 30
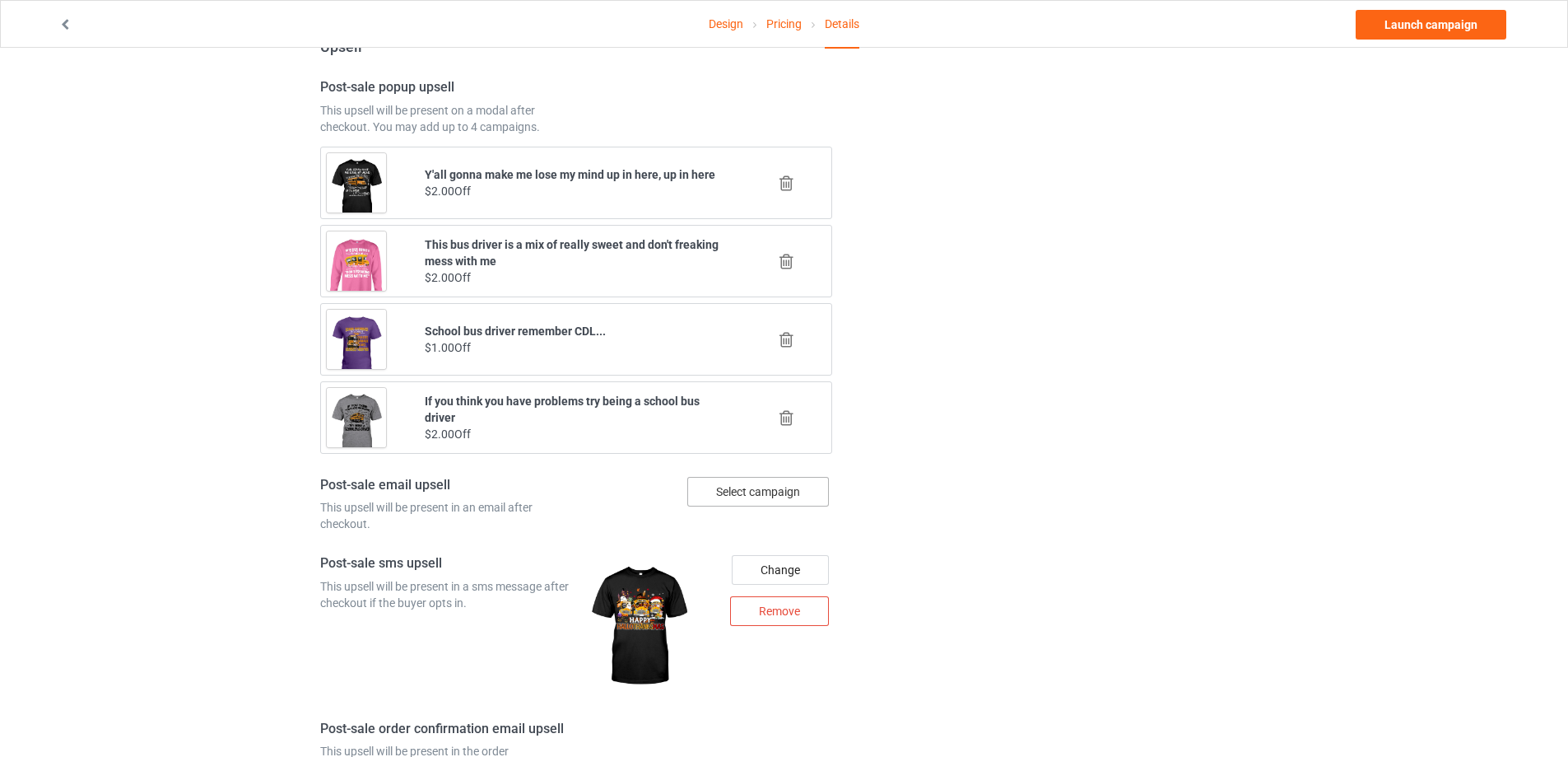
click at [777, 504] on div "Select campaign" at bounding box center [758, 491] width 142 height 30
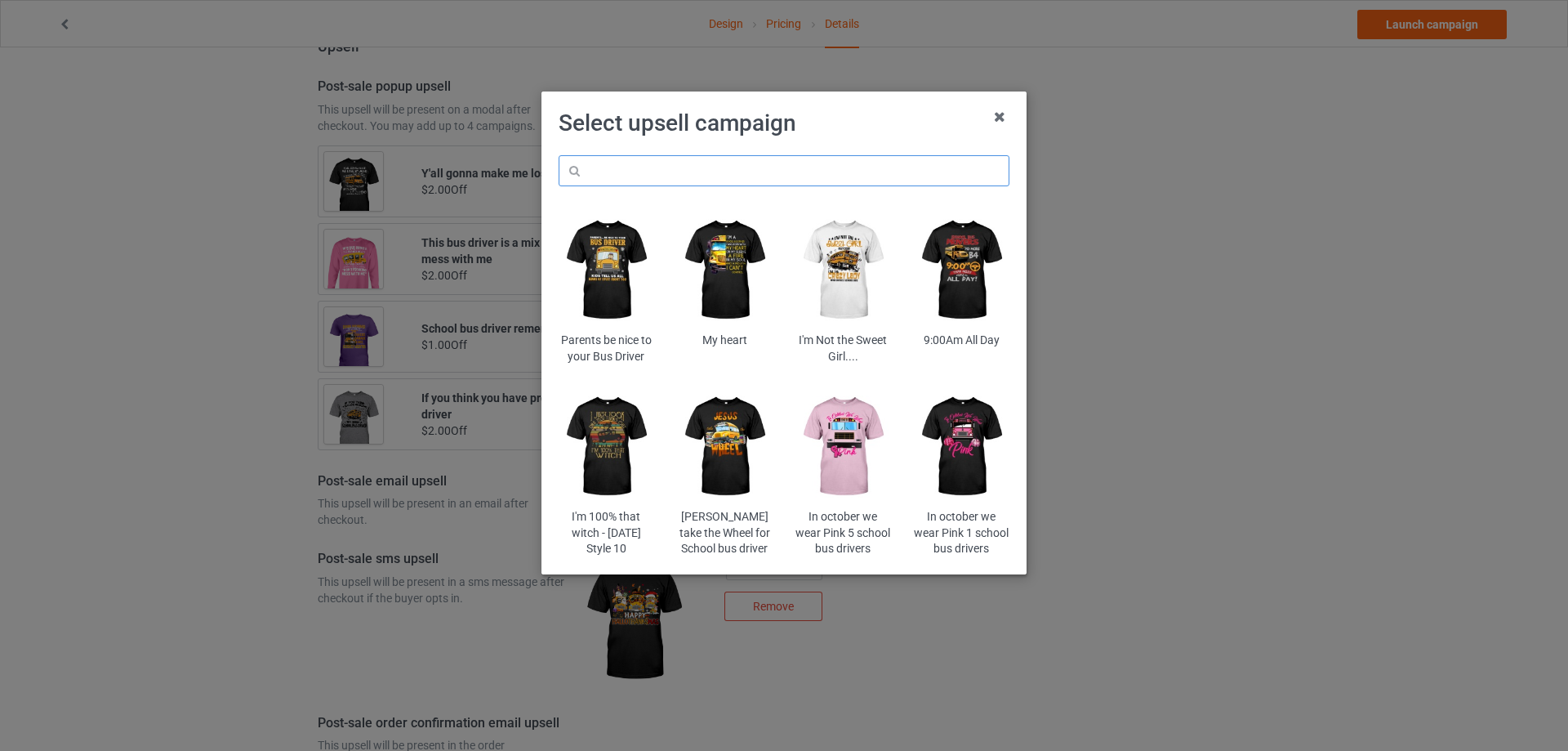
click at [694, 169] on input "text" at bounding box center [784, 171] width 451 height 31
paste input "dolibr"
type input "dolibr"
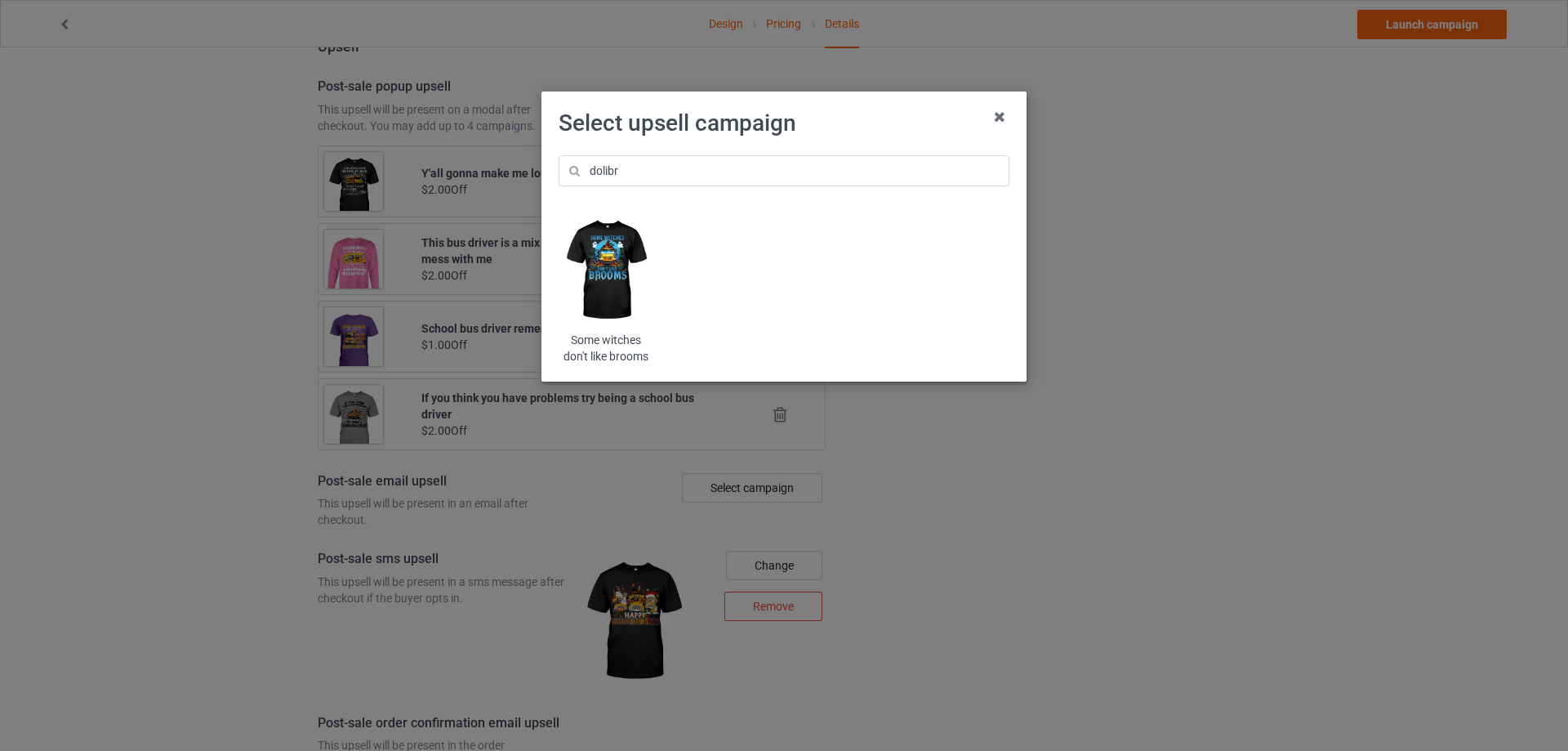
click at [618, 255] on img at bounding box center [606, 271] width 96 height 119
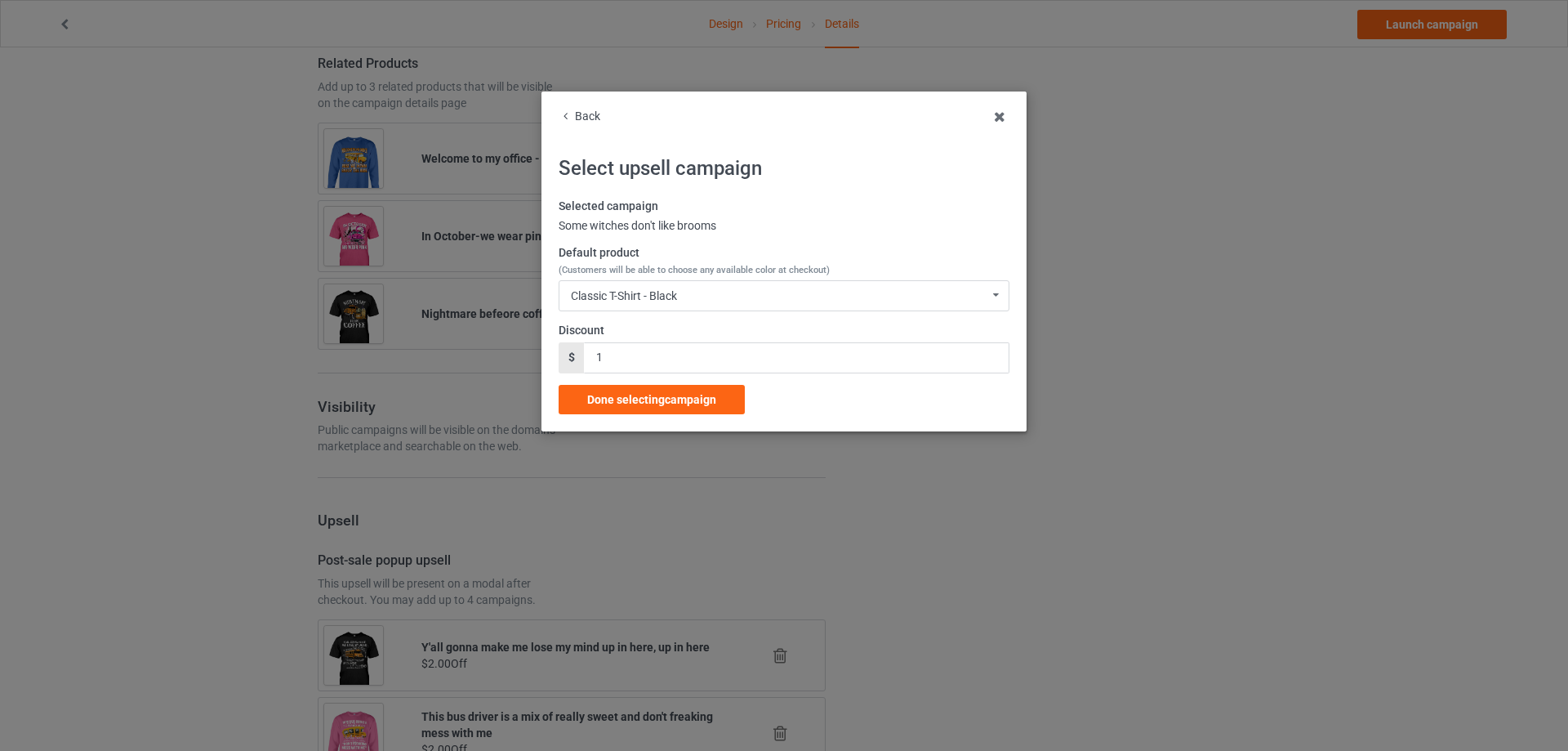
scroll to position [1538, 0]
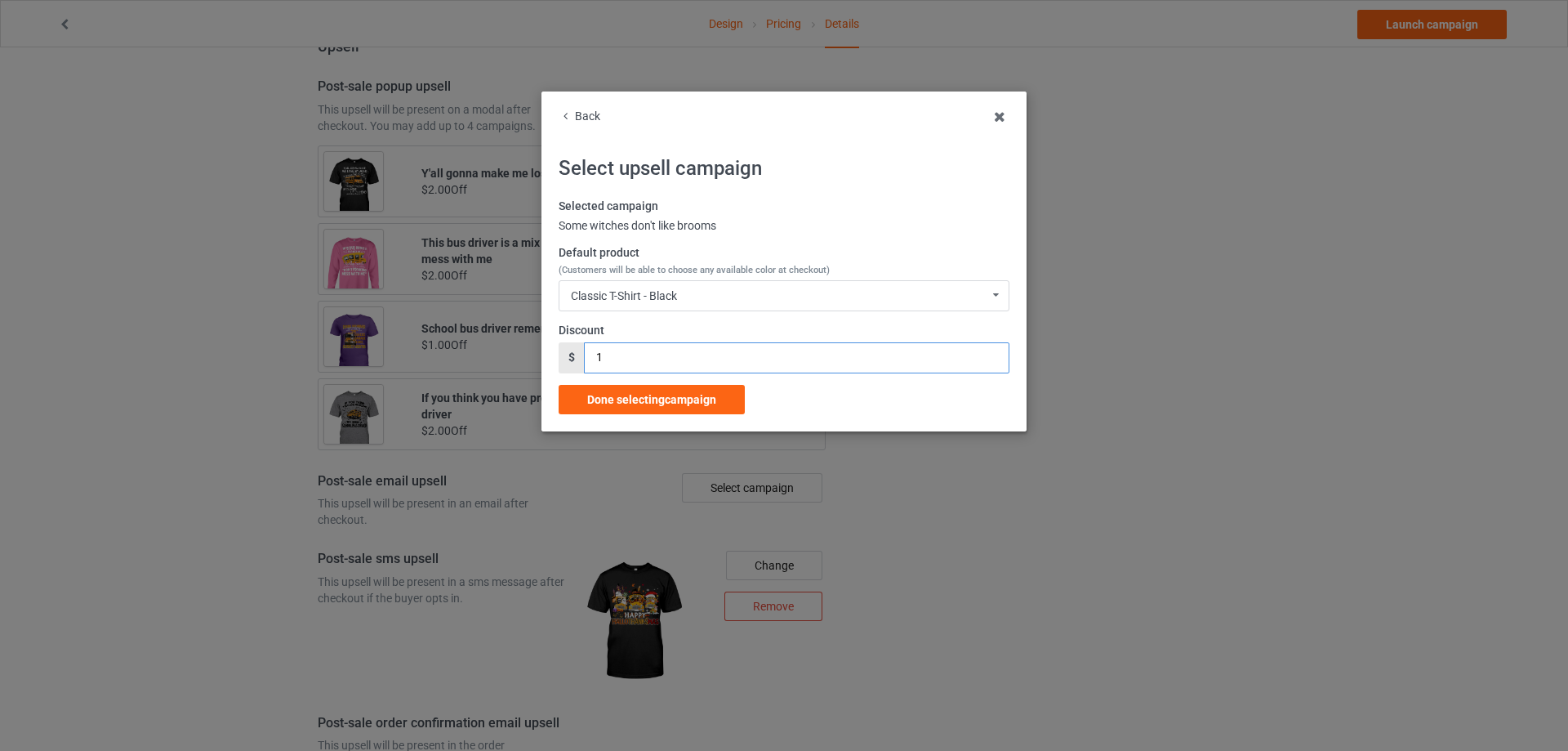
drag, startPoint x: 616, startPoint y: 362, endPoint x: 581, endPoint y: 365, distance: 35.1
click at [581, 365] on div "$ 1" at bounding box center [784, 357] width 451 height 31
type input "2"
click at [632, 395] on span "Done selecting campaign" at bounding box center [651, 399] width 129 height 13
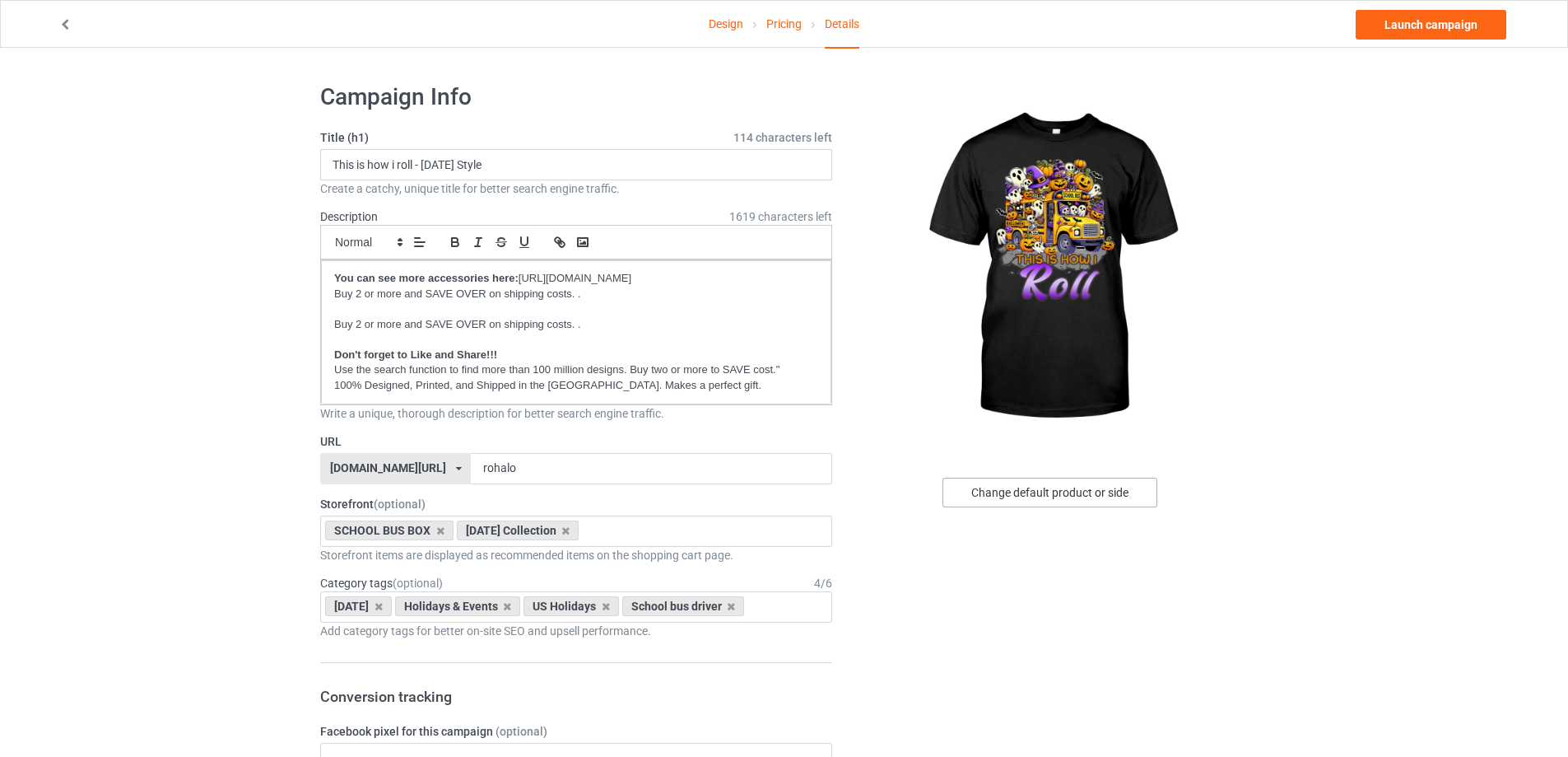
click at [1106, 494] on div "Change default product or side" at bounding box center [1050, 492] width 215 height 30
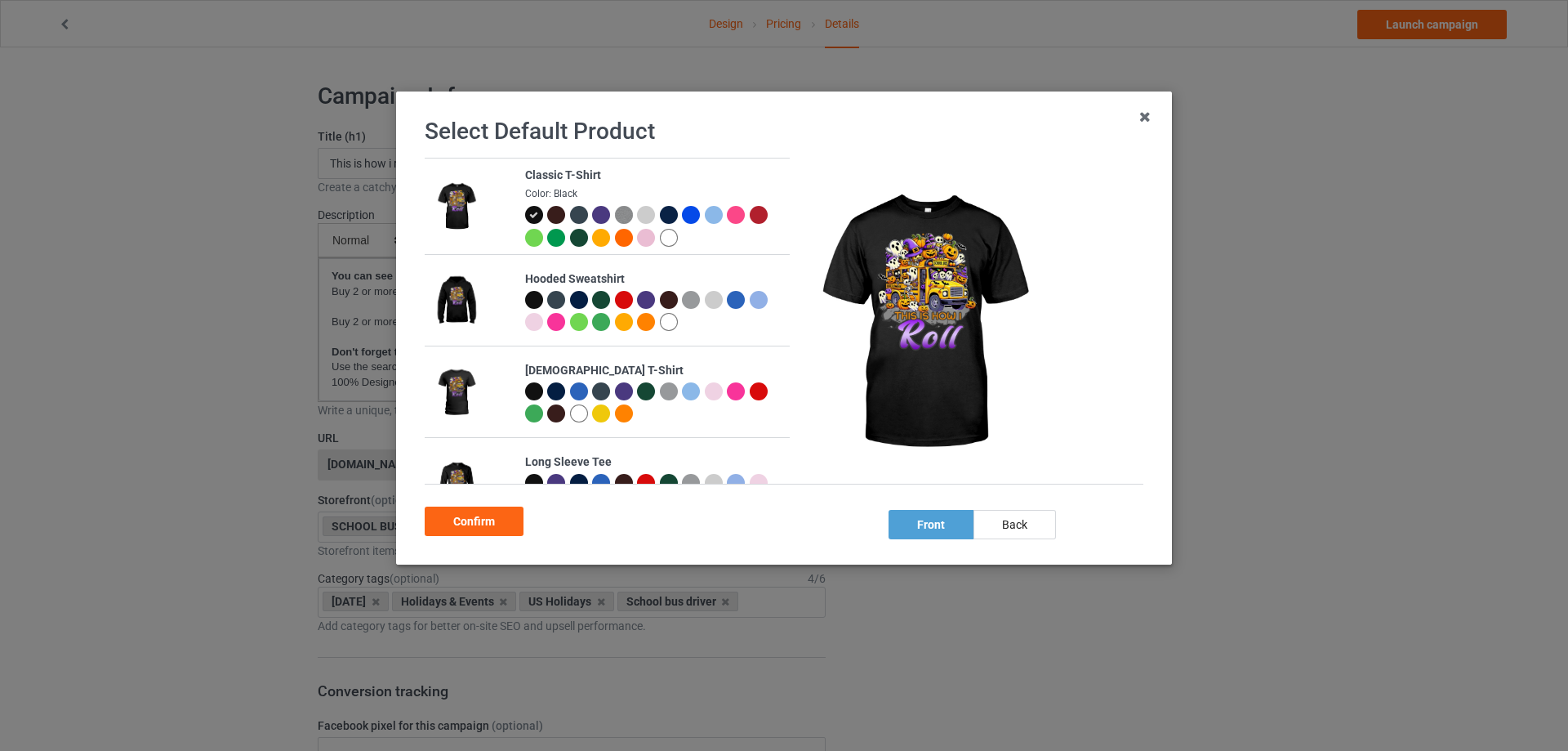
click at [633, 242] on div at bounding box center [623, 237] width 18 height 18
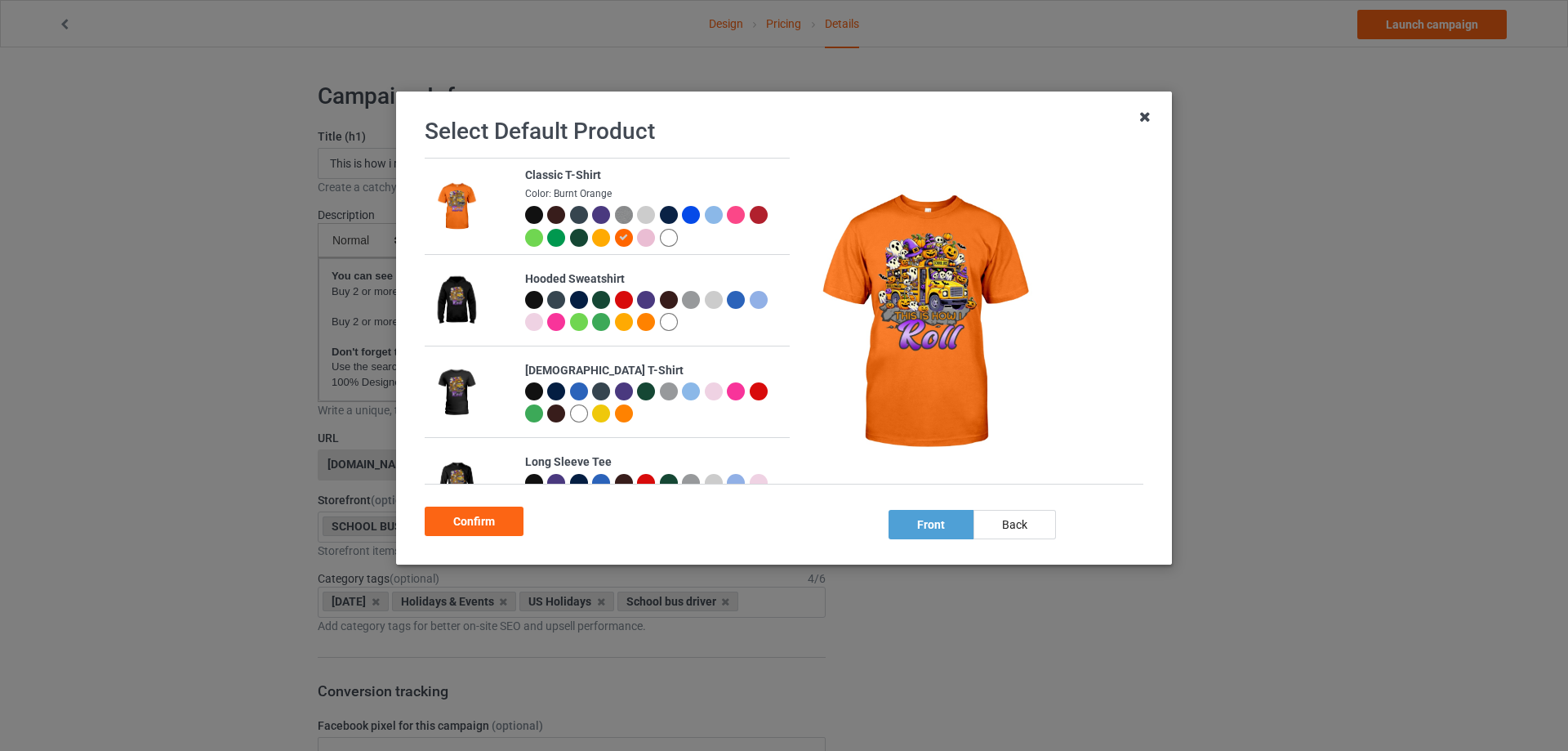
click at [1154, 115] on icon at bounding box center [1144, 116] width 26 height 26
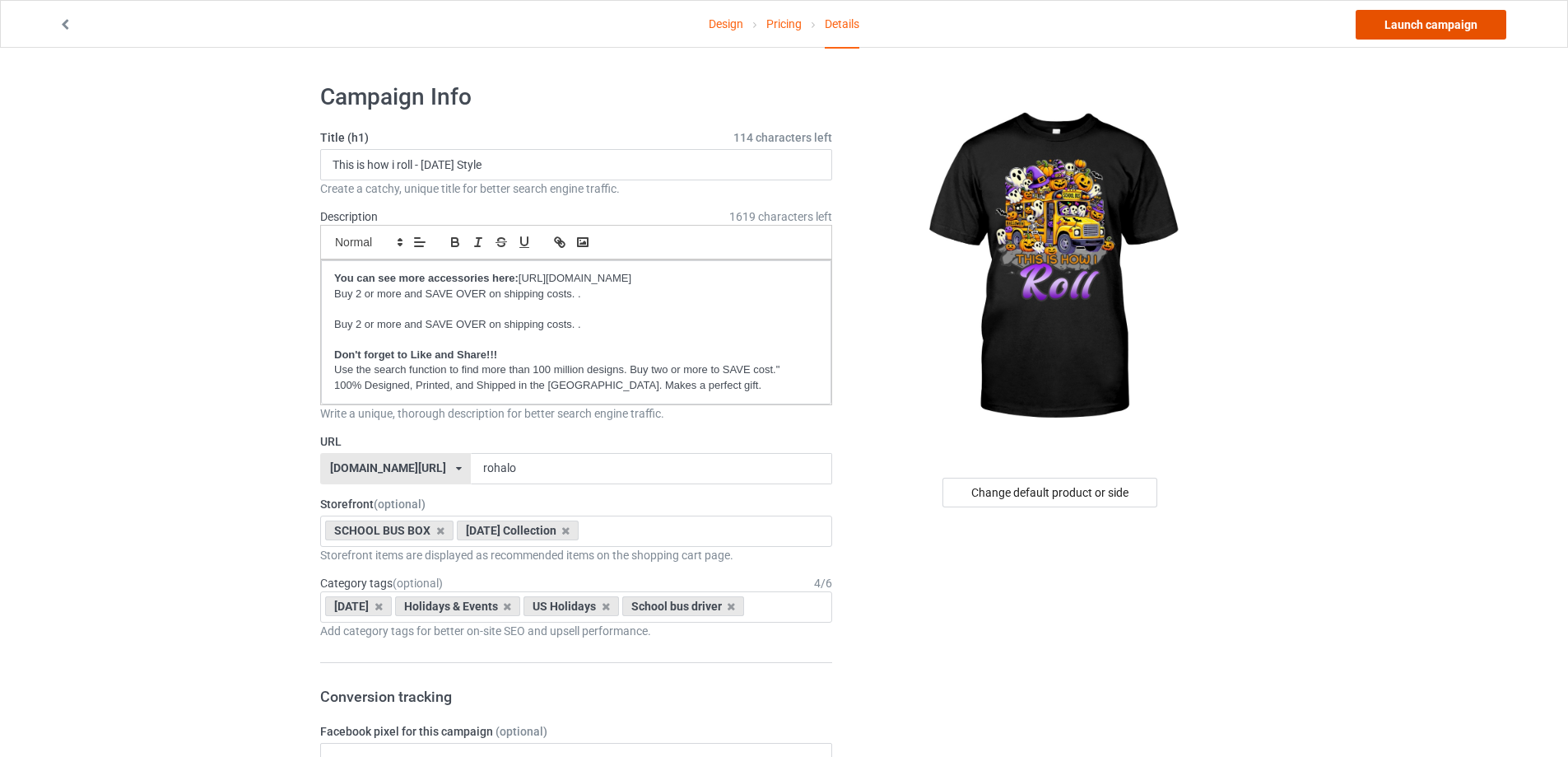
click at [1405, 27] on link "Launch campaign" at bounding box center [1432, 25] width 151 height 30
